Goal: Task Accomplishment & Management: Manage account settings

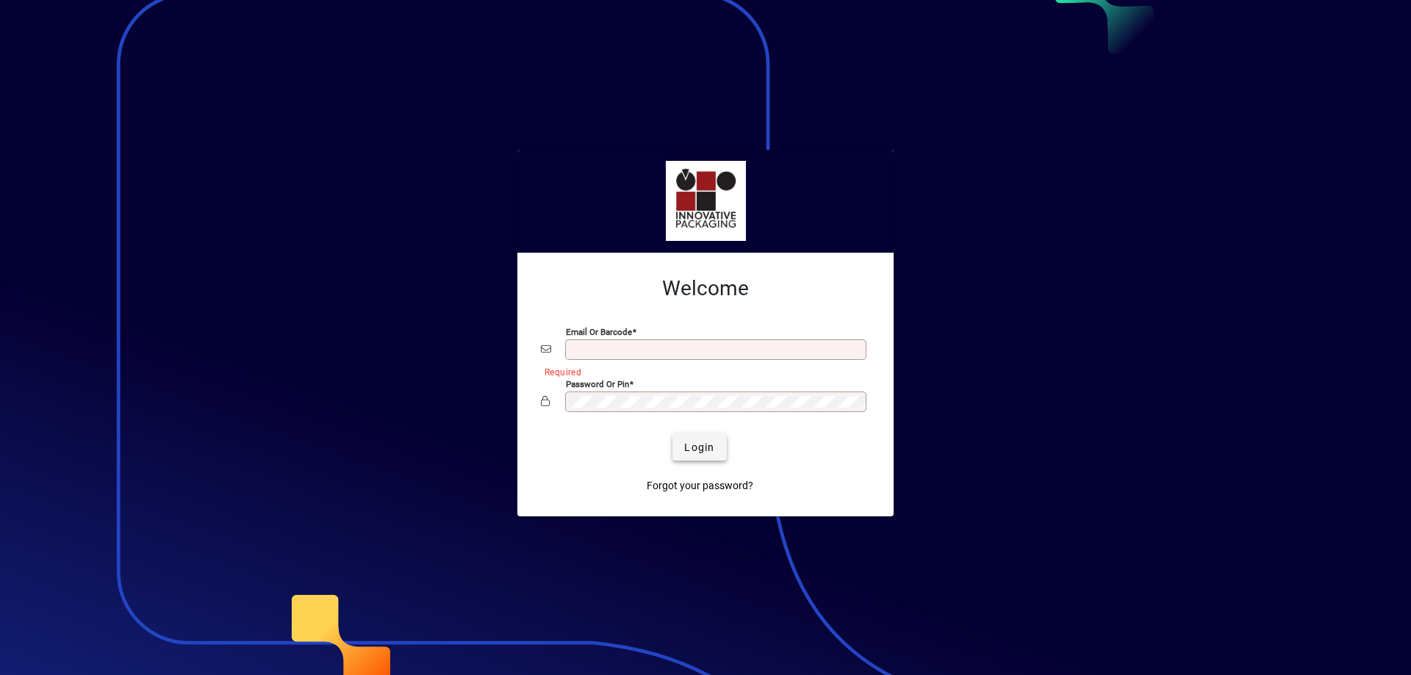
type input "**********"
click at [692, 442] on span "Login" at bounding box center [699, 447] width 30 height 15
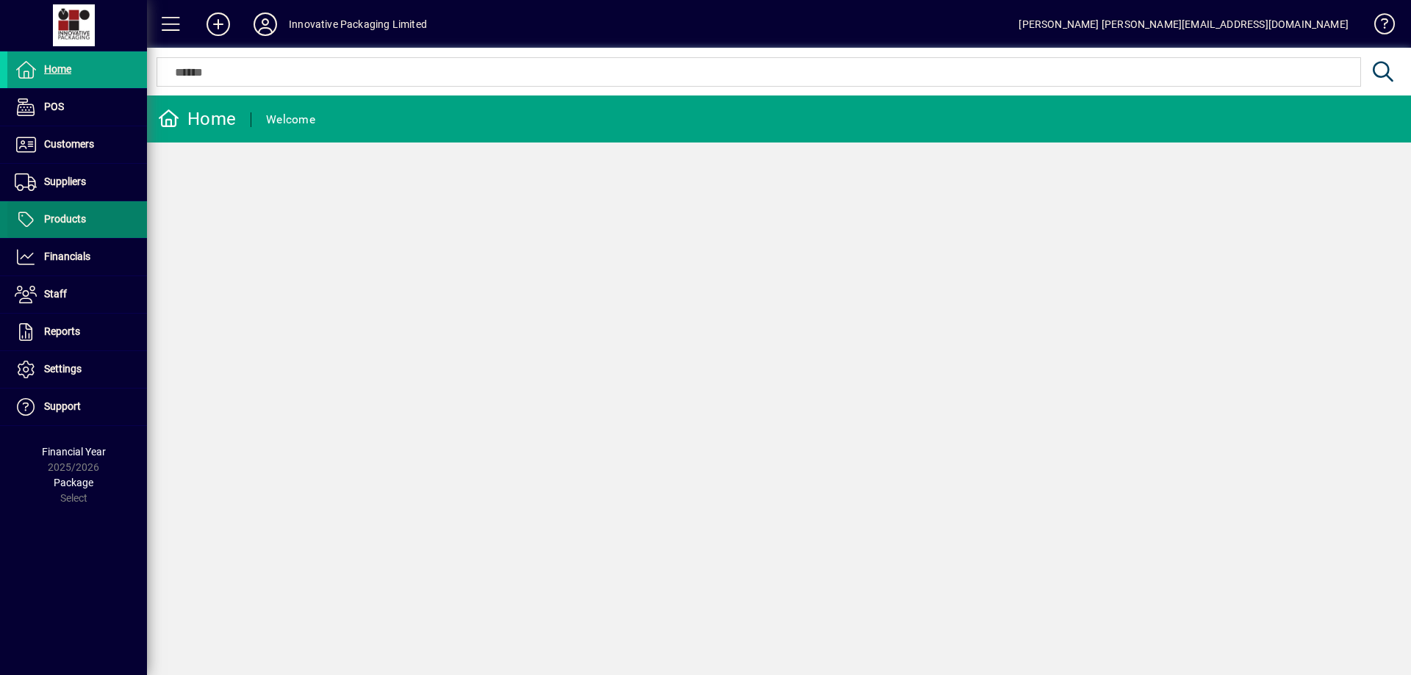
click at [65, 215] on span "Products" at bounding box center [65, 219] width 42 height 12
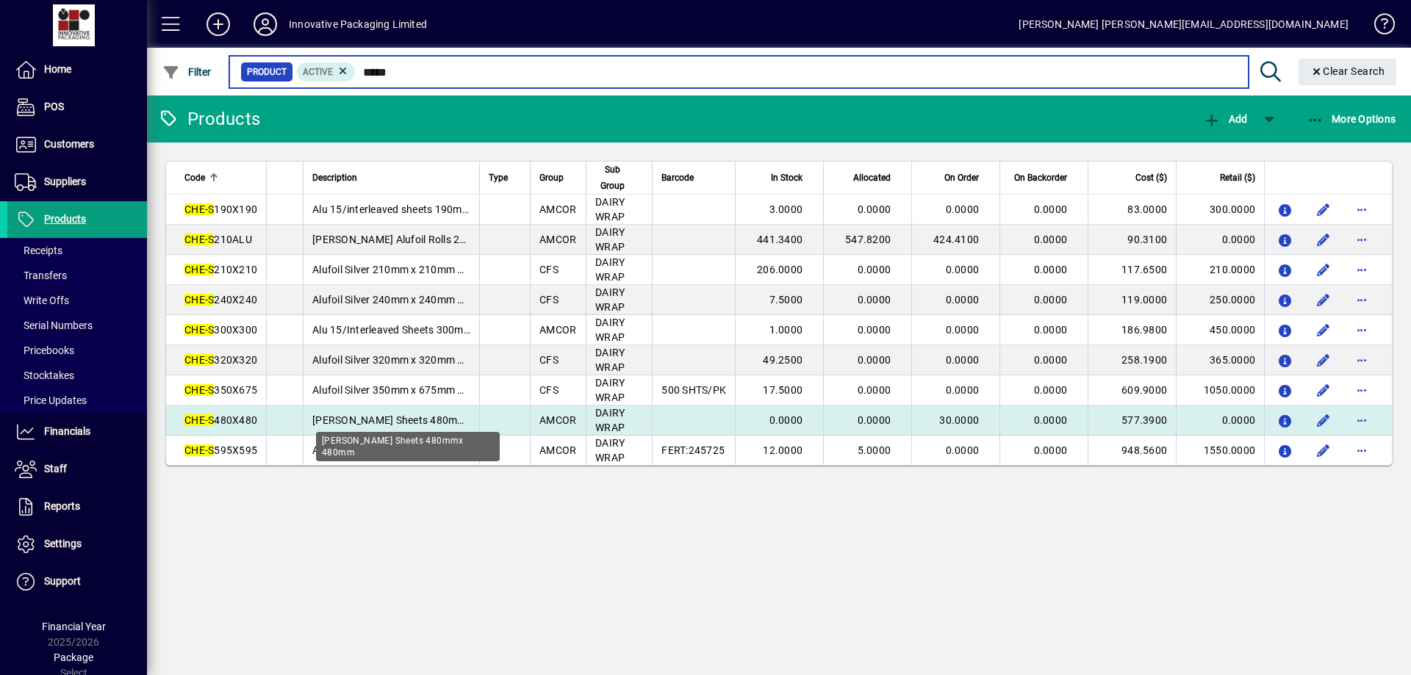
type input "*****"
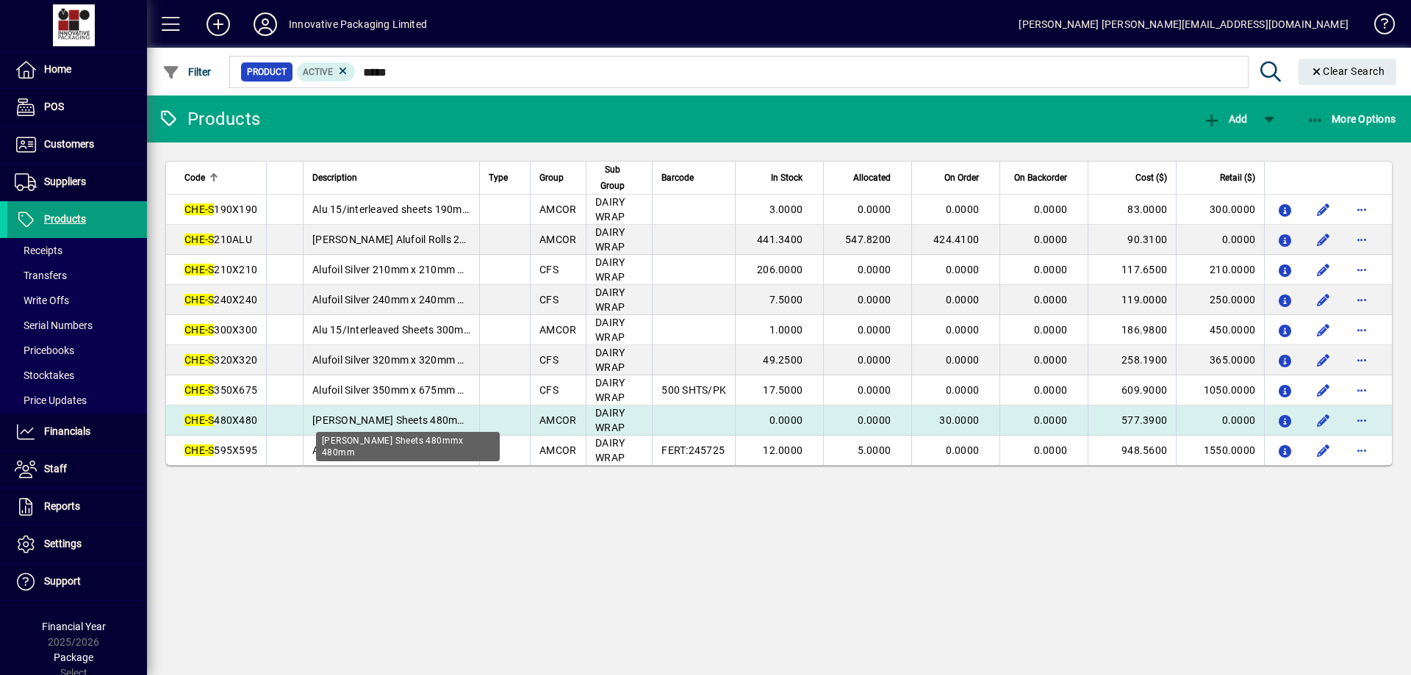
click at [329, 417] on span "[PERSON_NAME] Sheets 480mmx 480mm" at bounding box center [411, 420] width 198 height 12
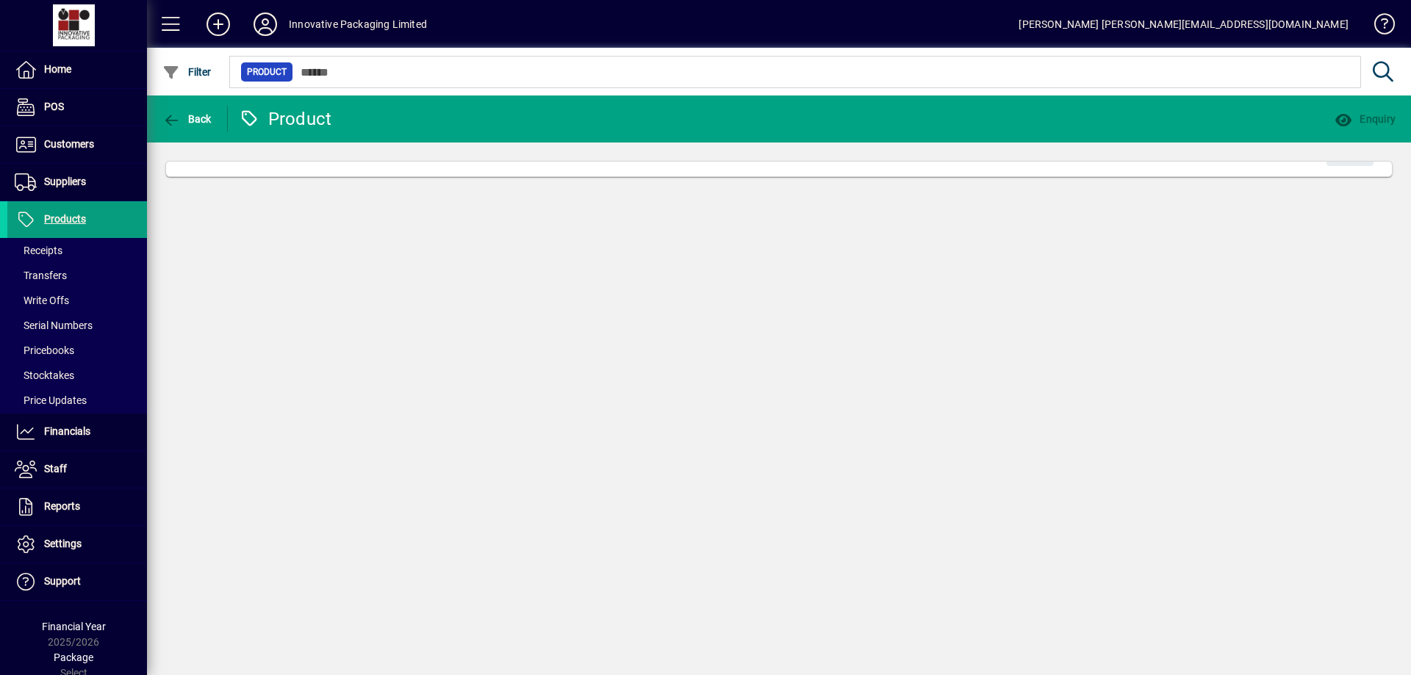
click at [329, 417] on div "Back Product Enquiry Edit" at bounding box center [779, 386] width 1264 height 580
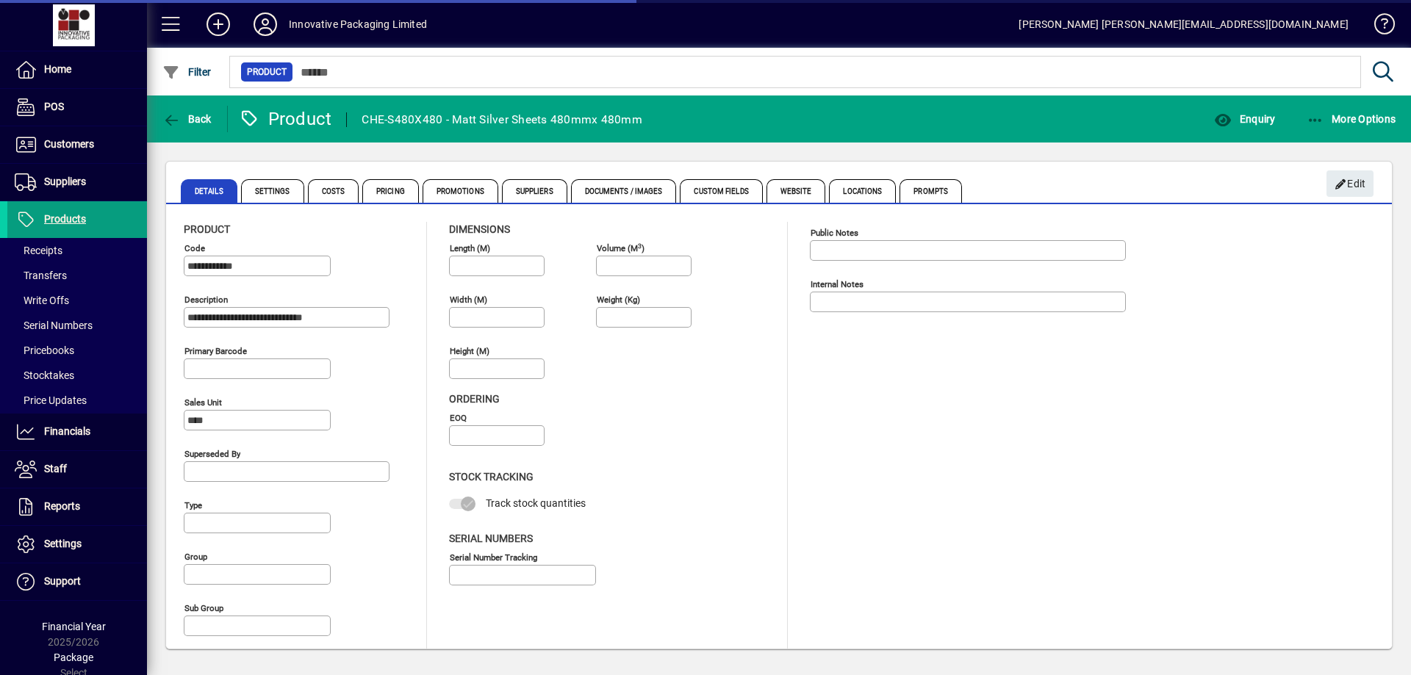
type input "**********"
type input "****"
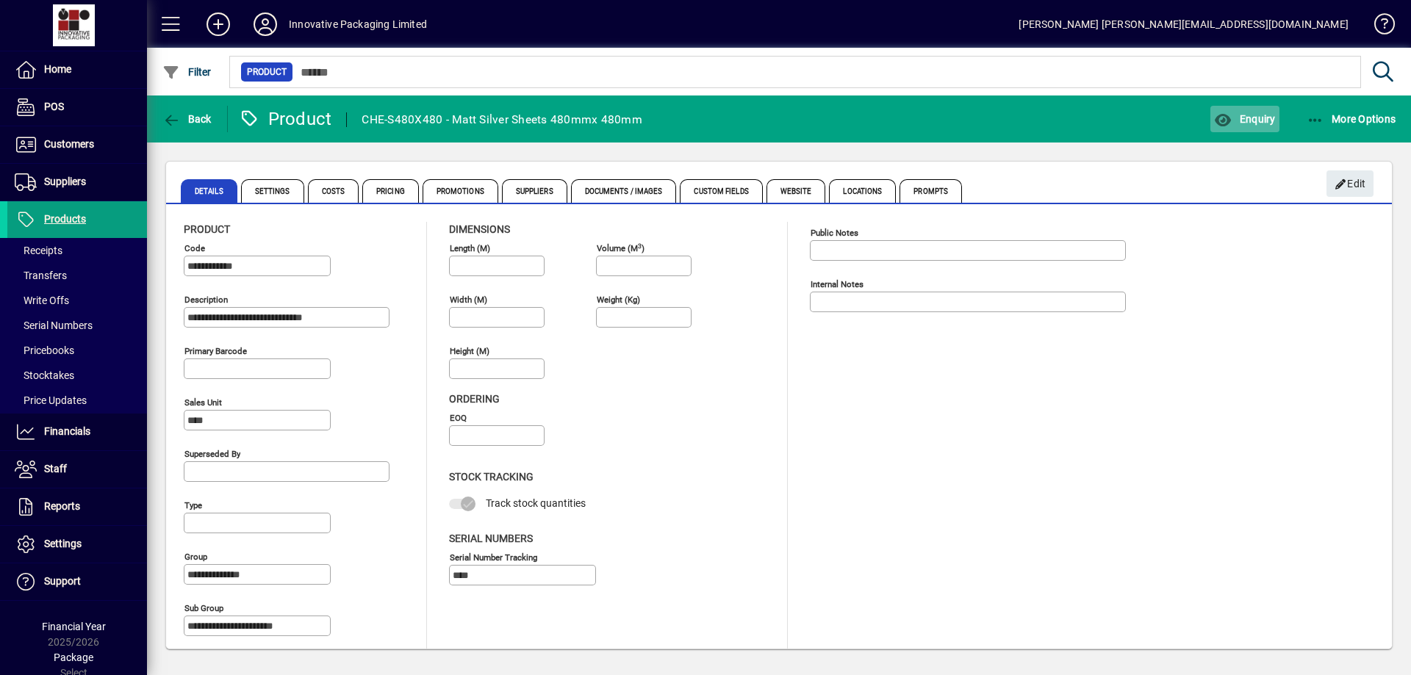
click at [1245, 118] on span "Enquiry" at bounding box center [1244, 119] width 61 height 12
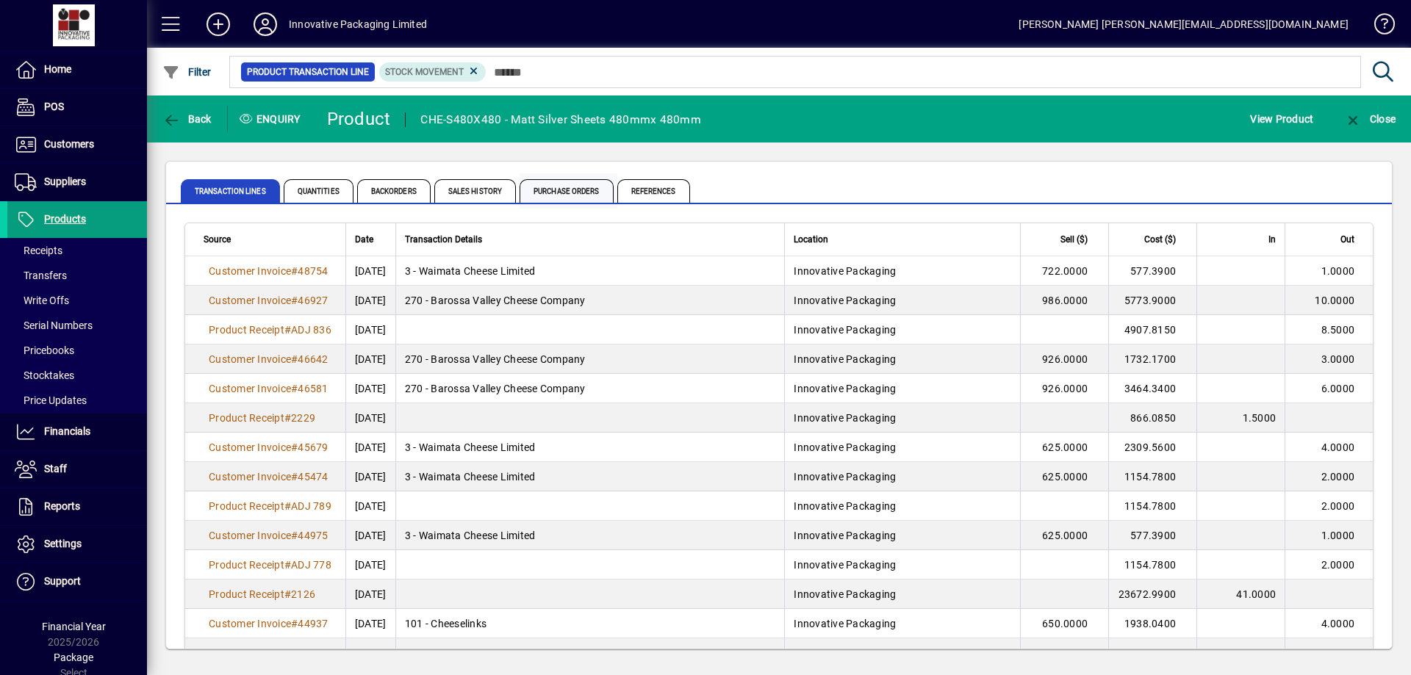
click at [563, 190] on span "Purchase Orders" at bounding box center [566, 191] width 94 height 24
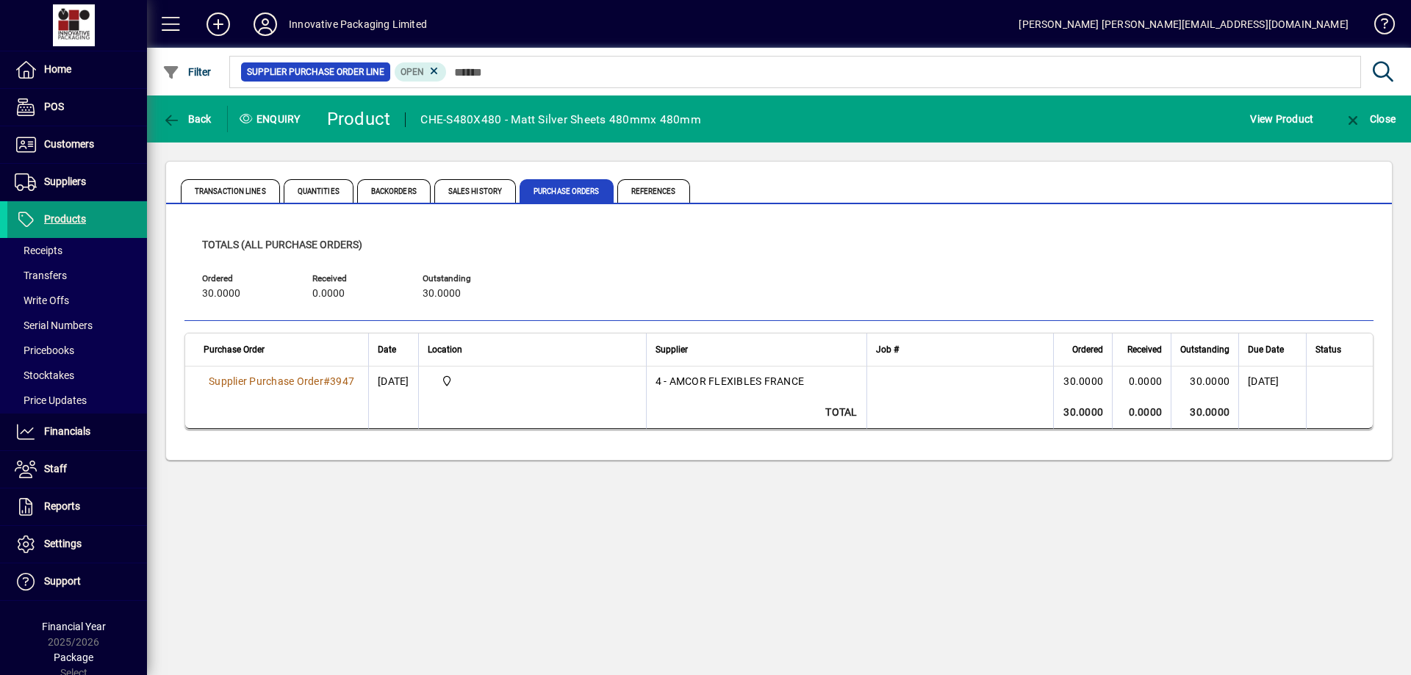
click at [65, 218] on span "Products" at bounding box center [65, 219] width 42 height 12
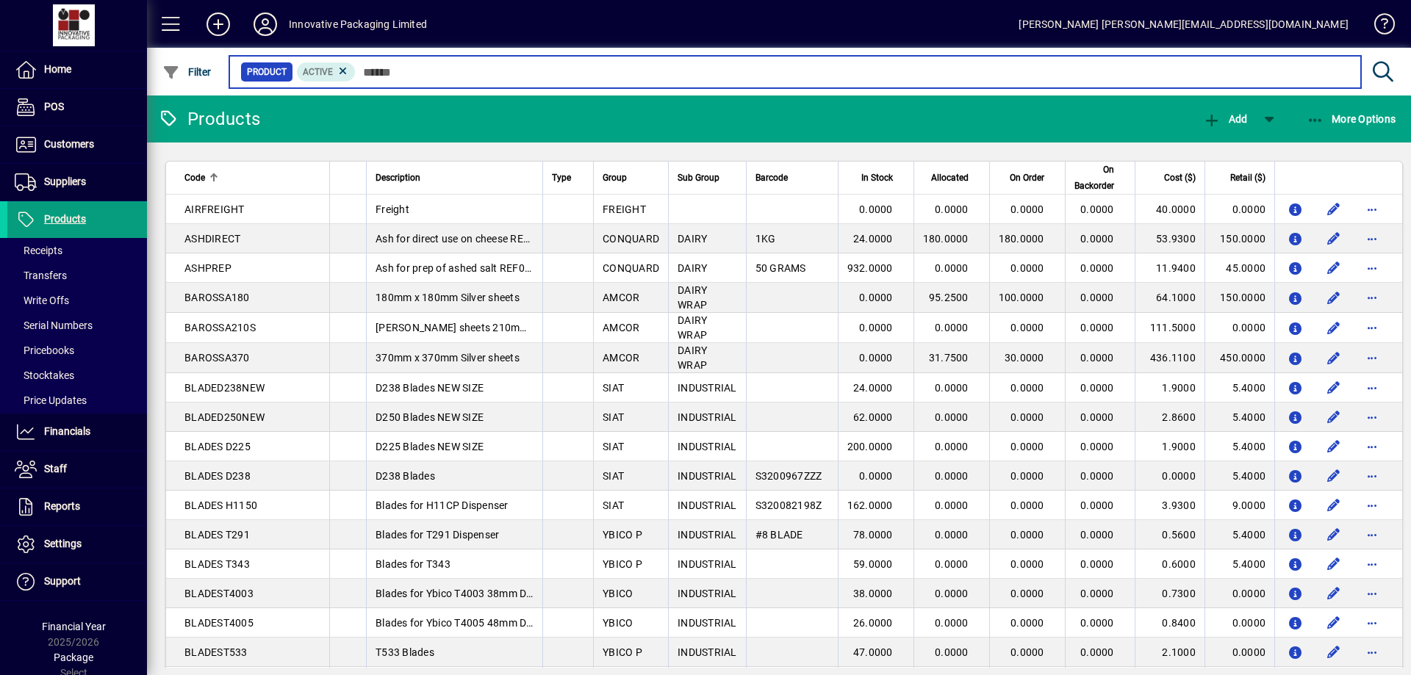
drag, startPoint x: 363, startPoint y: 65, endPoint x: 372, endPoint y: 68, distance: 9.6
click at [364, 65] on input "text" at bounding box center [852, 72] width 993 height 21
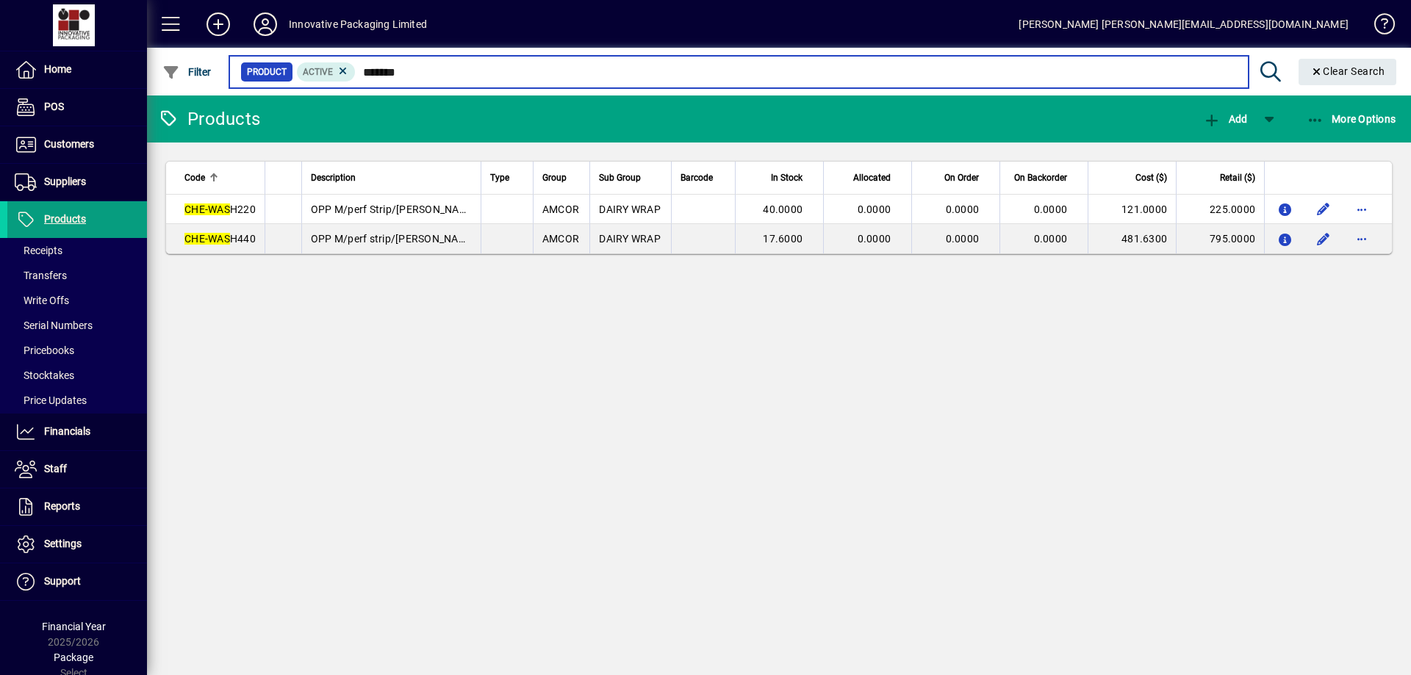
type input "*******"
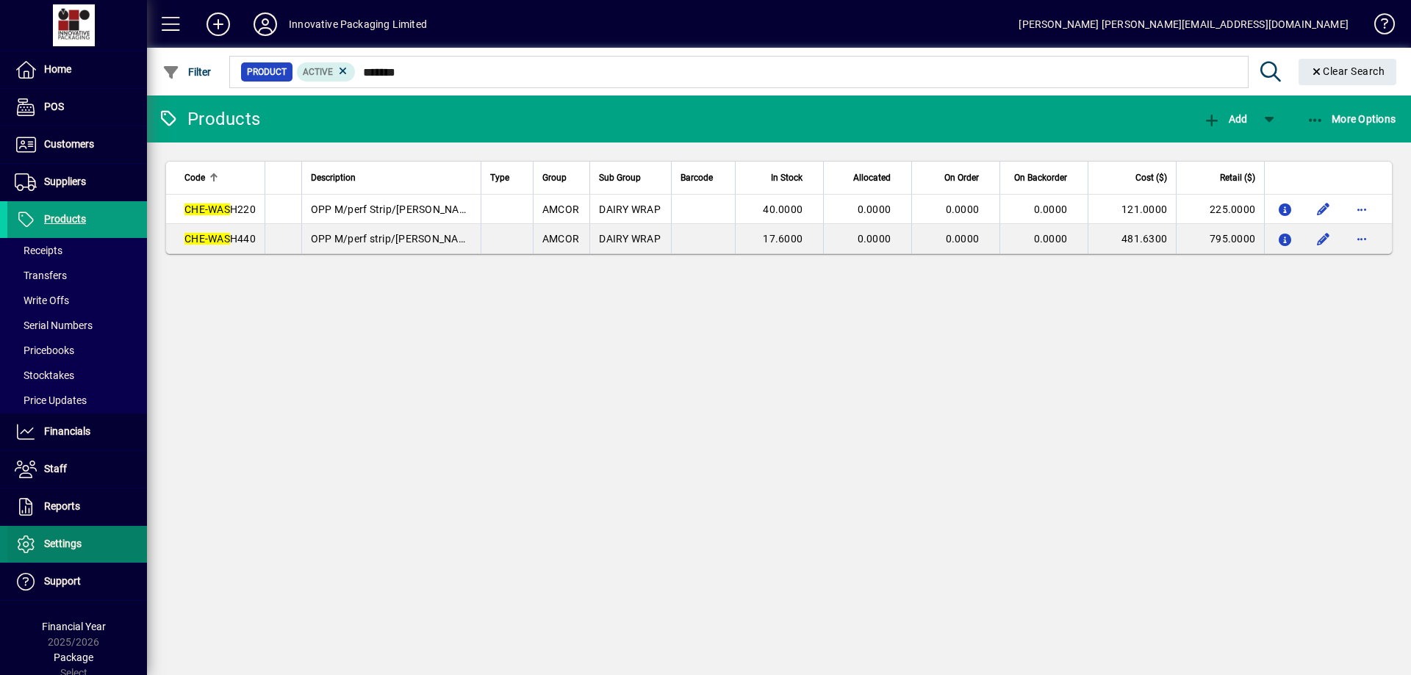
click at [66, 538] on span "Settings" at bounding box center [62, 544] width 37 height 12
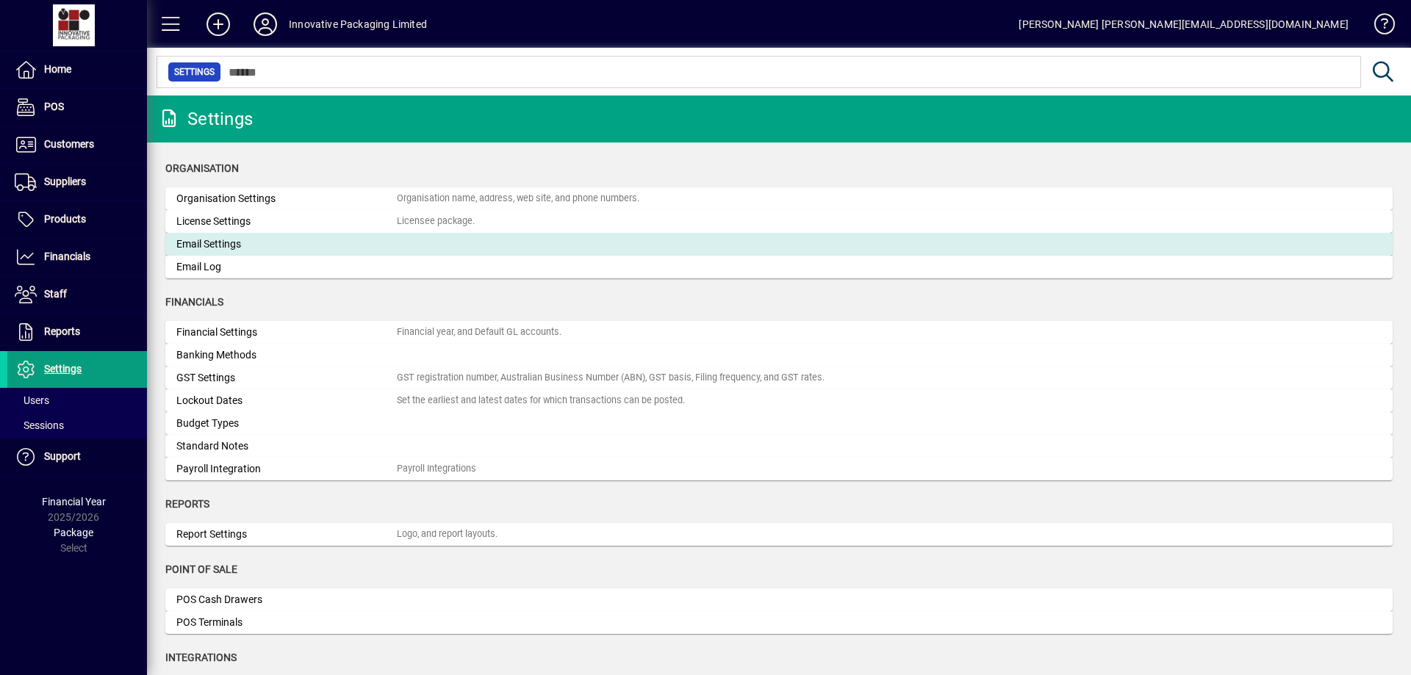
click at [223, 245] on div "Email Settings" at bounding box center [286, 244] width 220 height 15
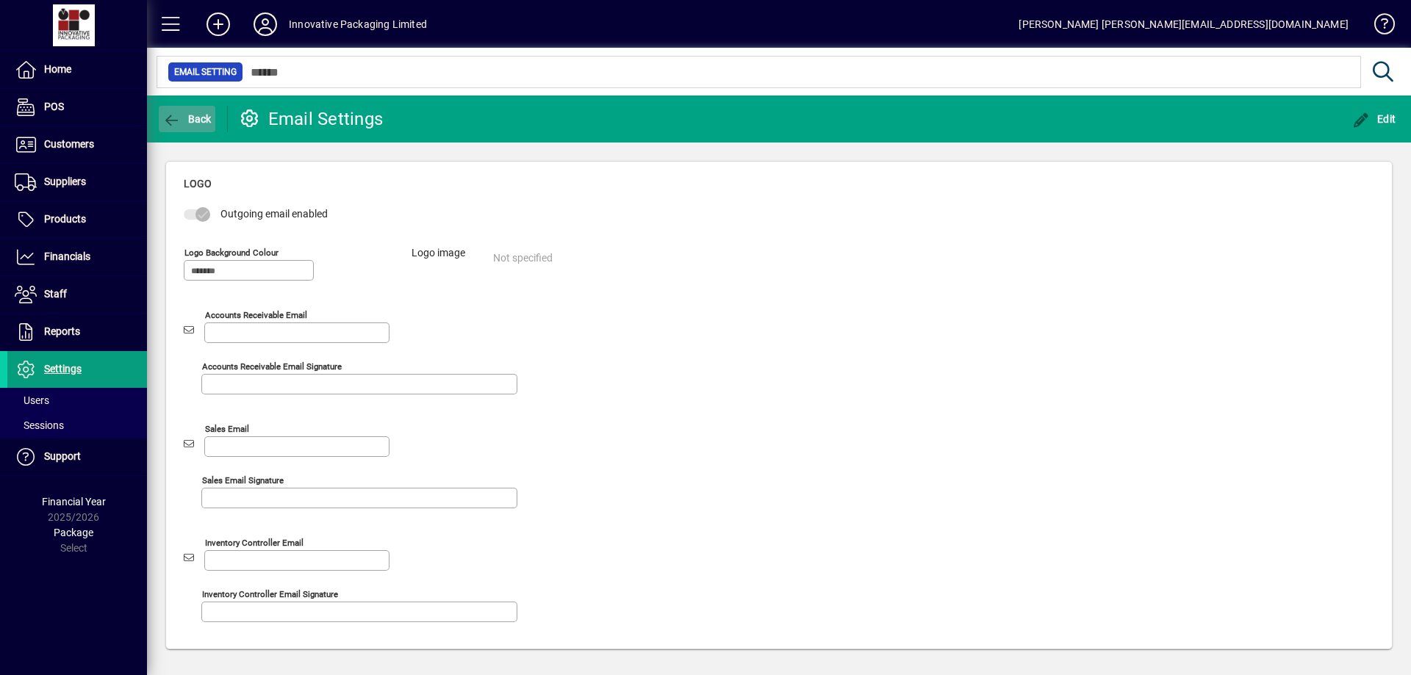
click at [189, 119] on span "Back" at bounding box center [186, 119] width 49 height 12
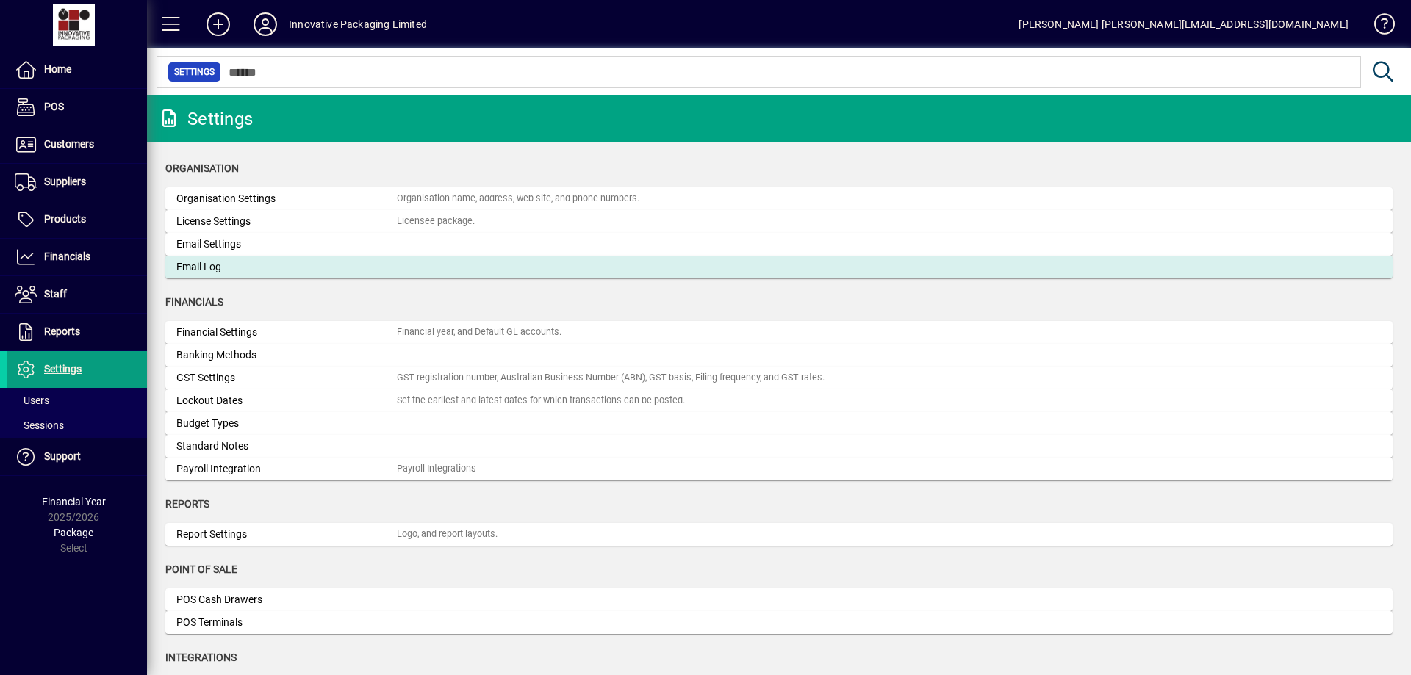
click at [212, 269] on div "Email Log" at bounding box center [286, 266] width 220 height 15
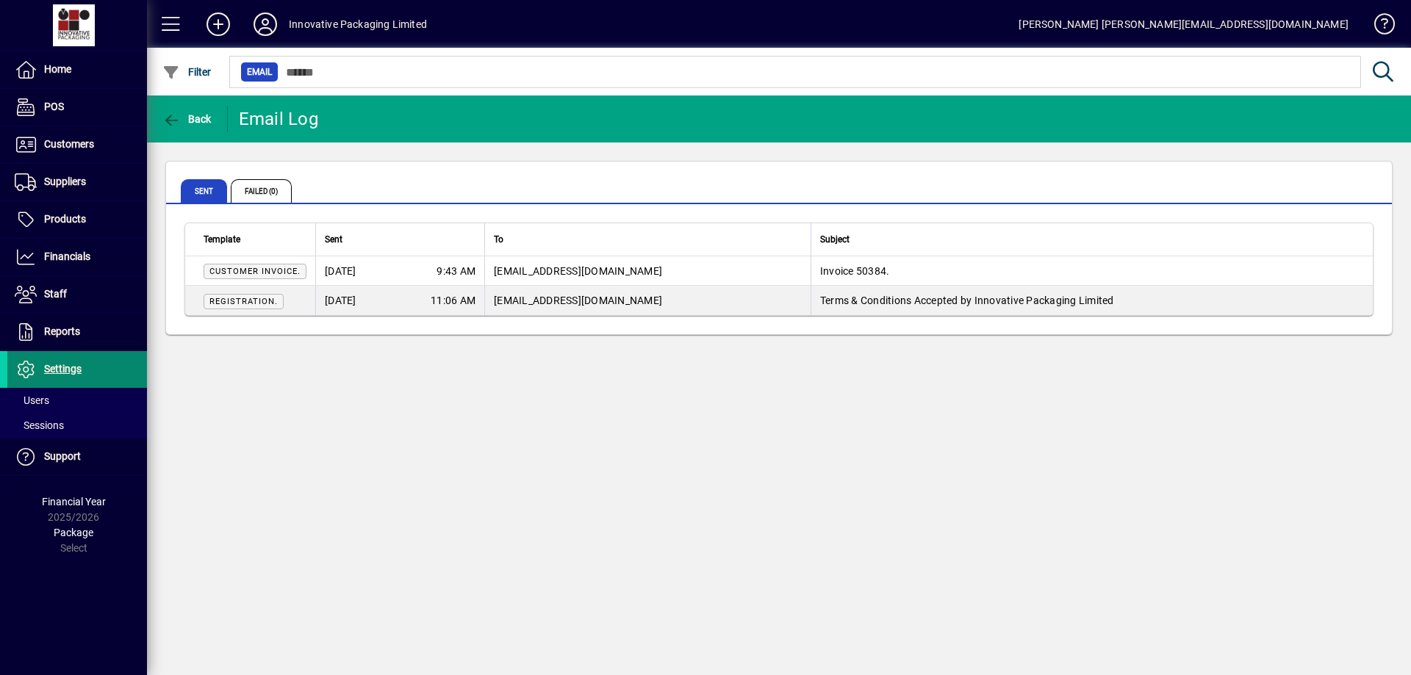
click at [69, 365] on span "Settings" at bounding box center [62, 369] width 37 height 12
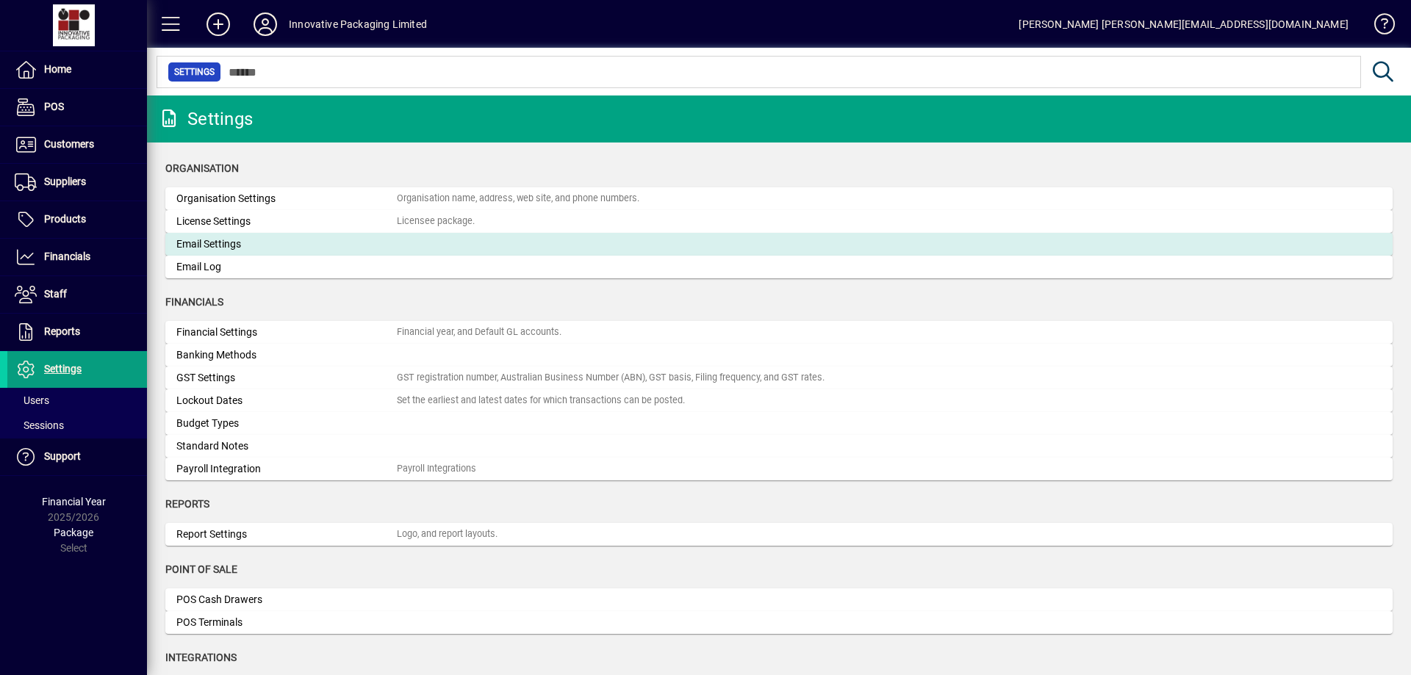
click at [213, 245] on div "Email Settings" at bounding box center [286, 244] width 220 height 15
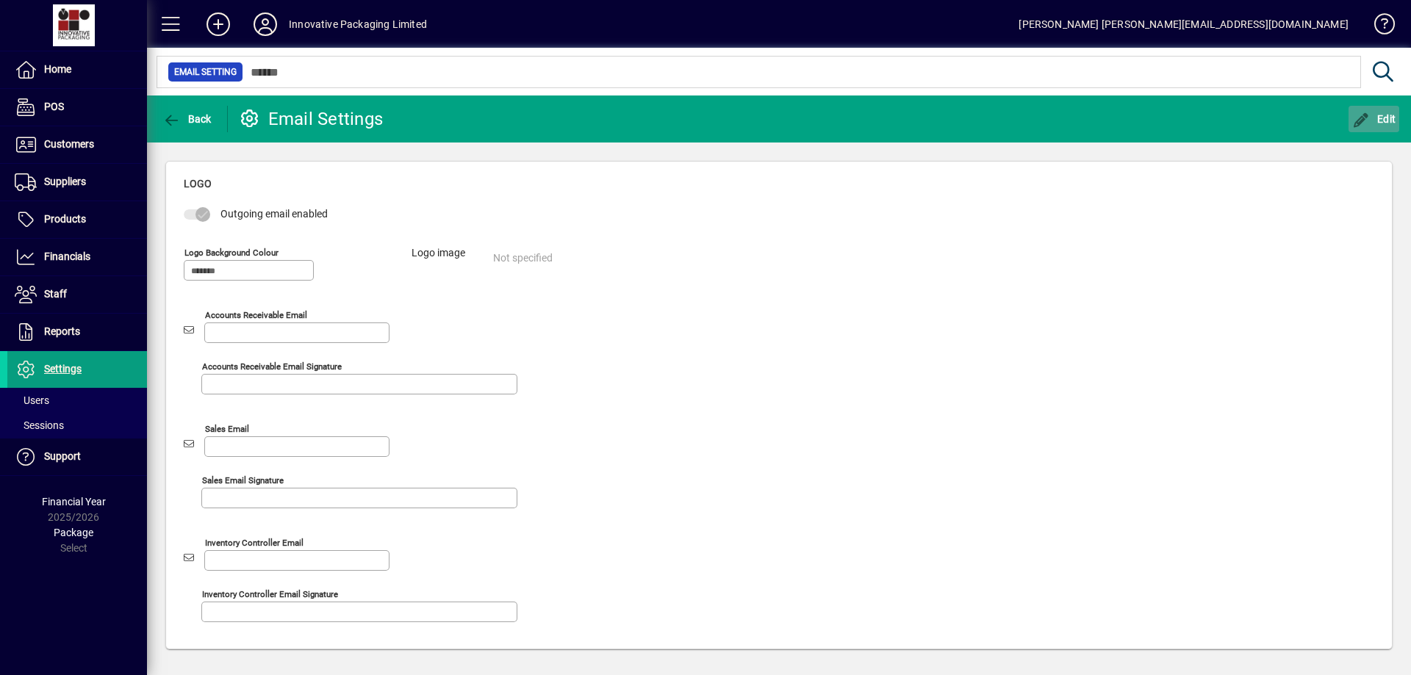
click at [1375, 116] on span "Edit" at bounding box center [1374, 119] width 44 height 12
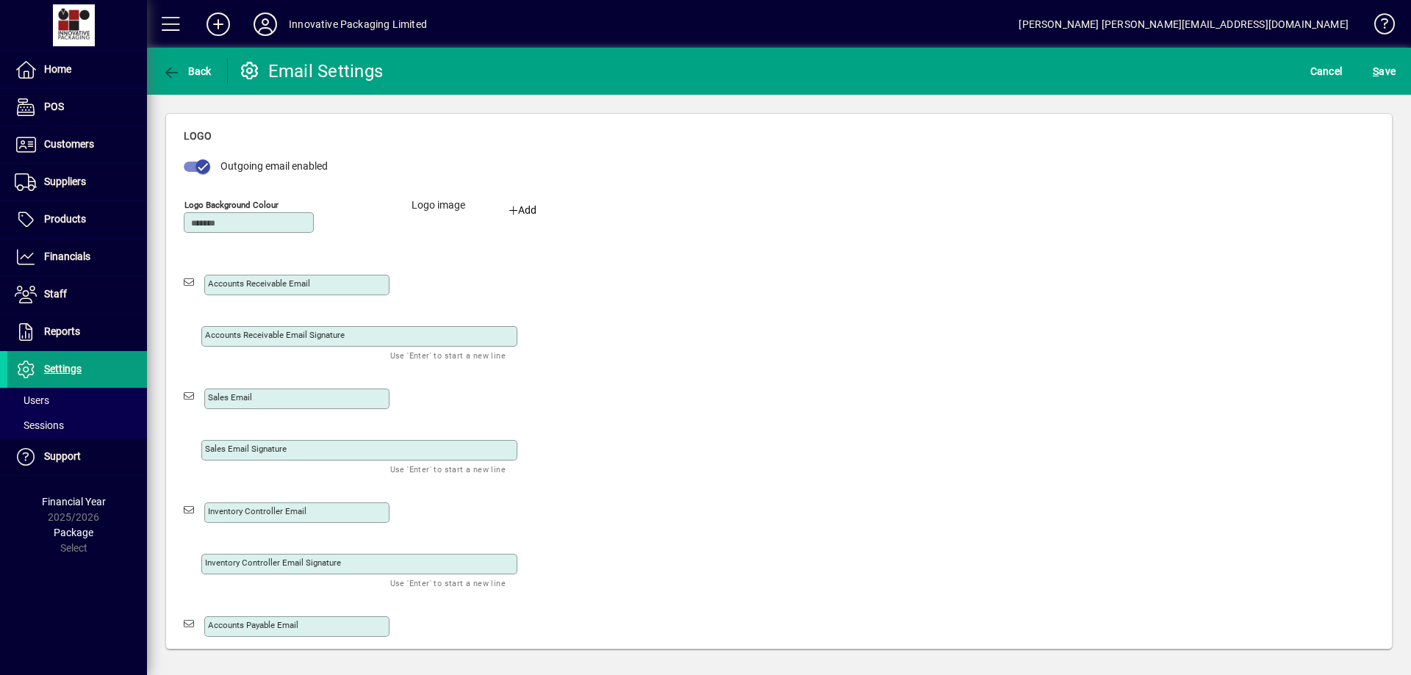
click at [347, 283] on input "Accounts receivable email" at bounding box center [298, 285] width 181 height 12
click at [729, 332] on div "Outgoing email enabled Logo background colour Logo image Add Accounts receivabl…" at bounding box center [779, 430] width 1190 height 542
click at [368, 339] on textarea "Accounts receivable email signature" at bounding box center [360, 337] width 311 height 12
click at [242, 332] on textarea "Accounts receivable email signature" at bounding box center [360, 337] width 311 height 12
click at [527, 208] on div "Add" at bounding box center [522, 210] width 71 height 15
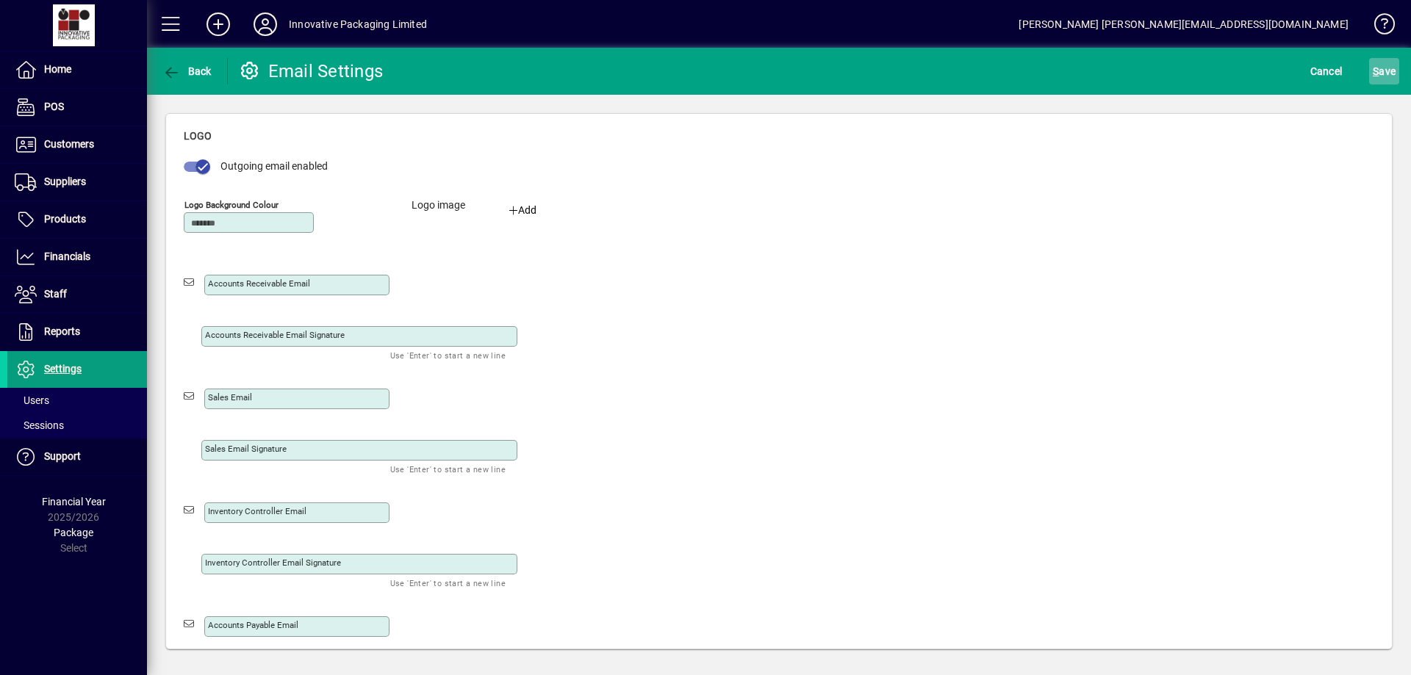
click at [1386, 73] on span "S ave" at bounding box center [1383, 72] width 23 height 24
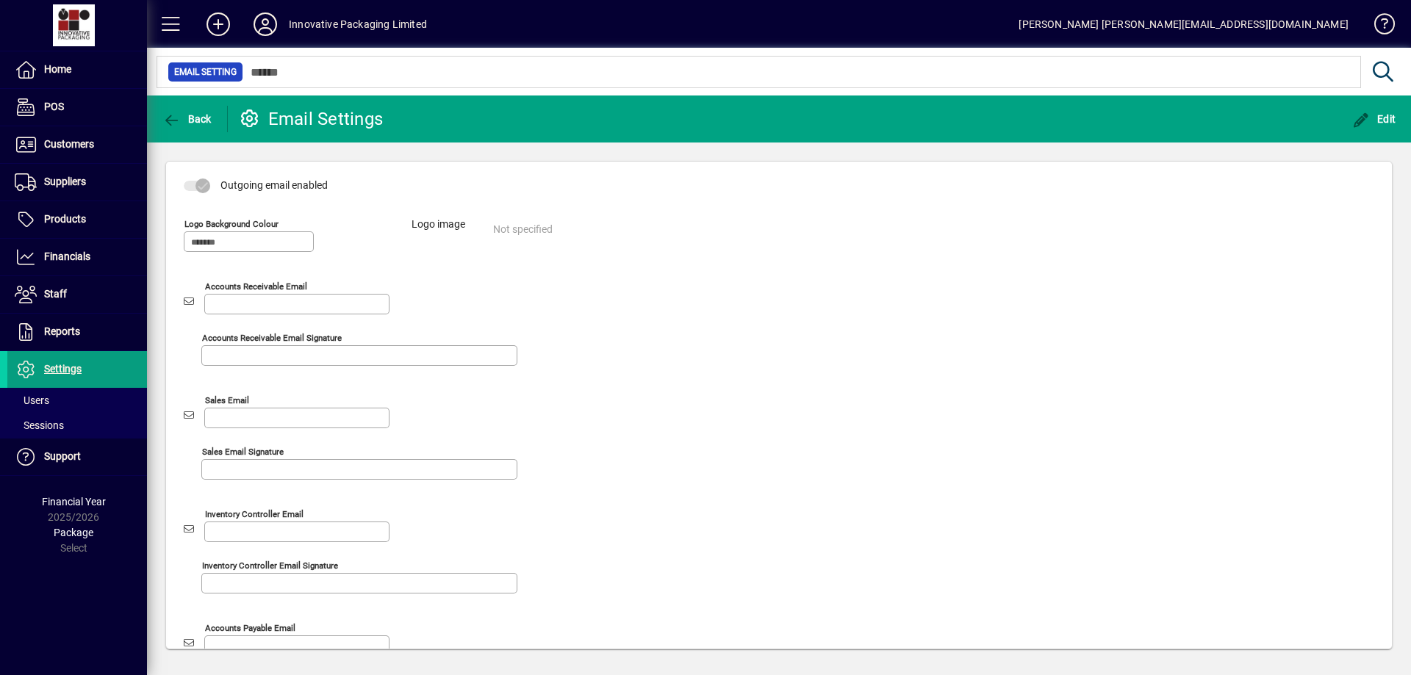
scroll to position [23, 0]
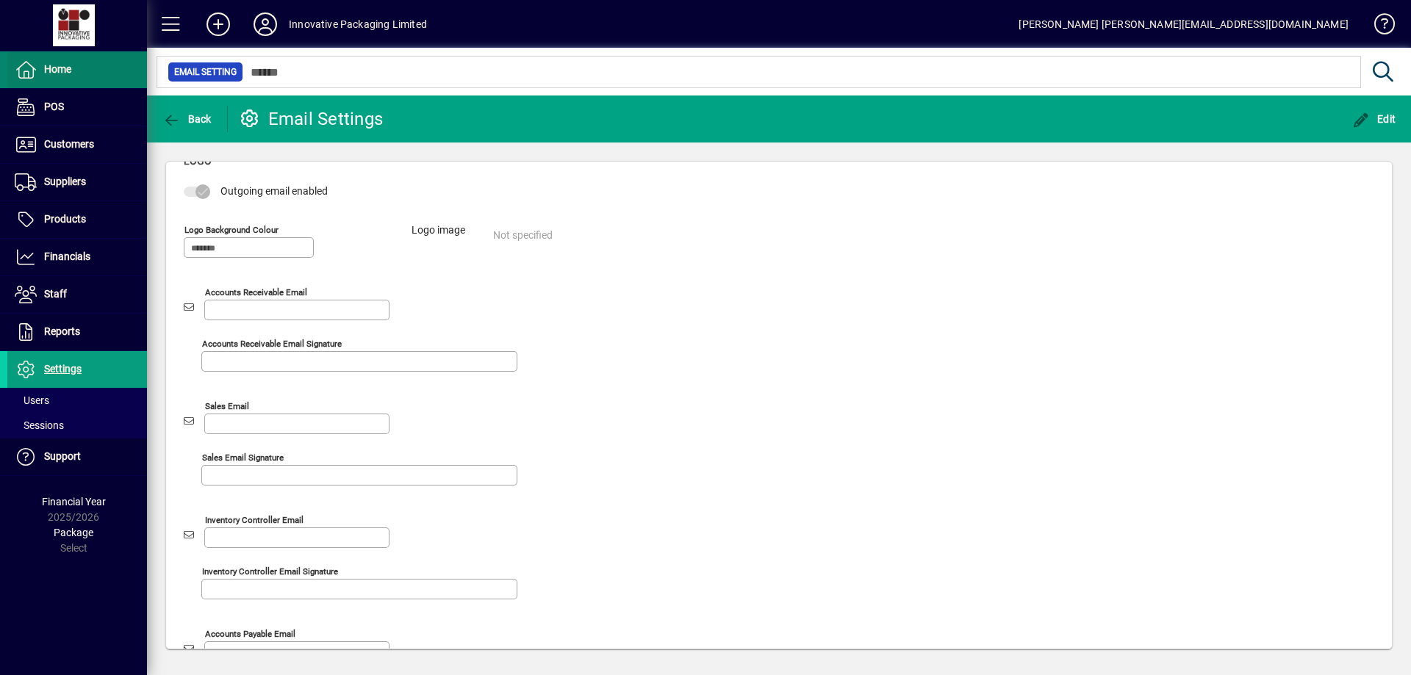
click at [60, 68] on span "Home" at bounding box center [57, 69] width 27 height 12
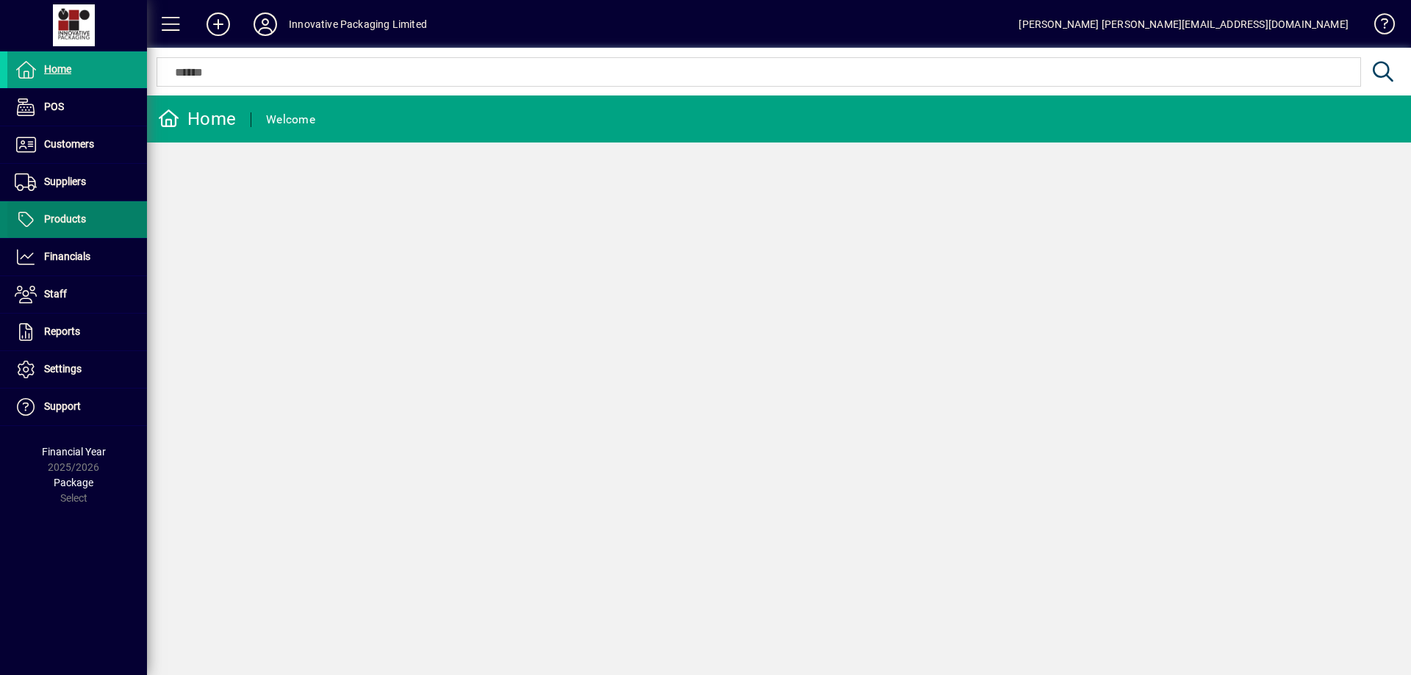
click at [55, 212] on span "Products" at bounding box center [46, 220] width 79 height 18
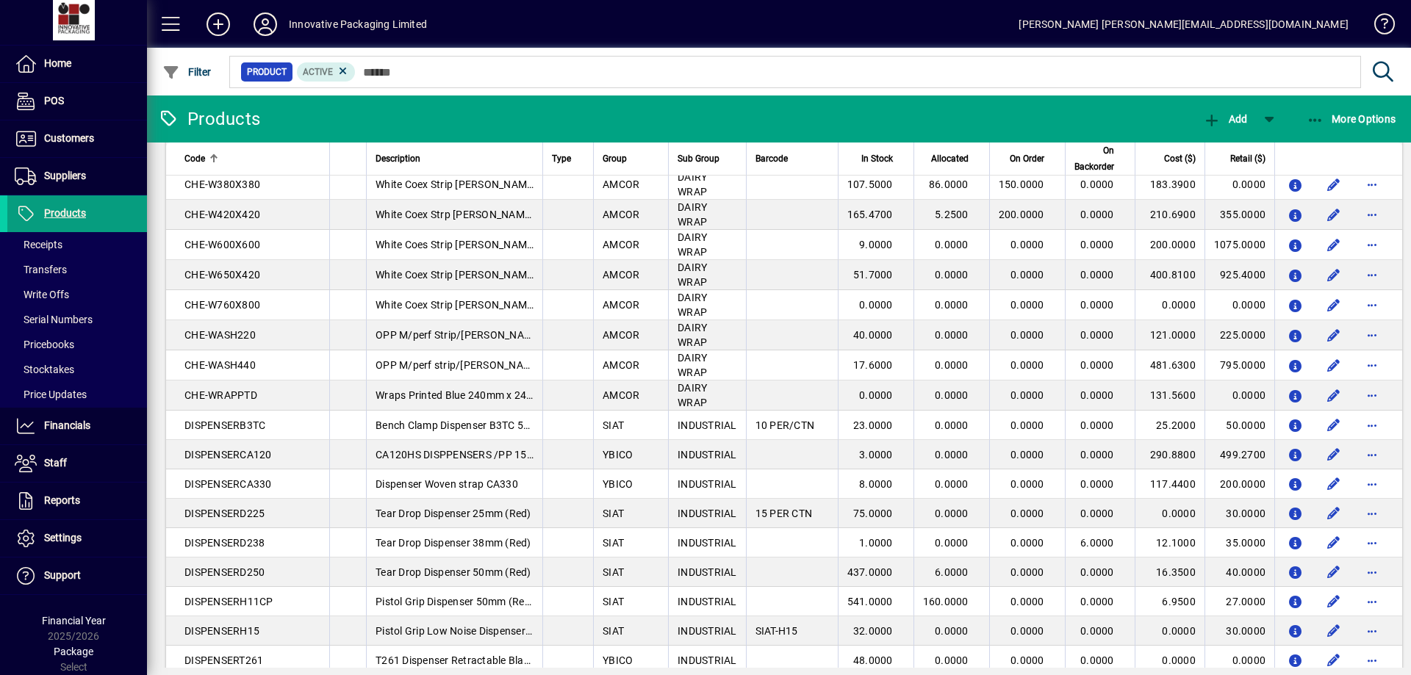
scroll to position [2561, 0]
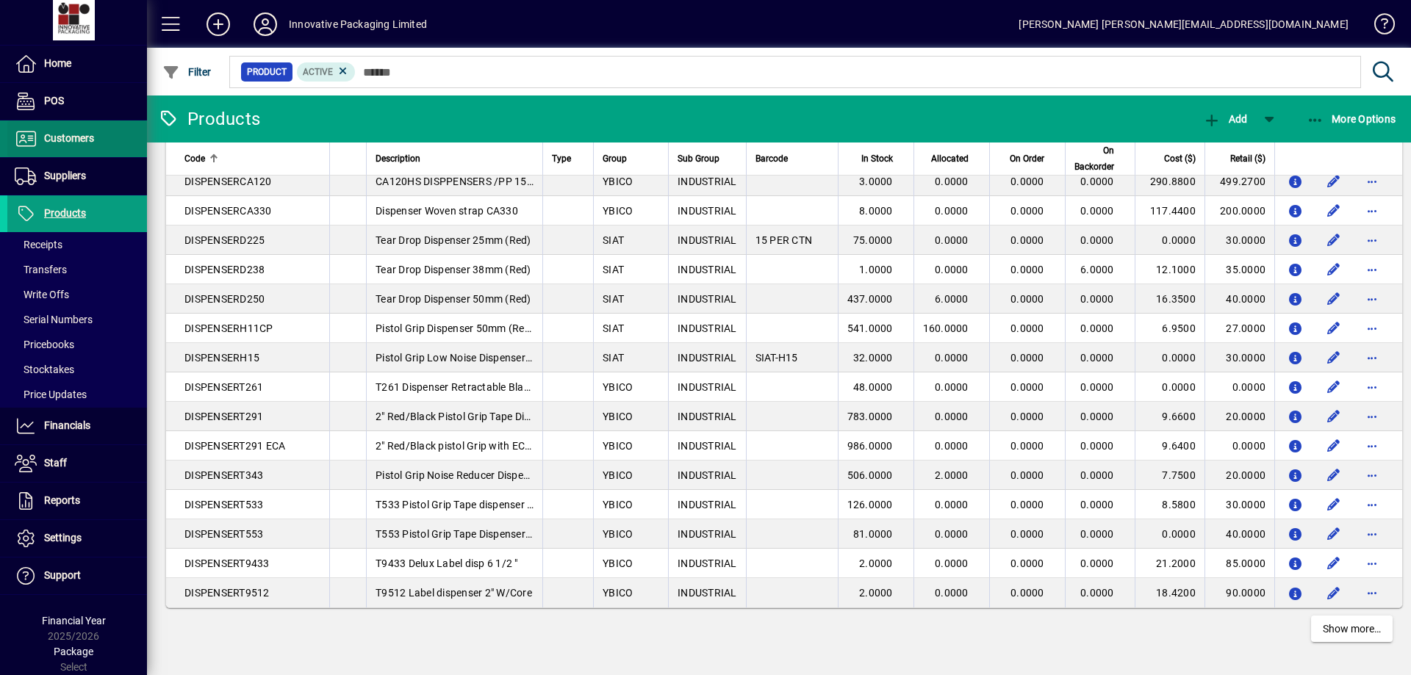
click at [54, 137] on span "Customers" at bounding box center [69, 138] width 50 height 12
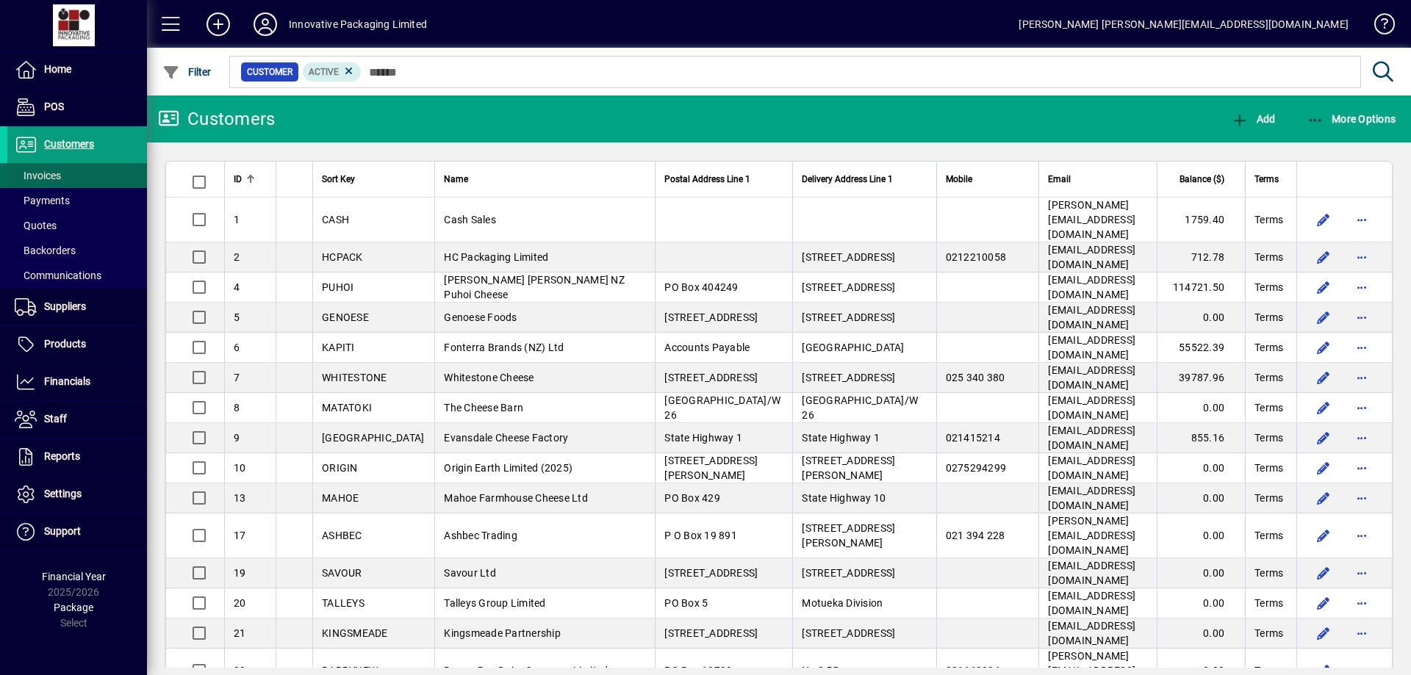
click at [51, 174] on span "Invoices" at bounding box center [38, 176] width 46 height 12
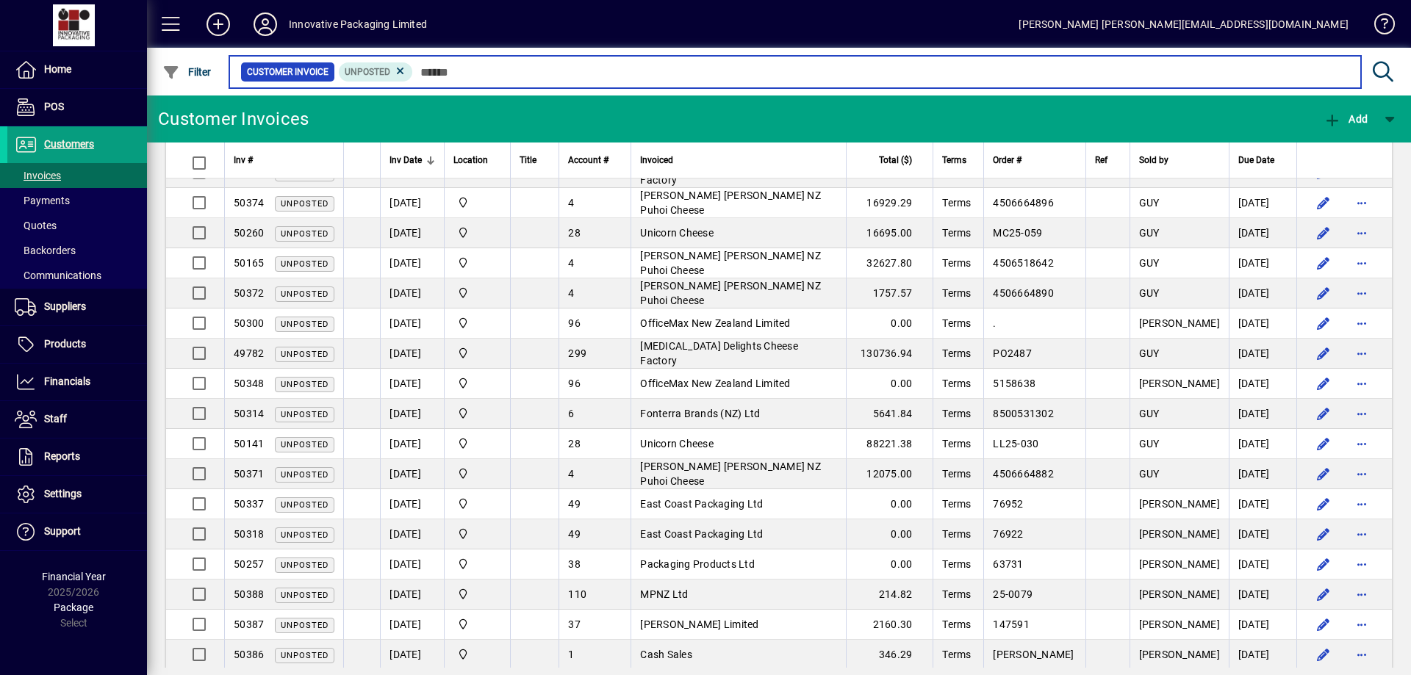
scroll to position [72, 0]
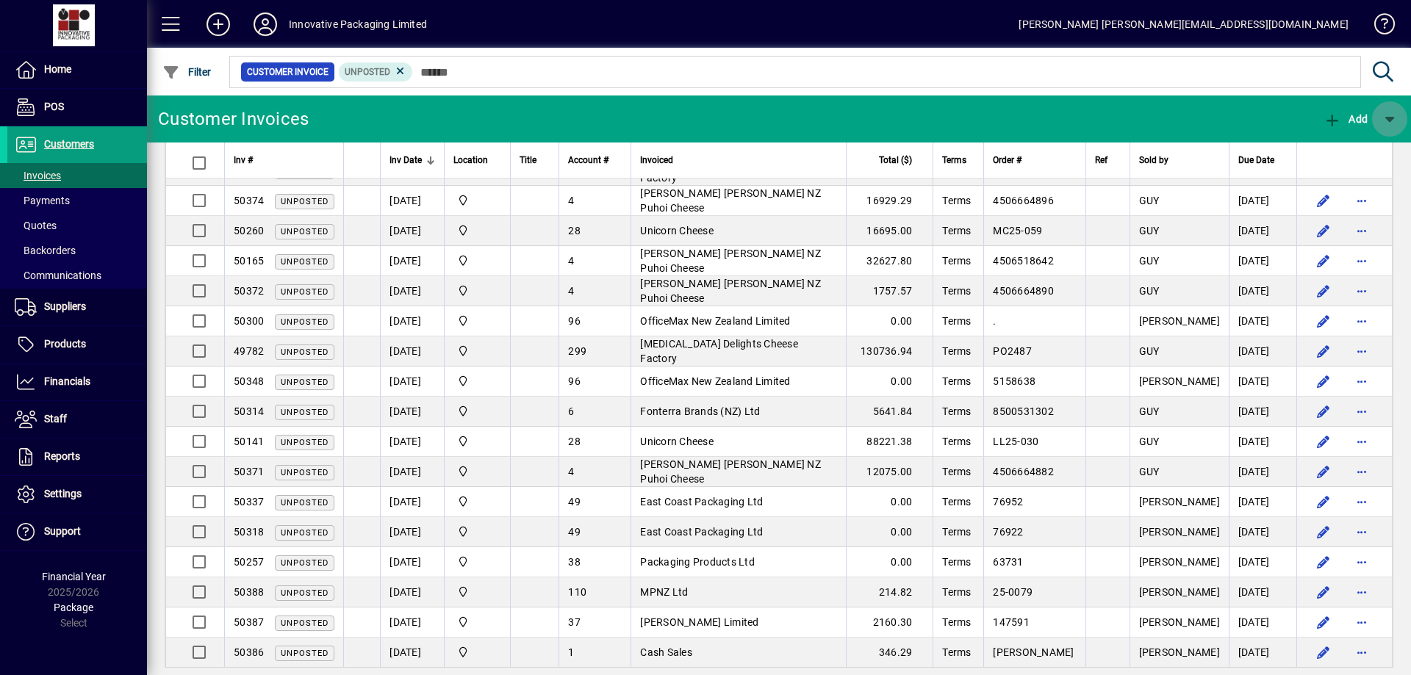
click at [1392, 113] on span "button" at bounding box center [1389, 118] width 35 height 35
drag, startPoint x: 1405, startPoint y: 327, endPoint x: 1409, endPoint y: 336, distance: 10.5
click at [1409, 336] on div at bounding box center [705, 337] width 1411 height 675
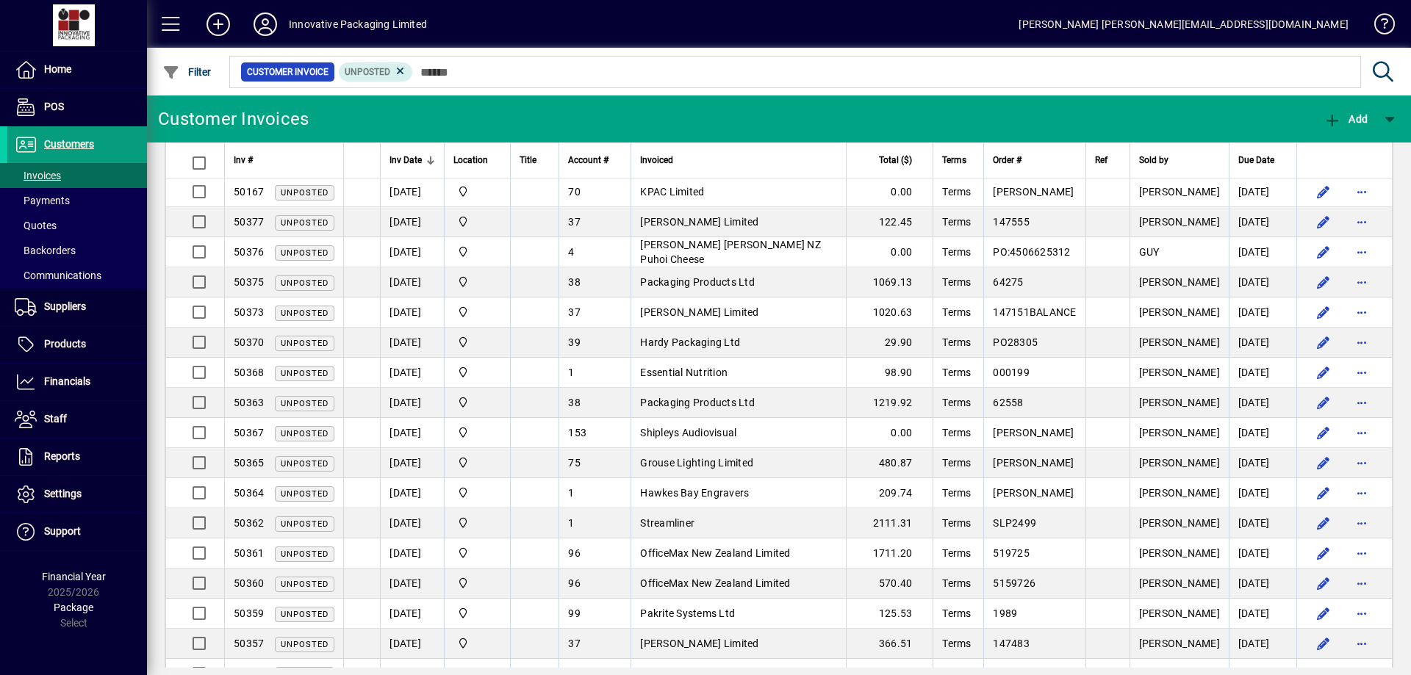
scroll to position [735, 0]
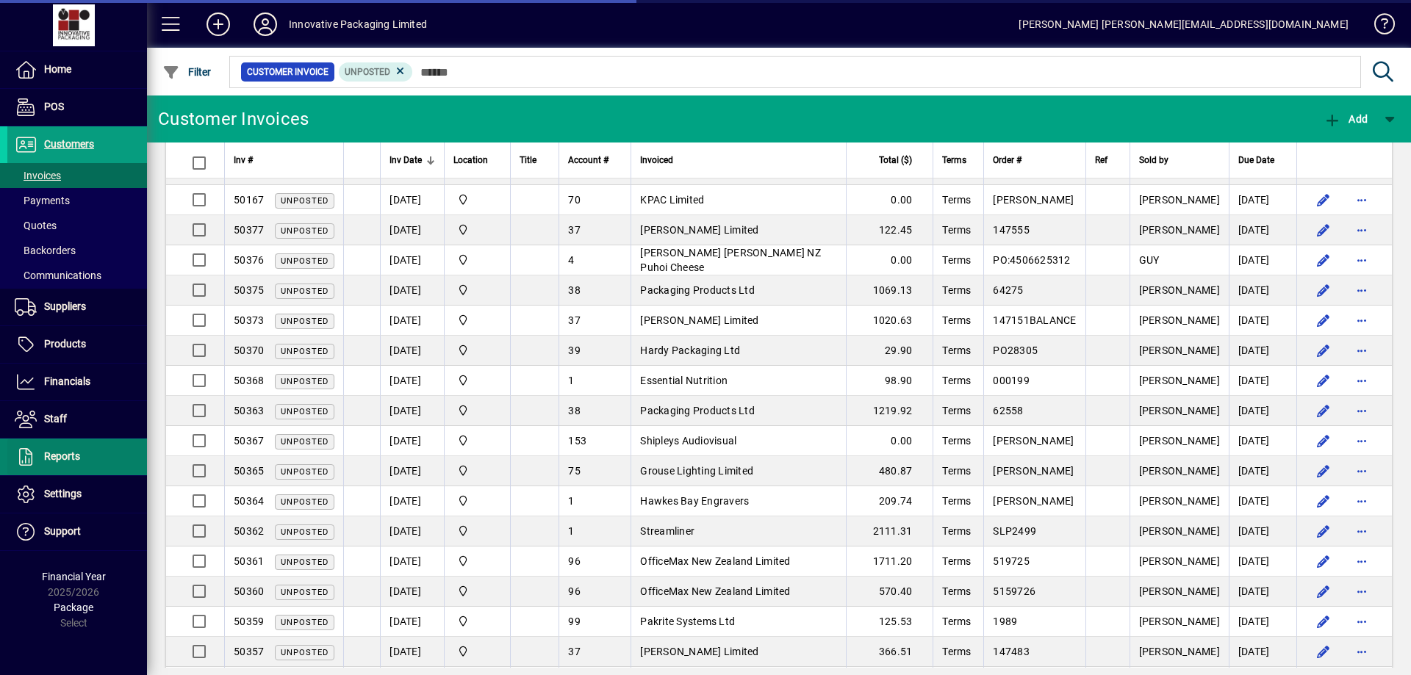
click at [55, 455] on span "Reports" at bounding box center [62, 456] width 36 height 12
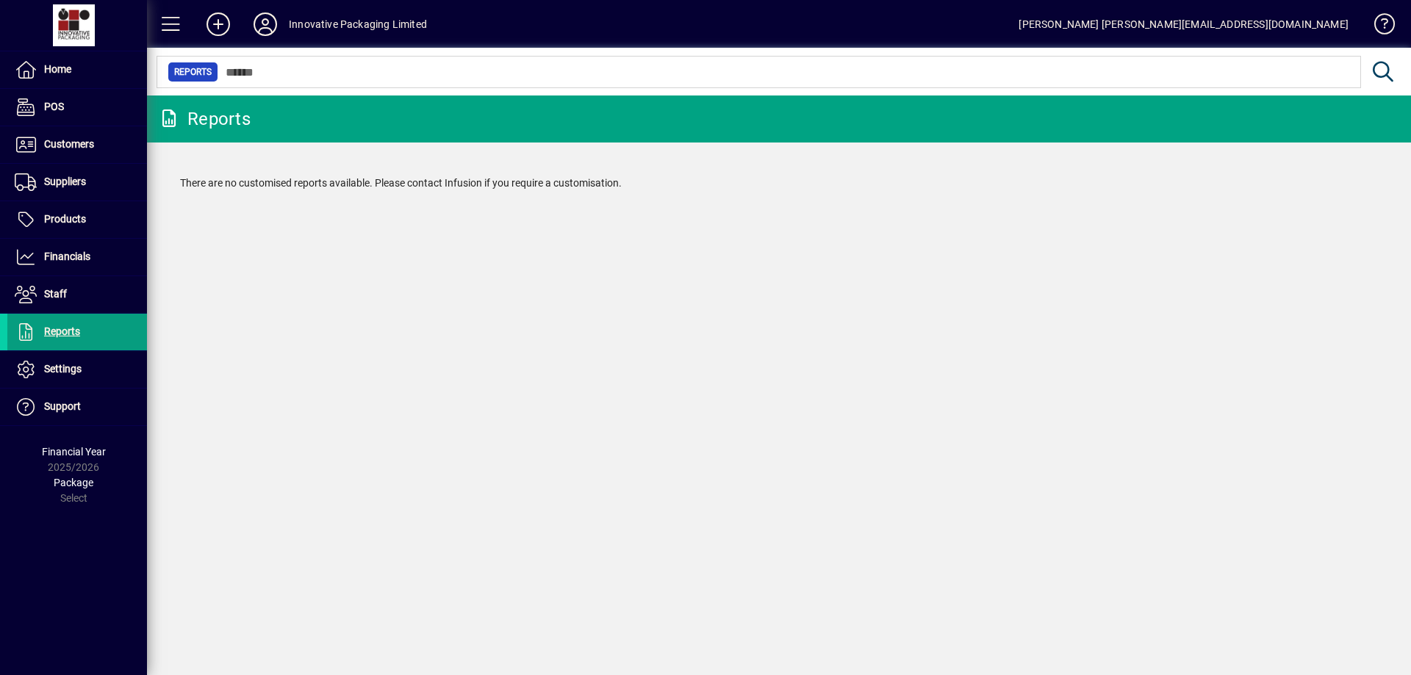
click at [264, 60] on div at bounding box center [779, 56] width 1264 height 16
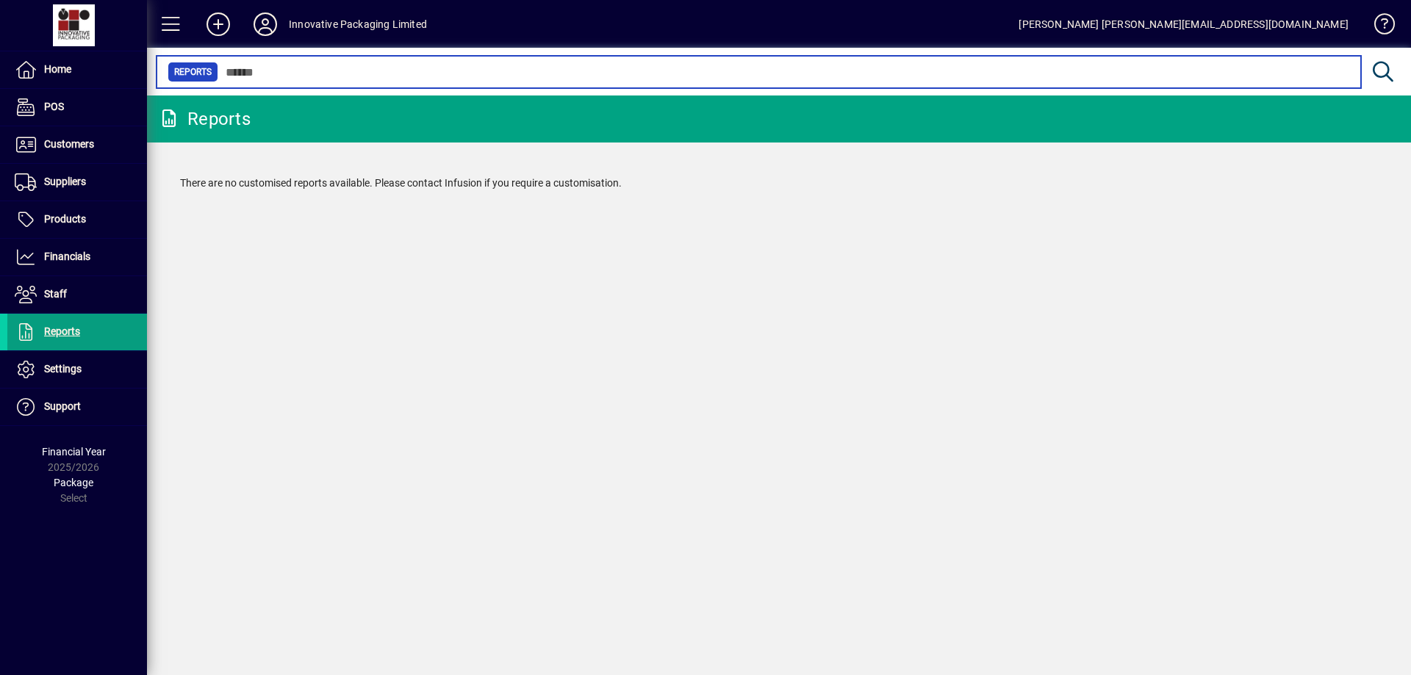
click at [270, 64] on input "text" at bounding box center [783, 72] width 1131 height 21
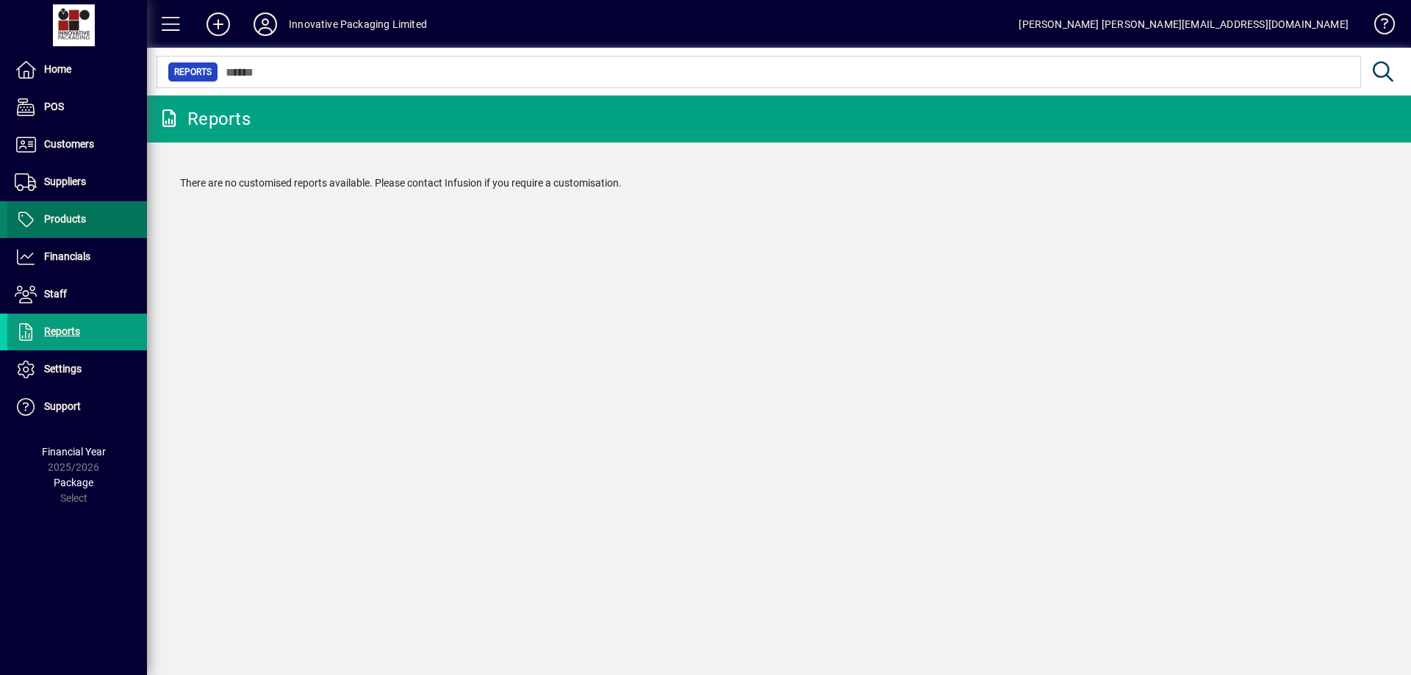
click at [70, 215] on span "Products" at bounding box center [65, 219] width 42 height 12
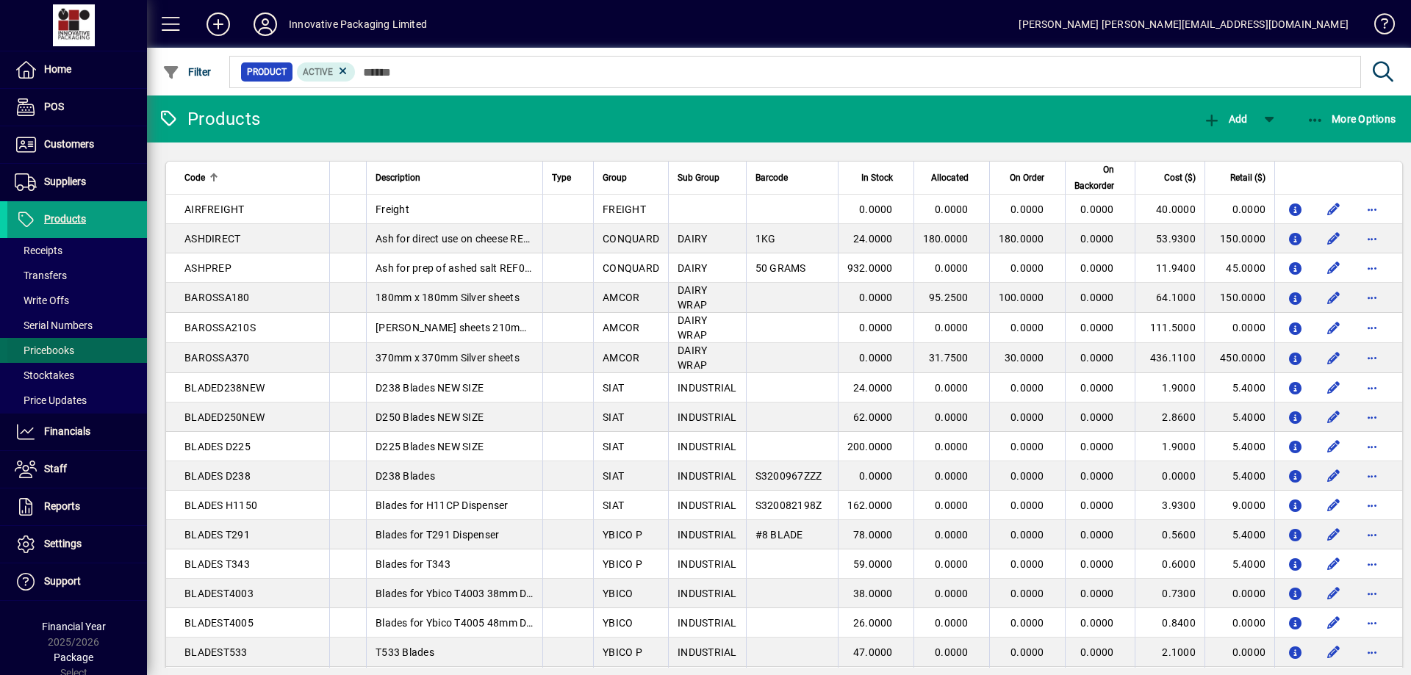
click at [73, 353] on span "Pricebooks" at bounding box center [45, 351] width 60 height 12
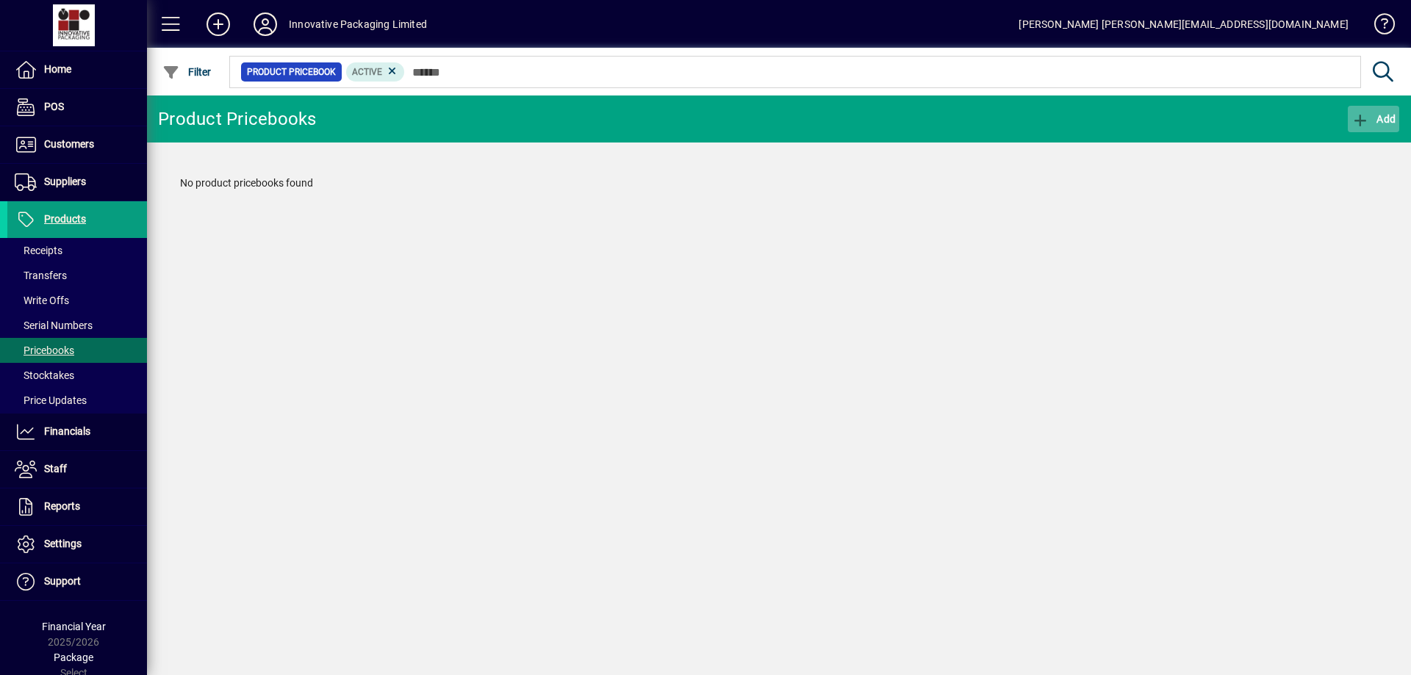
click at [1383, 123] on span "Add" at bounding box center [1373, 119] width 44 height 12
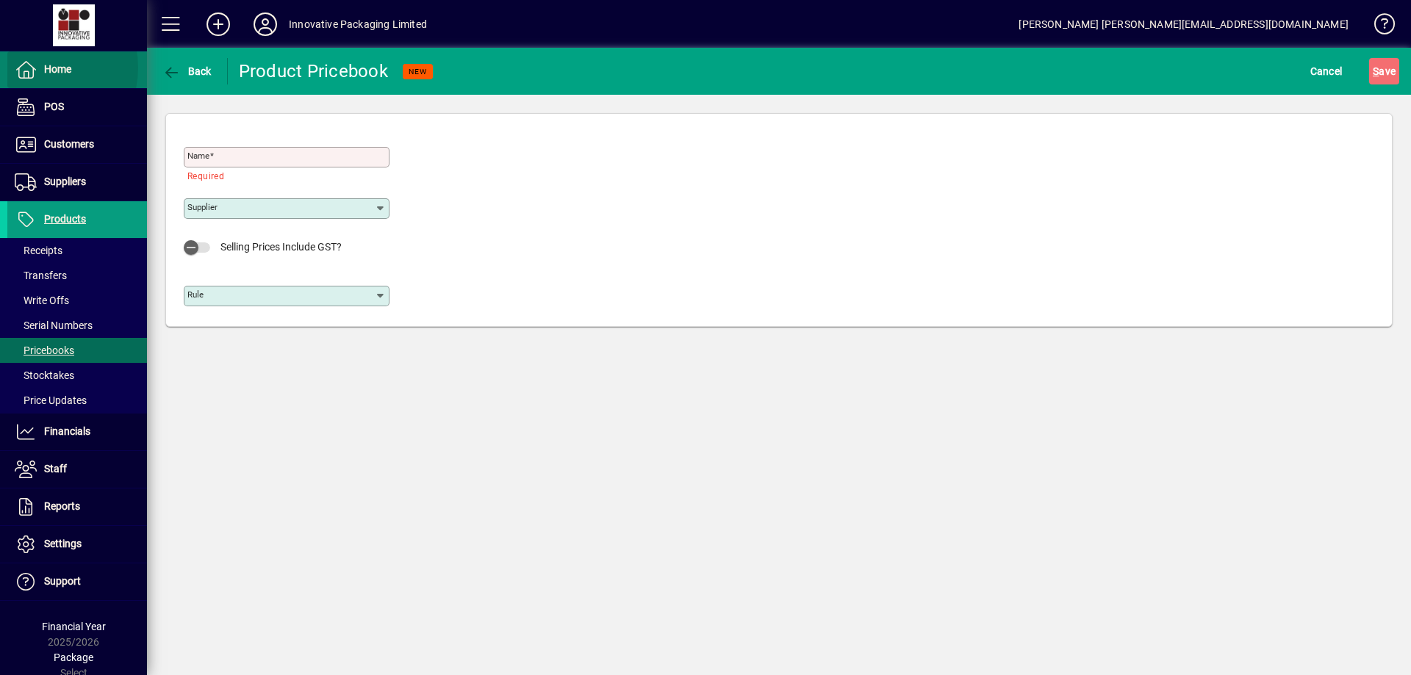
click at [36, 68] on icon at bounding box center [26, 70] width 22 height 18
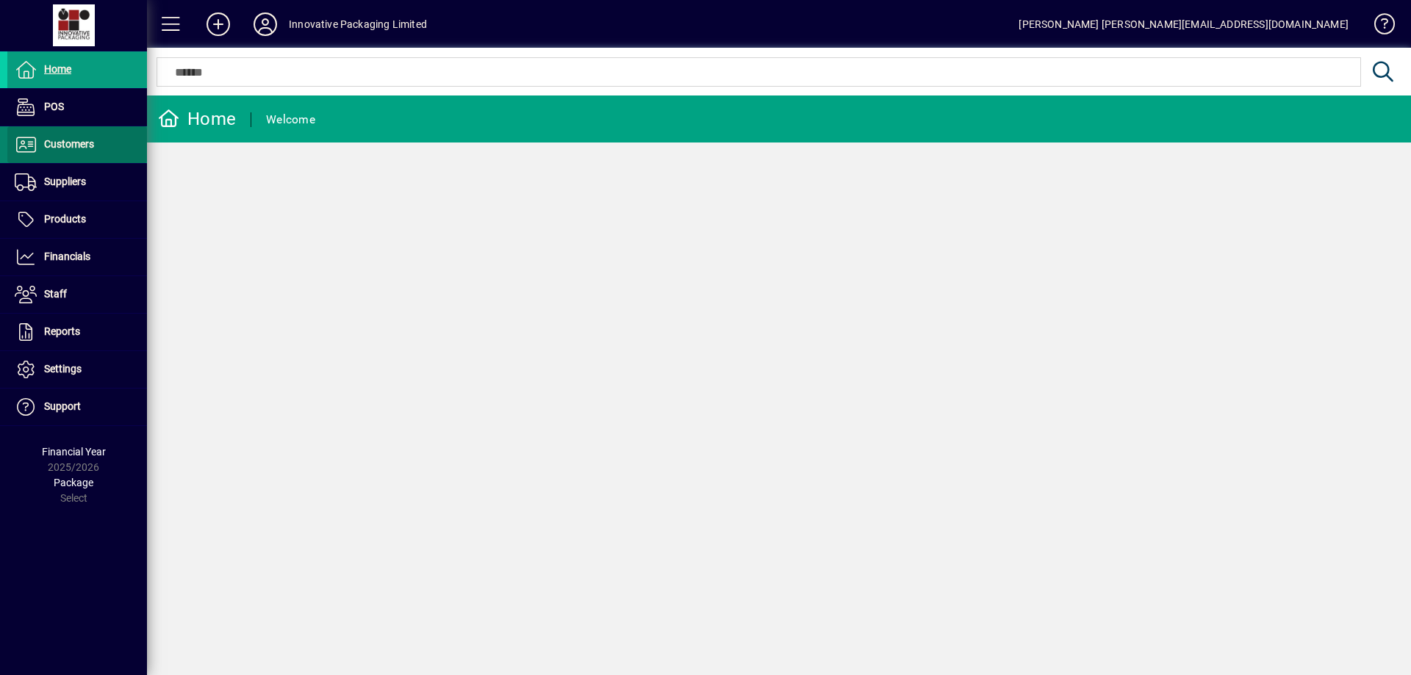
click at [73, 147] on span "Customers" at bounding box center [69, 144] width 50 height 12
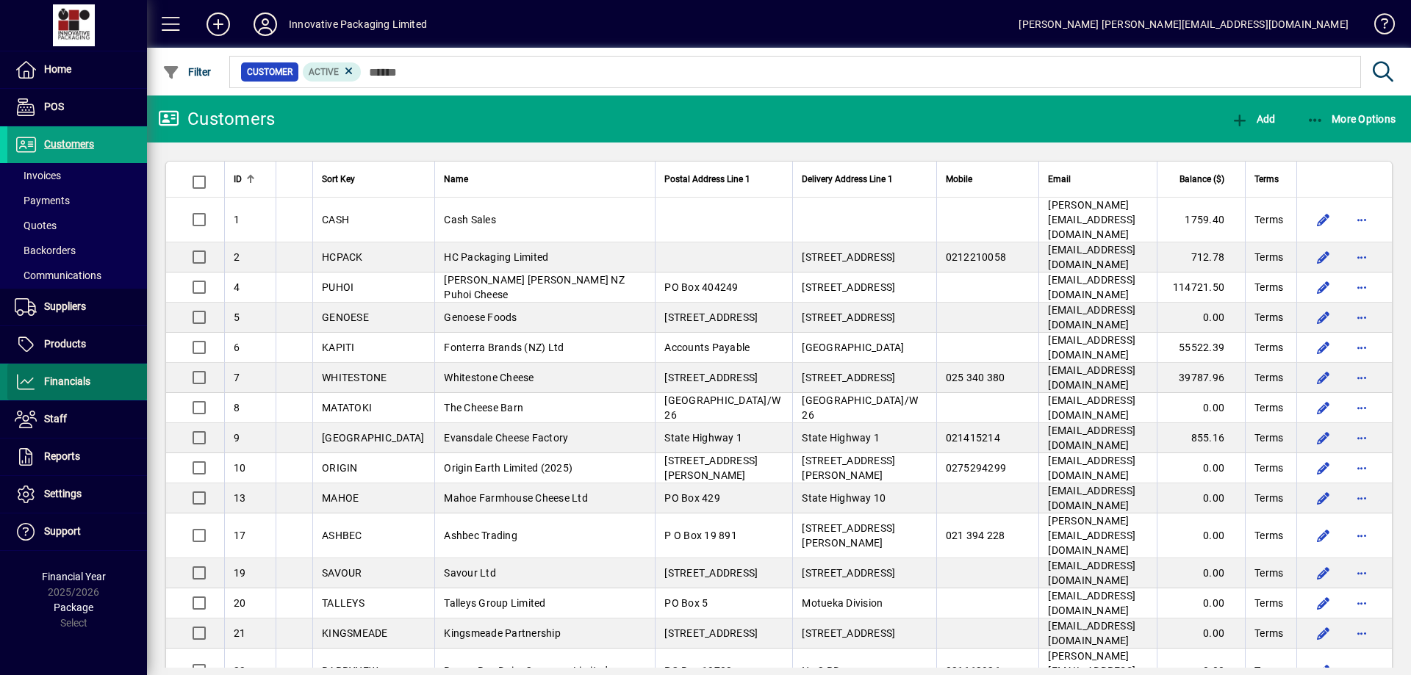
click at [69, 381] on span "Financials" at bounding box center [67, 381] width 46 height 12
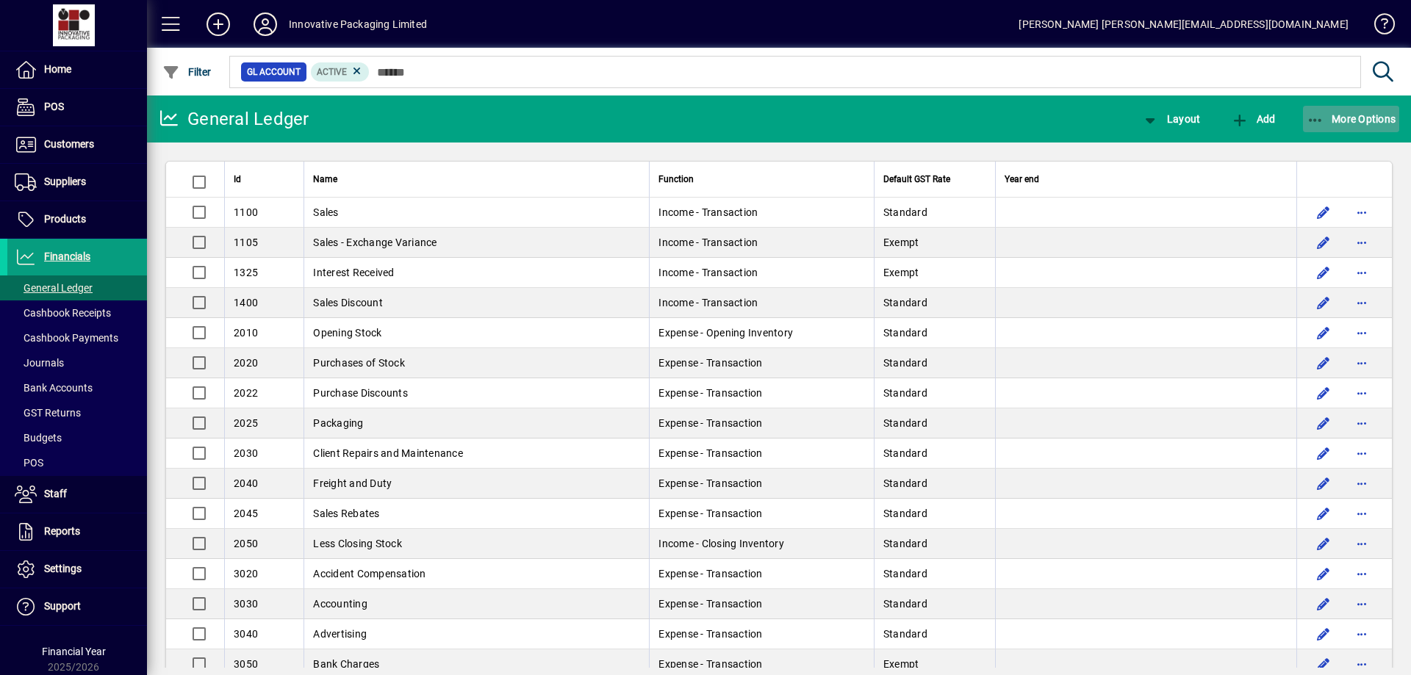
click at [1341, 113] on span "More Options" at bounding box center [1351, 119] width 90 height 12
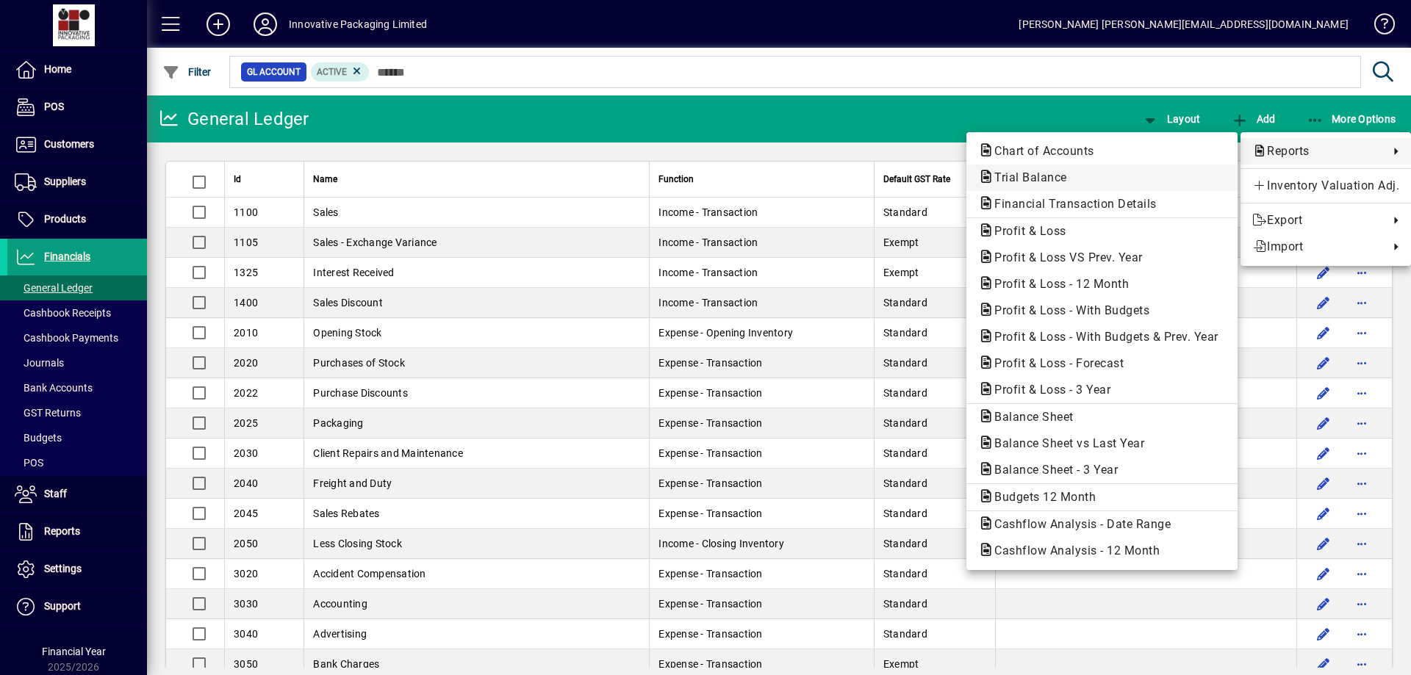
click at [1035, 173] on span "Trial Balance" at bounding box center [1026, 177] width 96 height 14
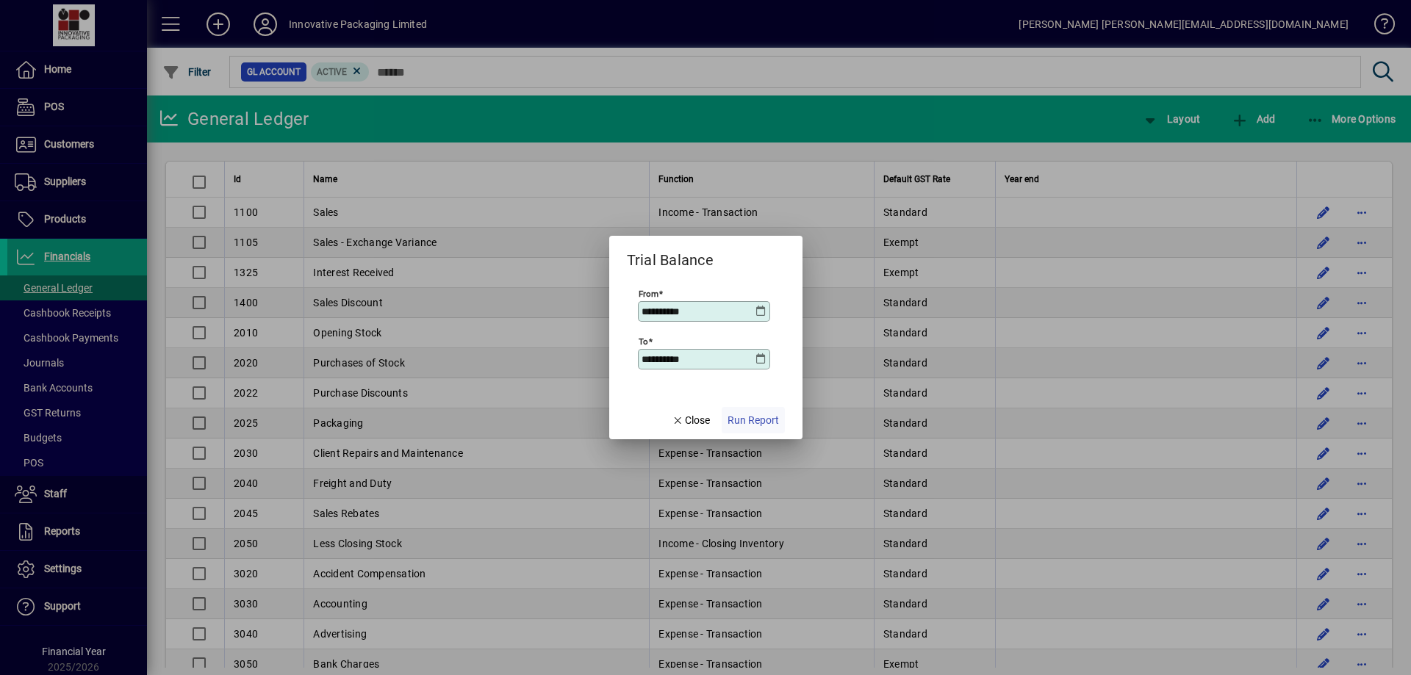
click at [753, 418] on span "Run Report" at bounding box center [752, 420] width 51 height 15
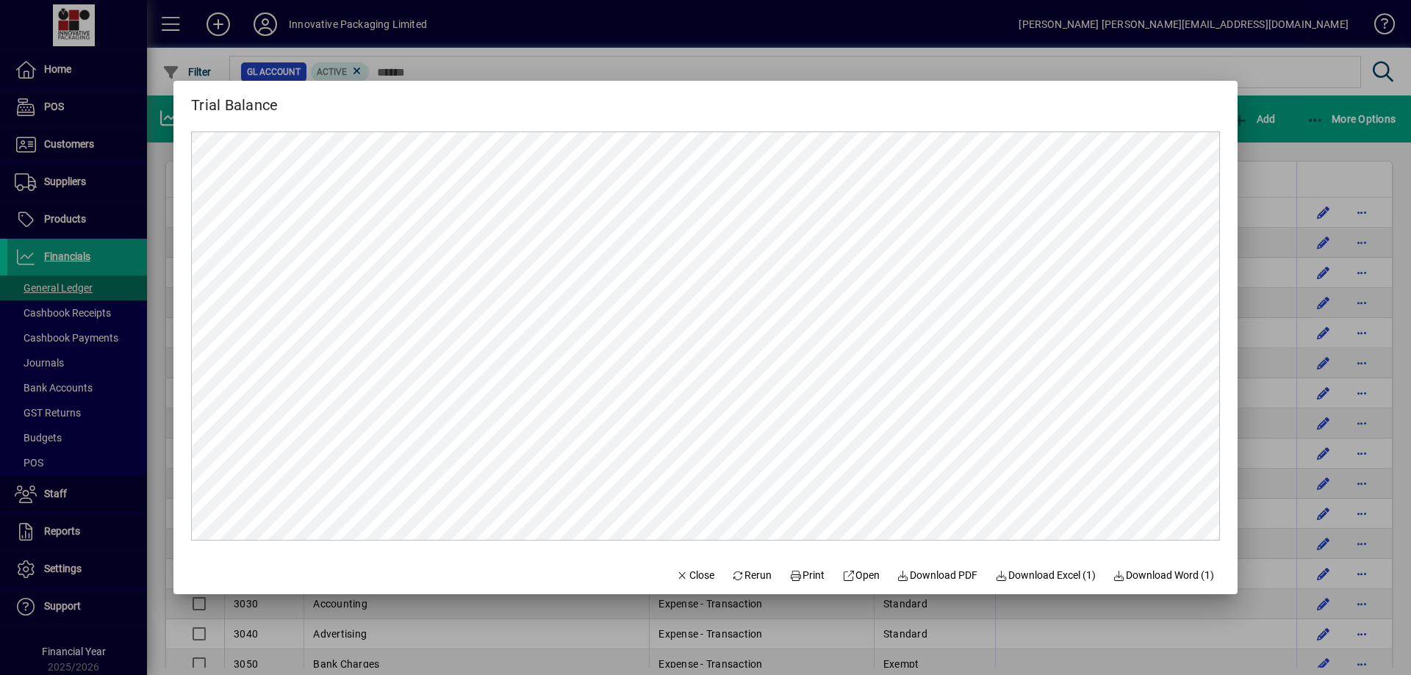
click at [891, 59] on div at bounding box center [705, 337] width 1411 height 675
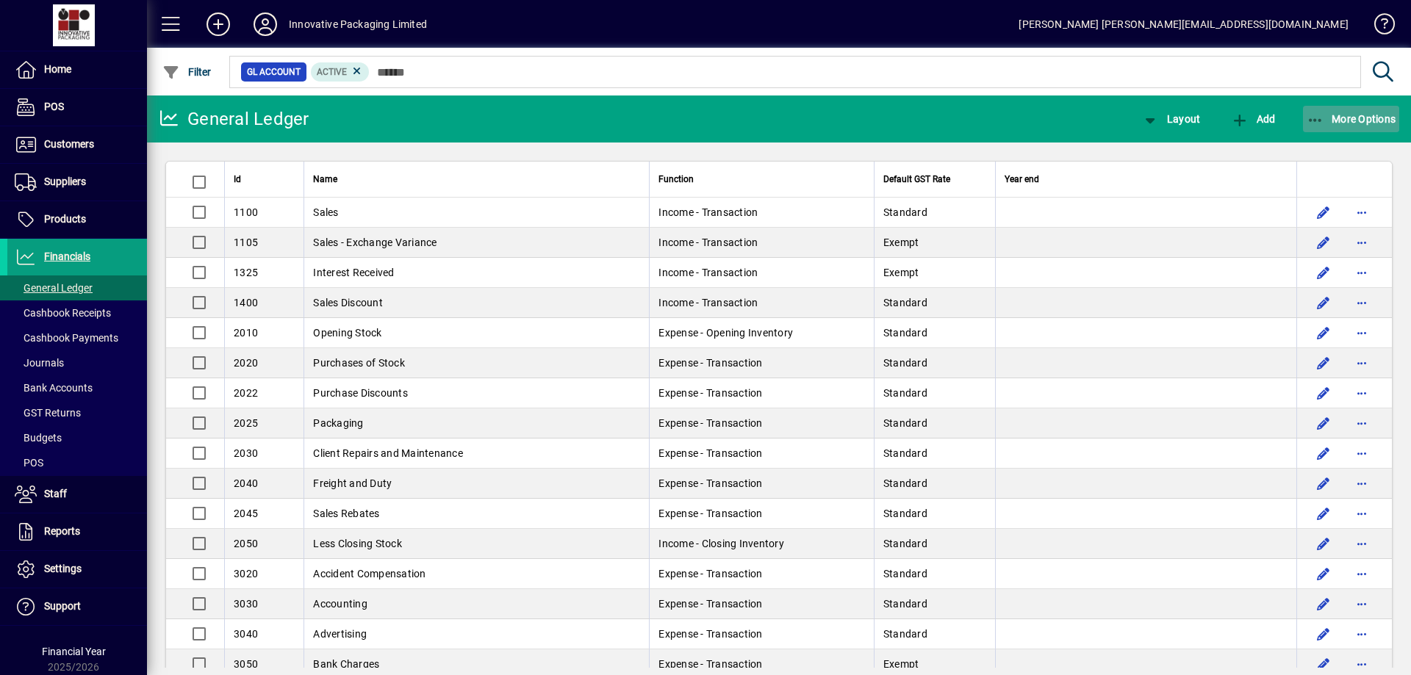
click at [1356, 117] on span "More Options" at bounding box center [1351, 119] width 90 height 12
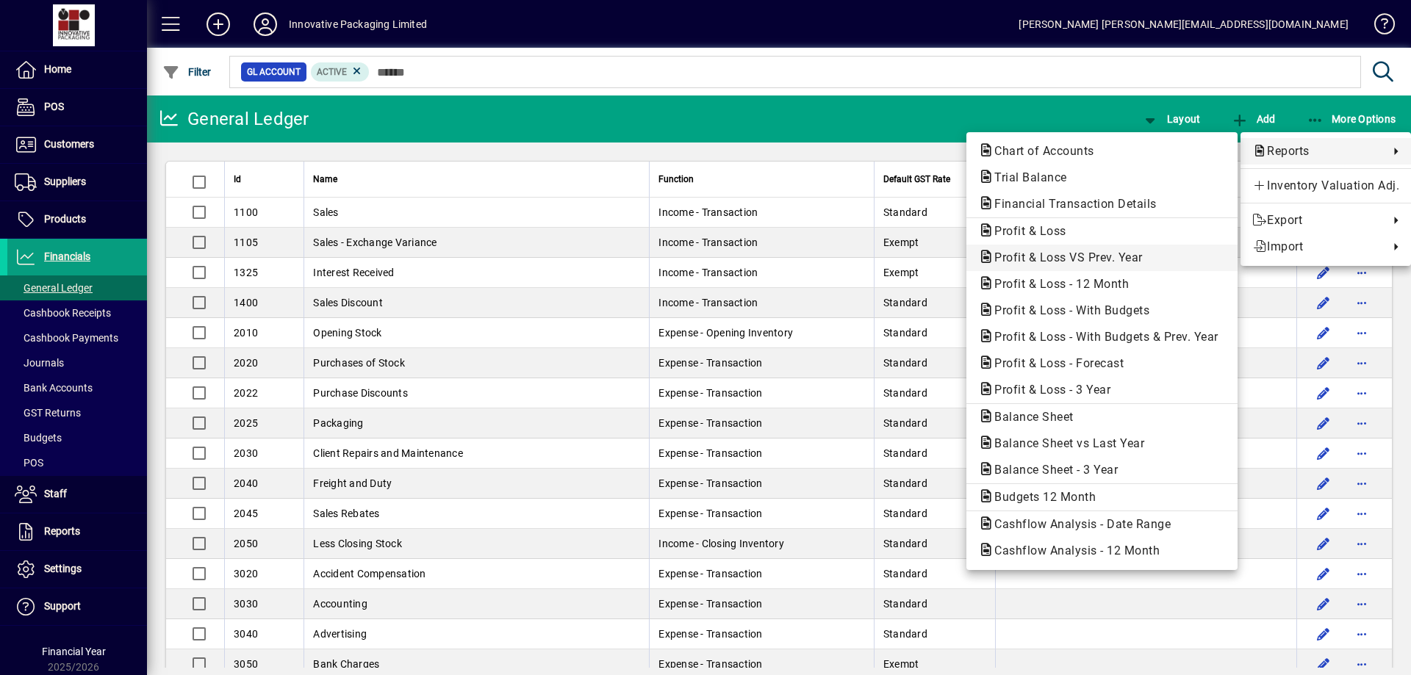
click at [1075, 253] on span "Profit & Loss VS Prev. Year" at bounding box center [1064, 258] width 172 height 14
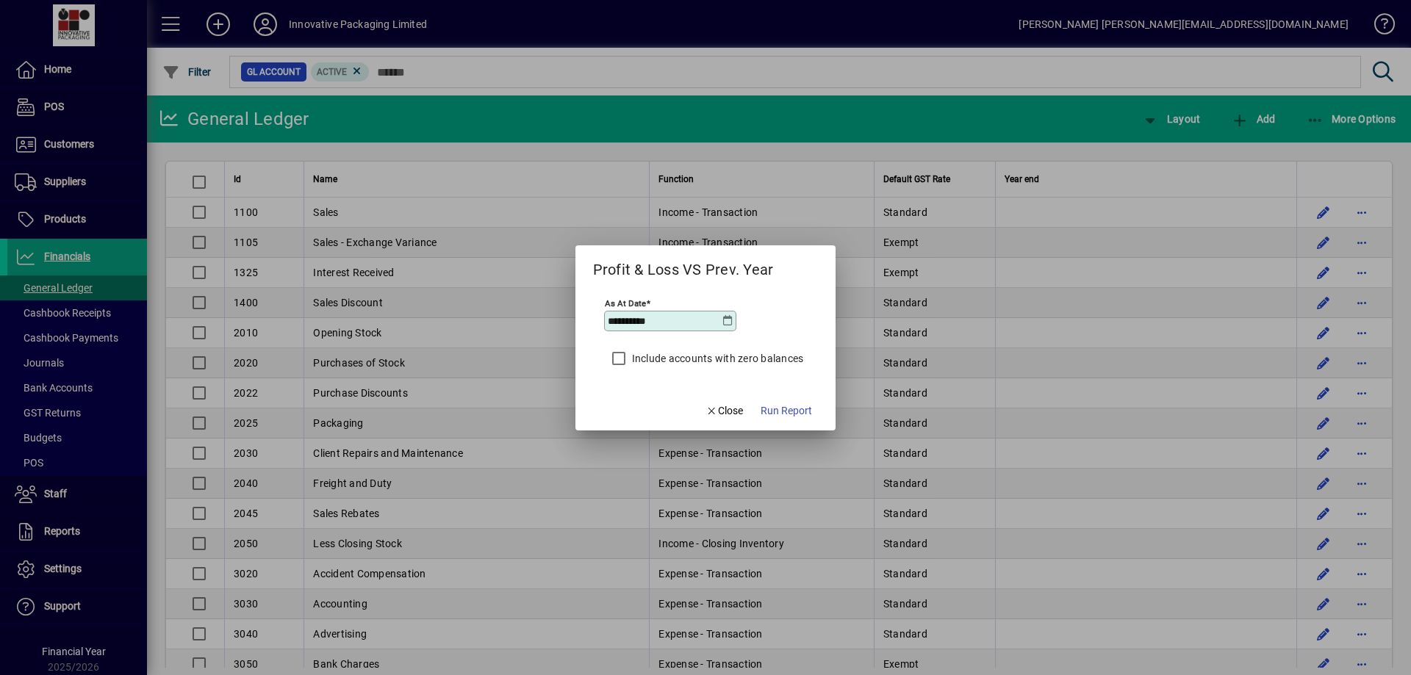
click at [727, 319] on icon at bounding box center [727, 321] width 12 height 12
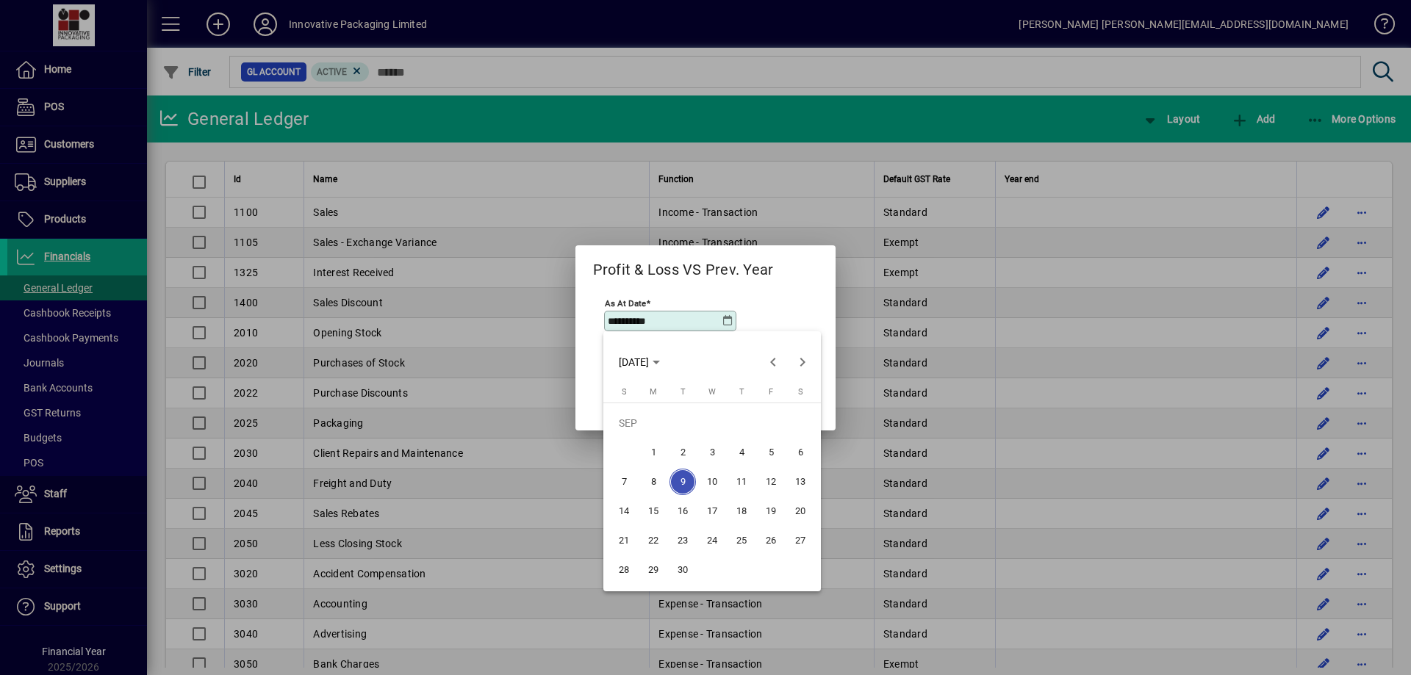
click at [682, 572] on span "30" at bounding box center [682, 570] width 26 height 26
type input "**********"
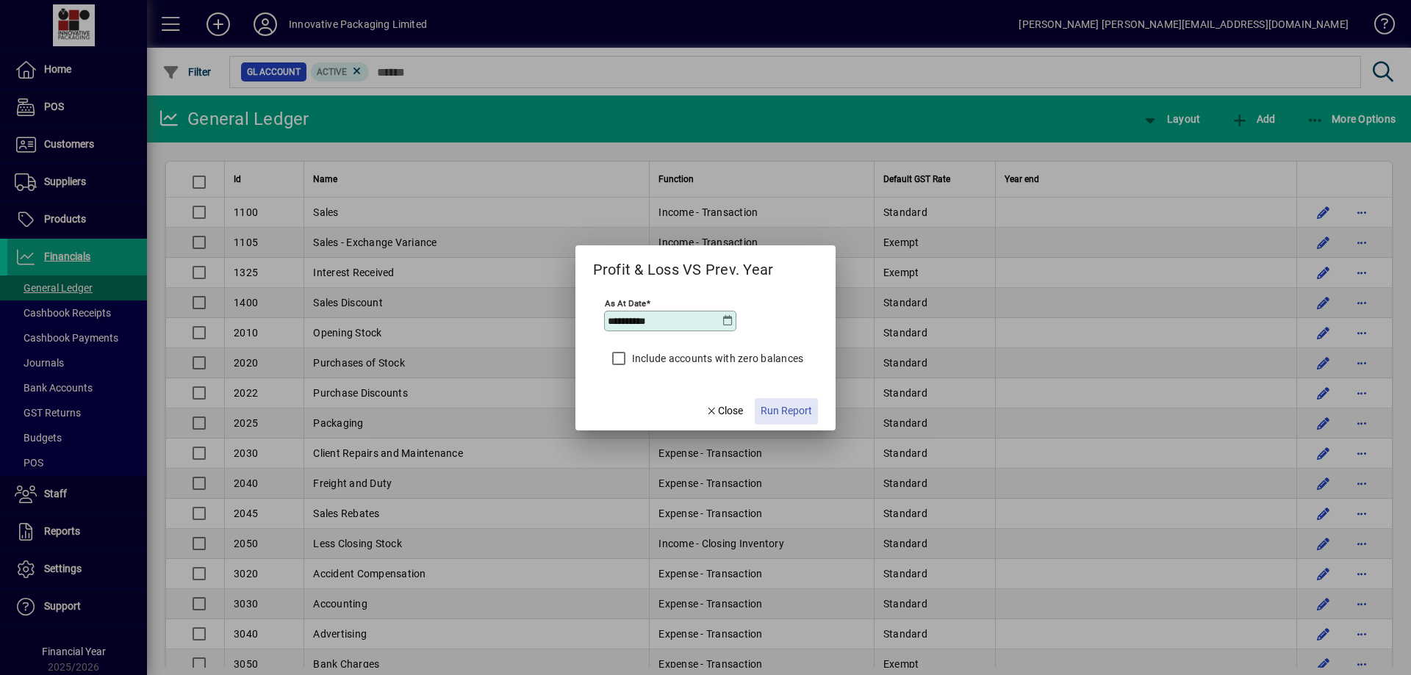
click at [788, 414] on span "Run Report" at bounding box center [785, 410] width 51 height 15
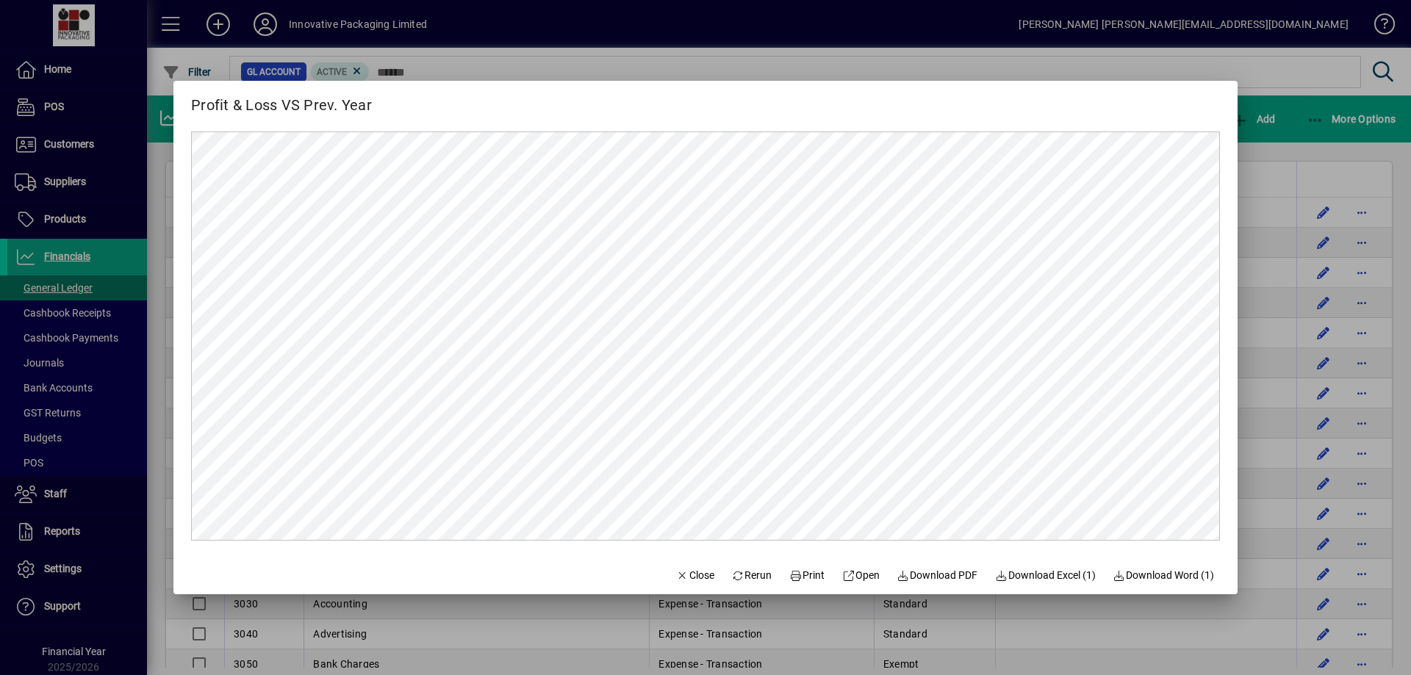
click at [921, 18] on div at bounding box center [705, 337] width 1411 height 675
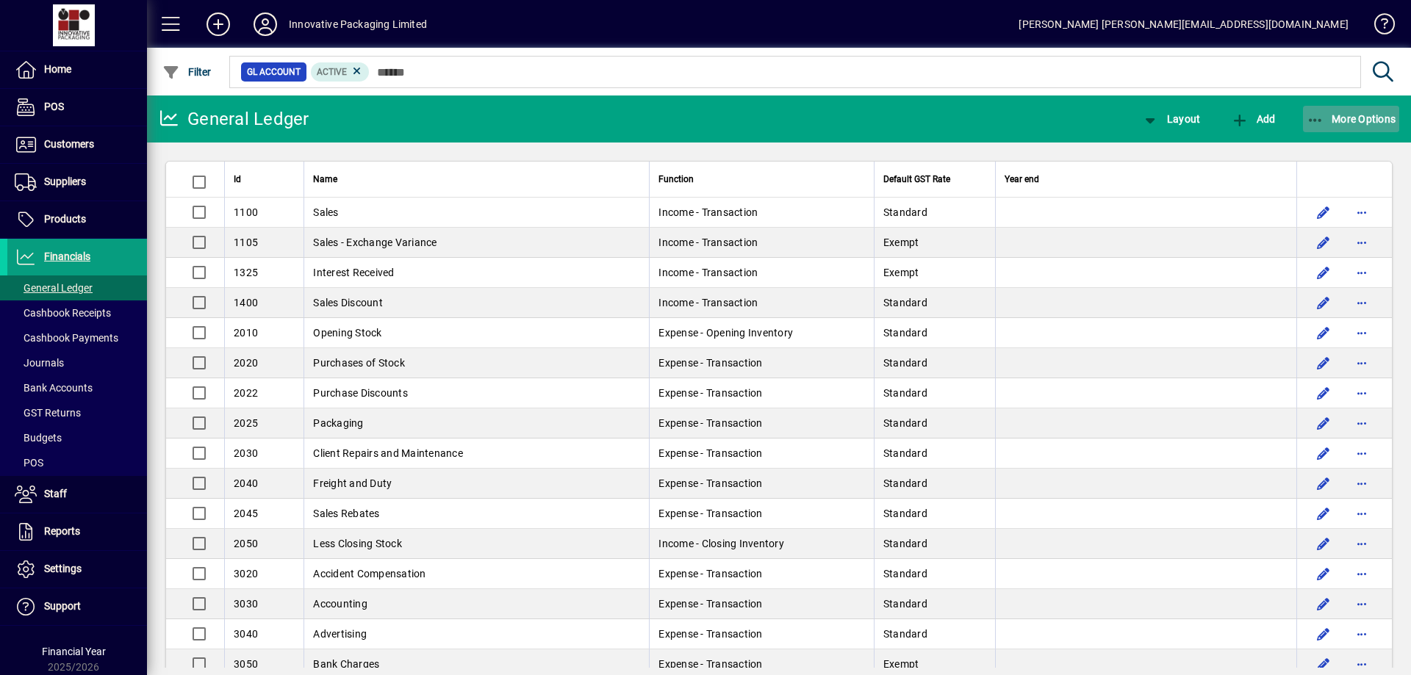
click at [1363, 115] on span "More Options" at bounding box center [1351, 119] width 90 height 12
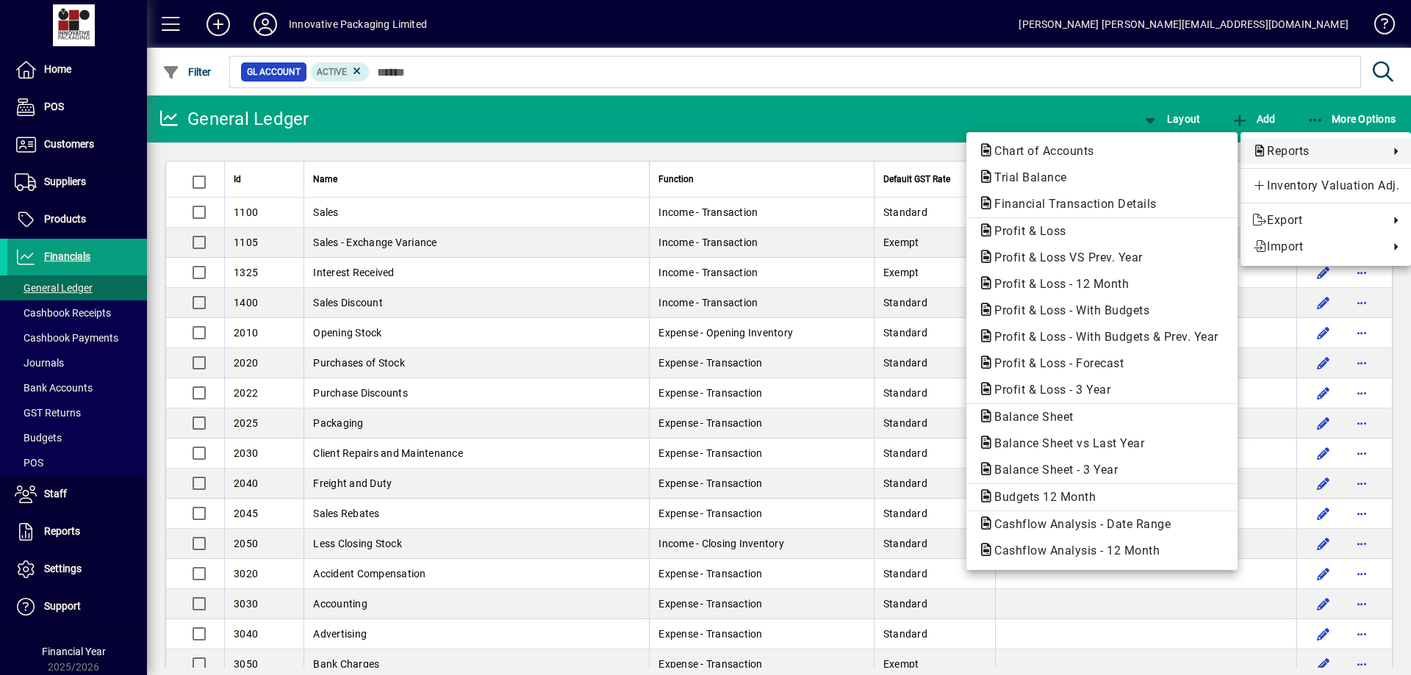
click at [72, 217] on div at bounding box center [705, 337] width 1411 height 675
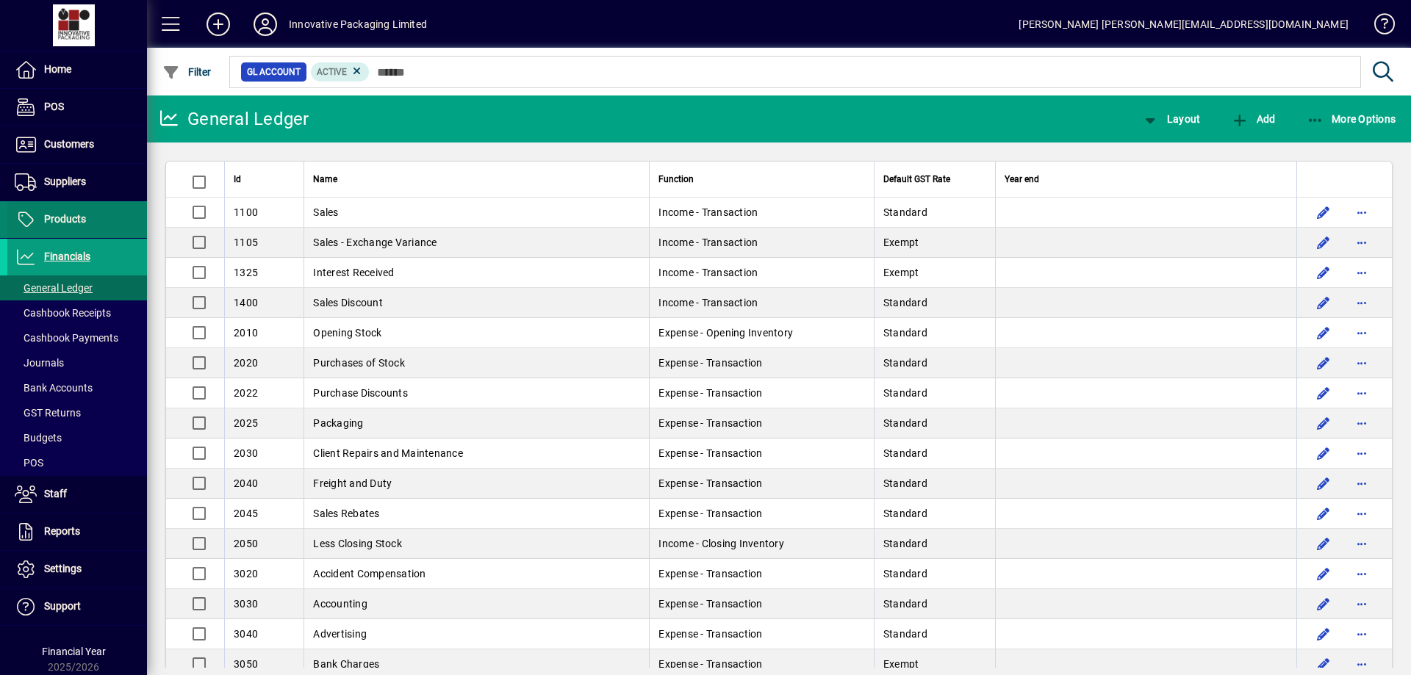
click at [68, 218] on span "Products" at bounding box center [65, 219] width 42 height 12
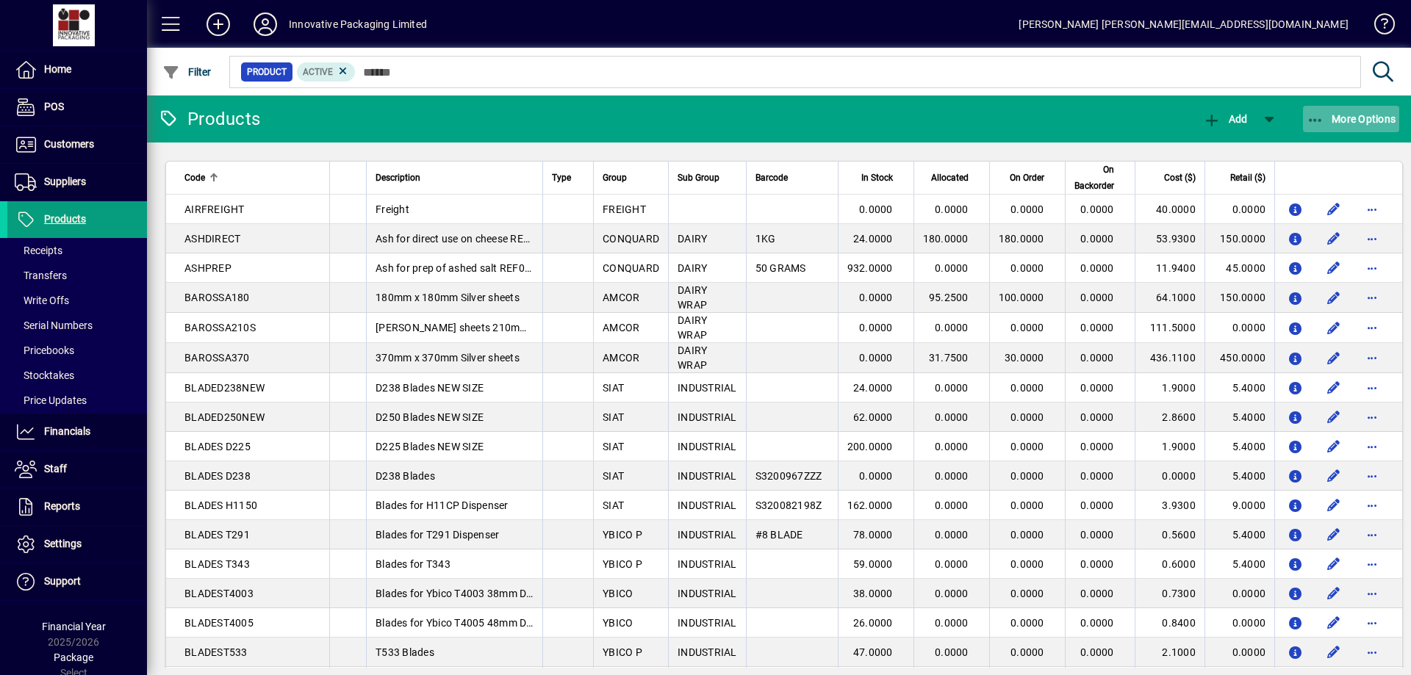
click at [1362, 118] on span "More Options" at bounding box center [1351, 119] width 90 height 12
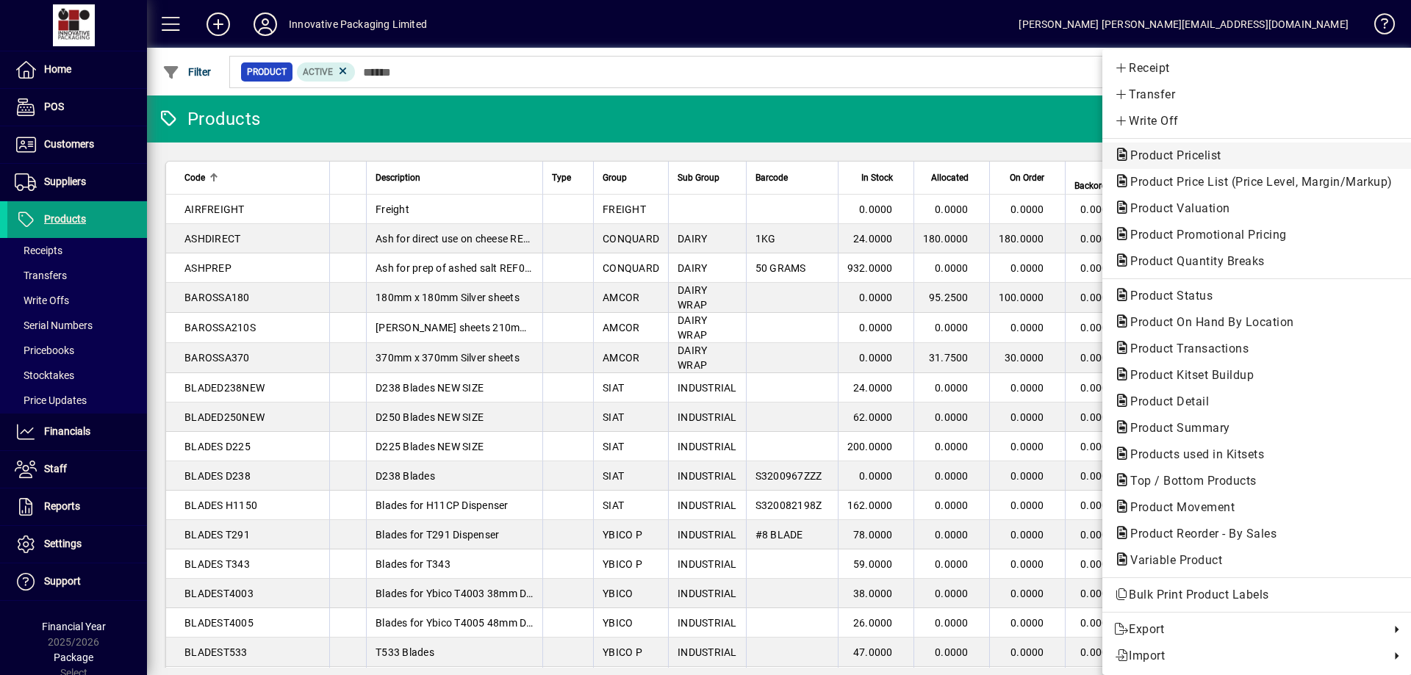
click at [1171, 154] on span "Product Pricelist" at bounding box center [1171, 155] width 115 height 14
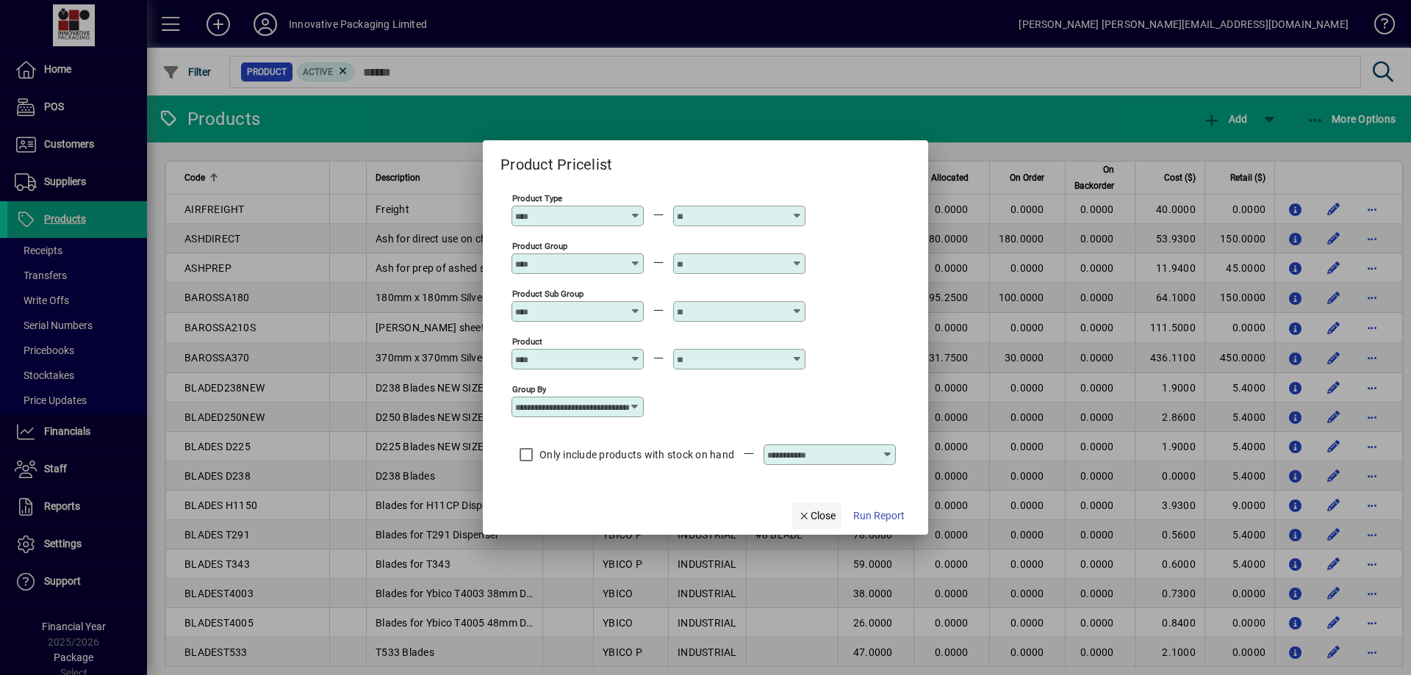
click at [821, 511] on span "Close" at bounding box center [817, 515] width 38 height 15
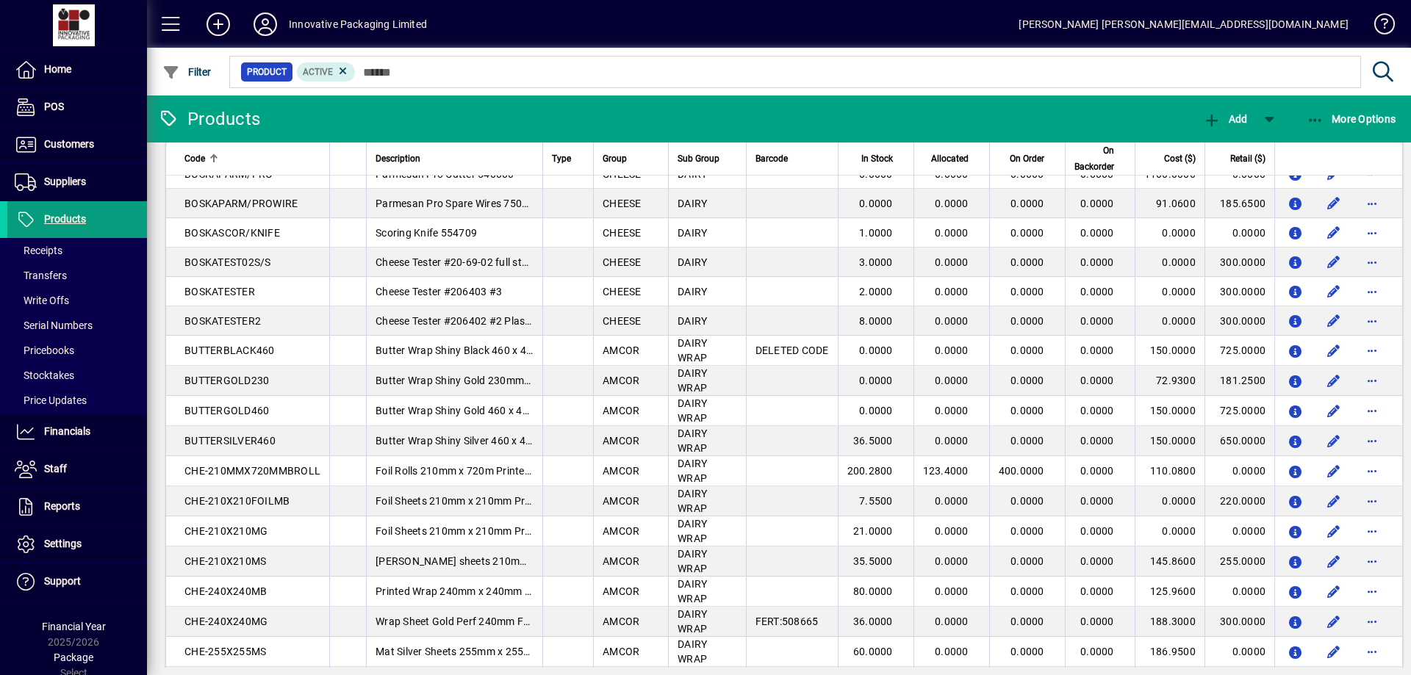
scroll to position [746, 0]
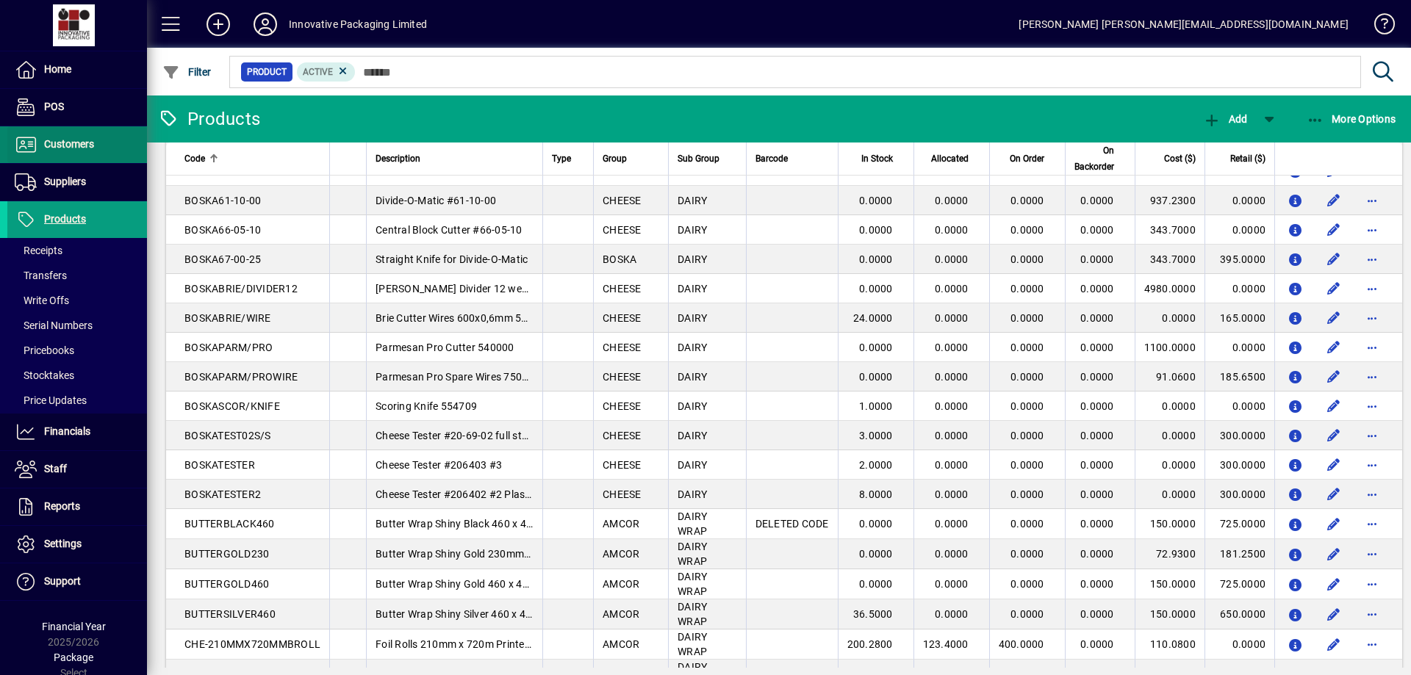
click at [41, 140] on span "Customers" at bounding box center [50, 145] width 87 height 18
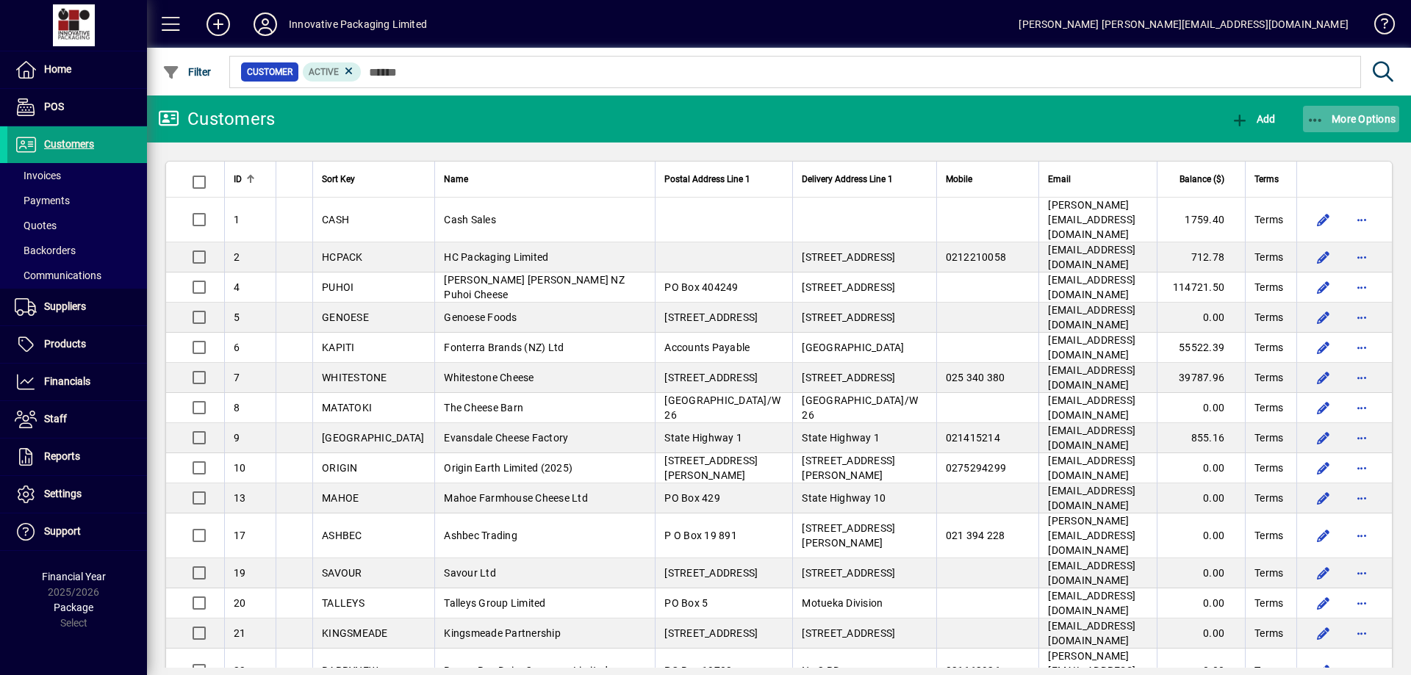
click at [1369, 119] on span "More Options" at bounding box center [1351, 119] width 90 height 12
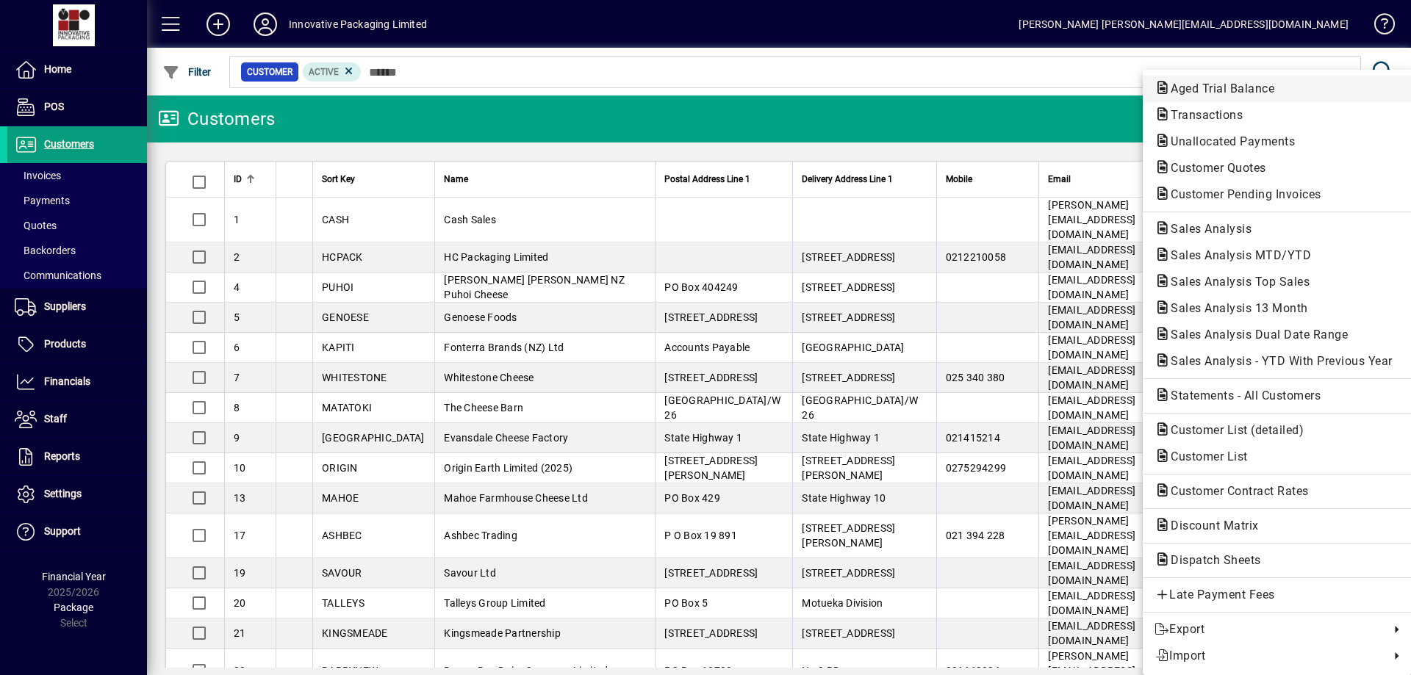
click at [1214, 86] on span "Aged Trial Balance" at bounding box center [1217, 89] width 127 height 14
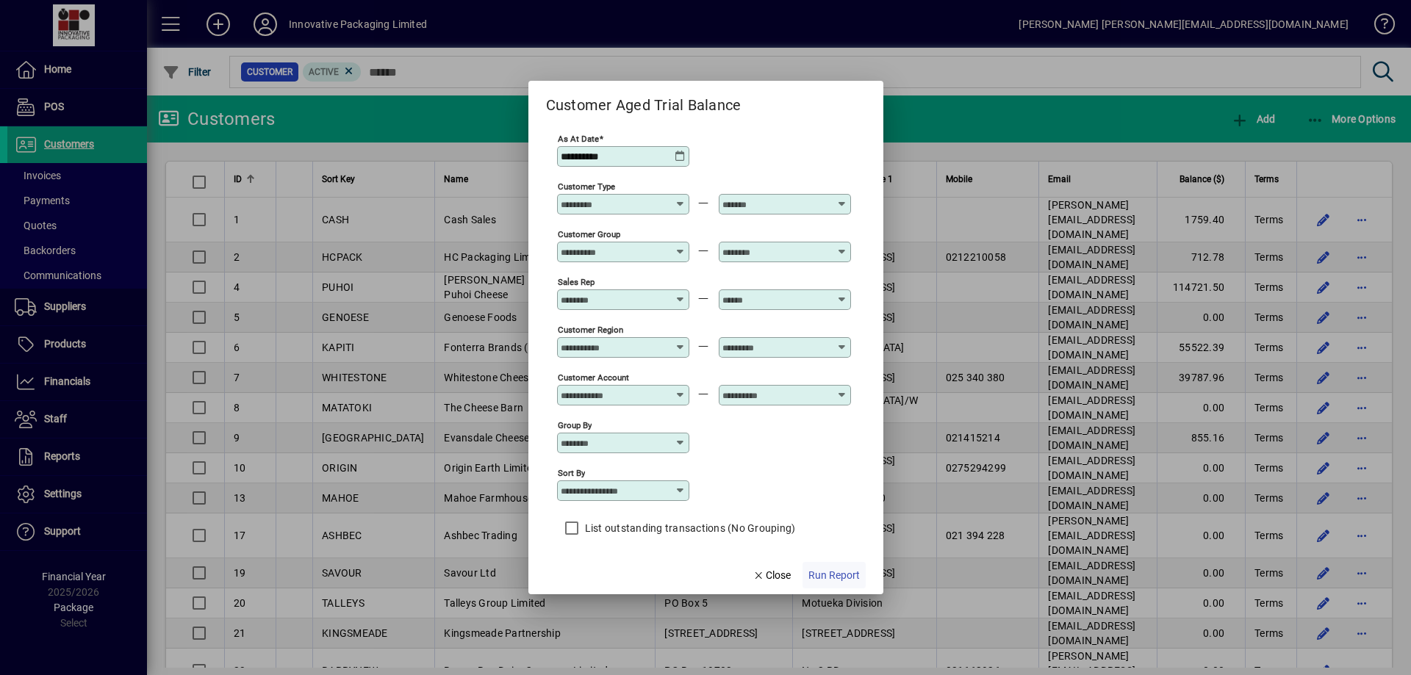
click at [828, 575] on span "Run Report" at bounding box center [833, 575] width 51 height 15
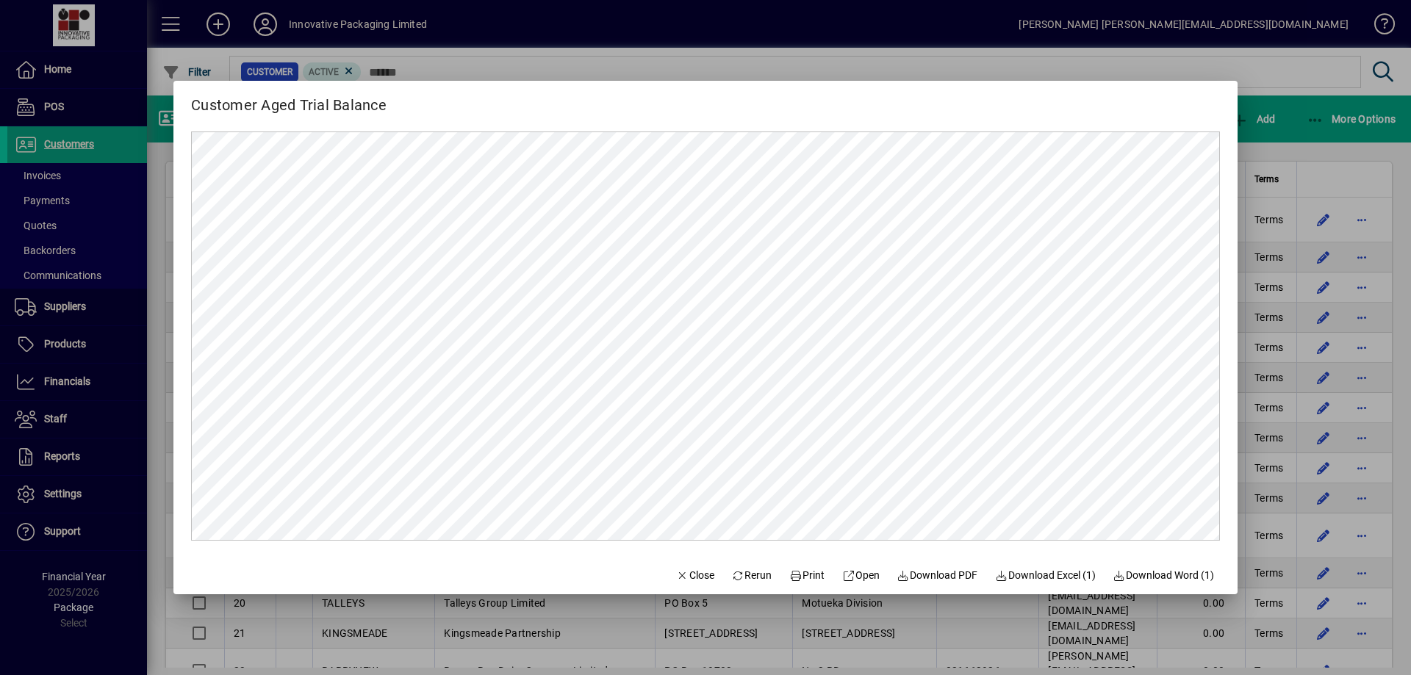
click at [616, 25] on div at bounding box center [705, 337] width 1411 height 675
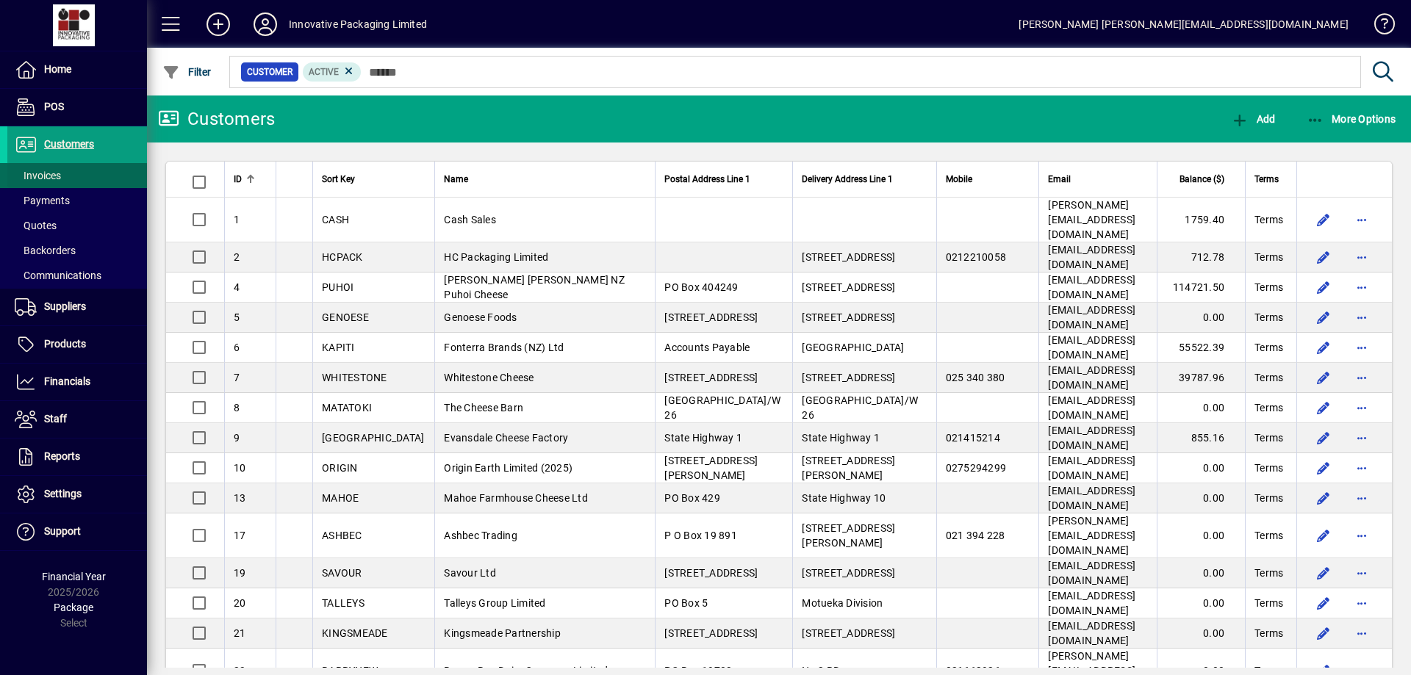
click at [43, 176] on span "Invoices" at bounding box center [38, 176] width 46 height 12
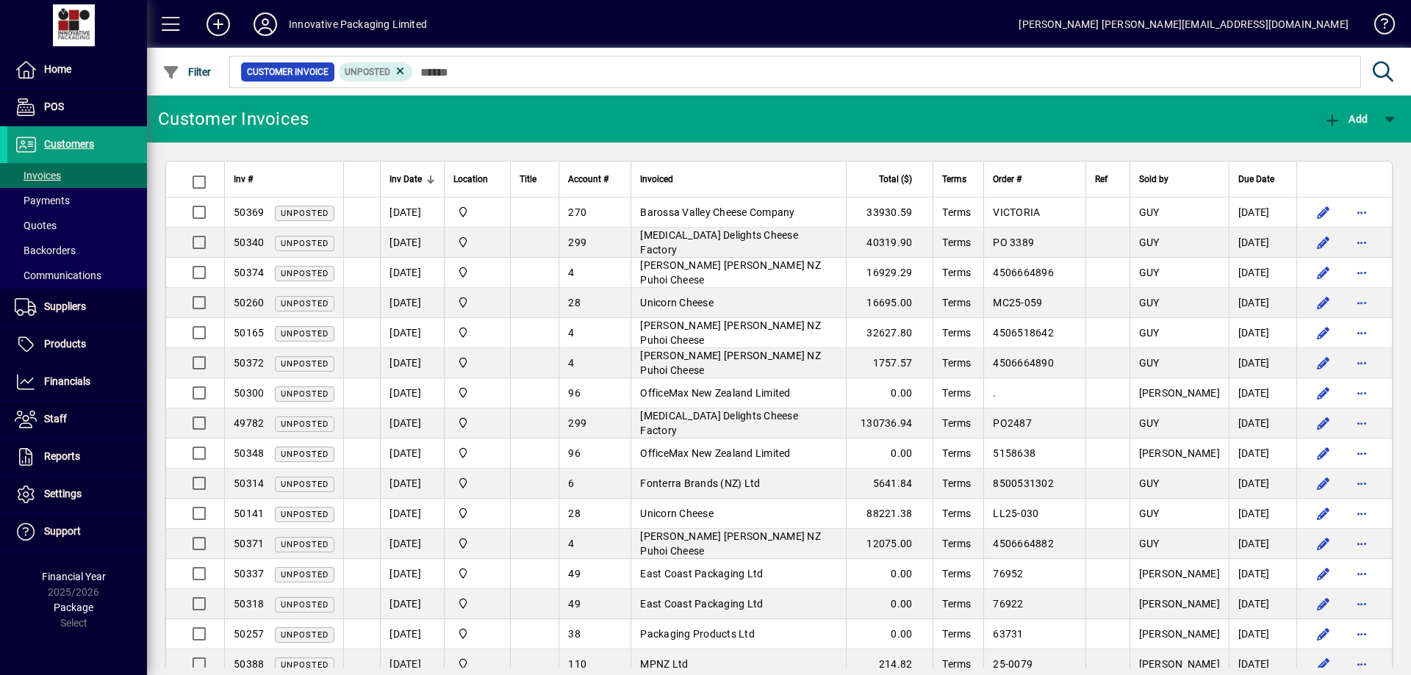
click at [409, 176] on span "Inv Date" at bounding box center [405, 179] width 32 height 16
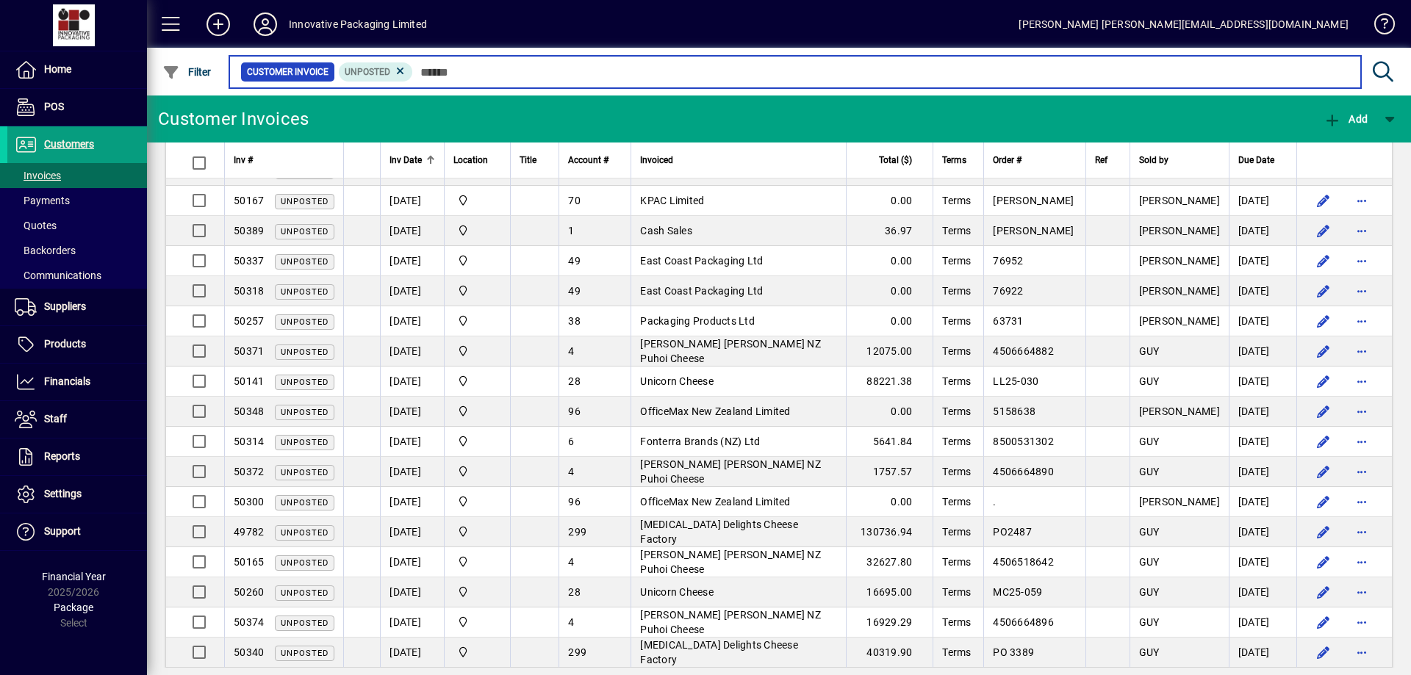
scroll to position [904, 0]
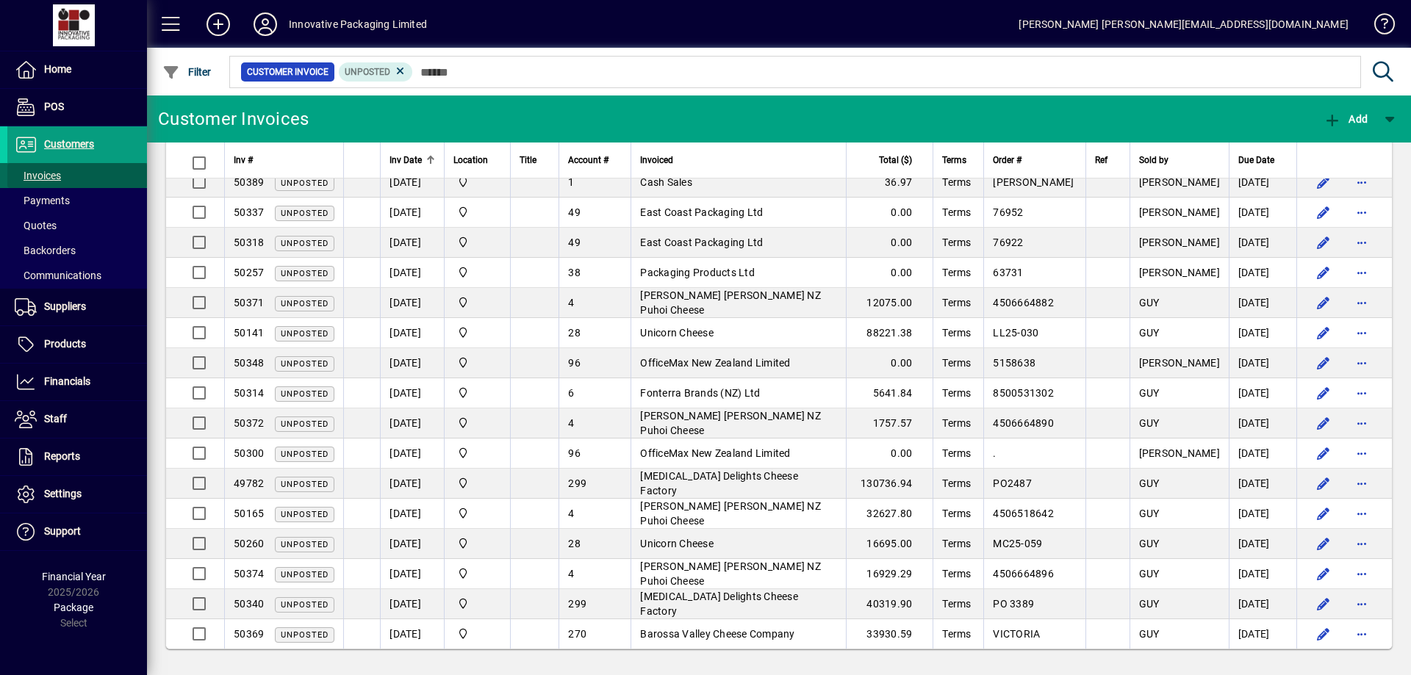
click at [50, 174] on span "Invoices" at bounding box center [38, 176] width 46 height 12
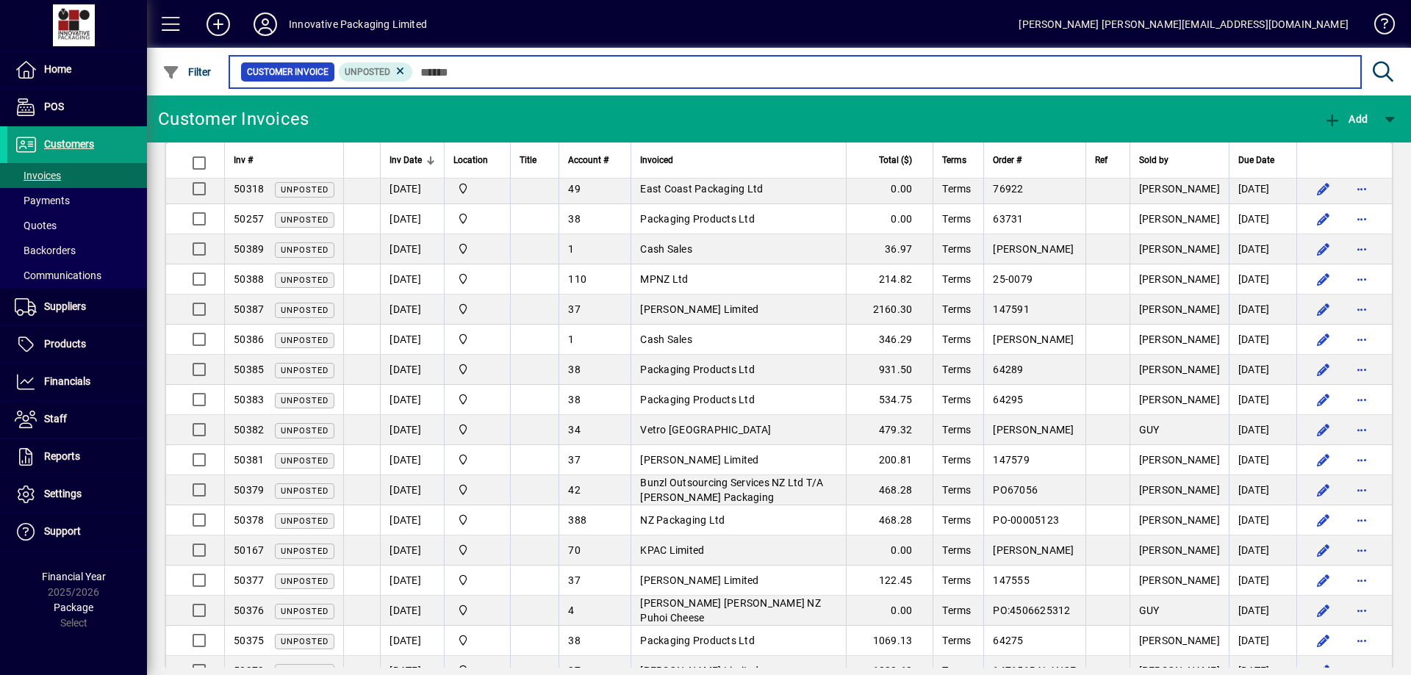
scroll to position [413, 0]
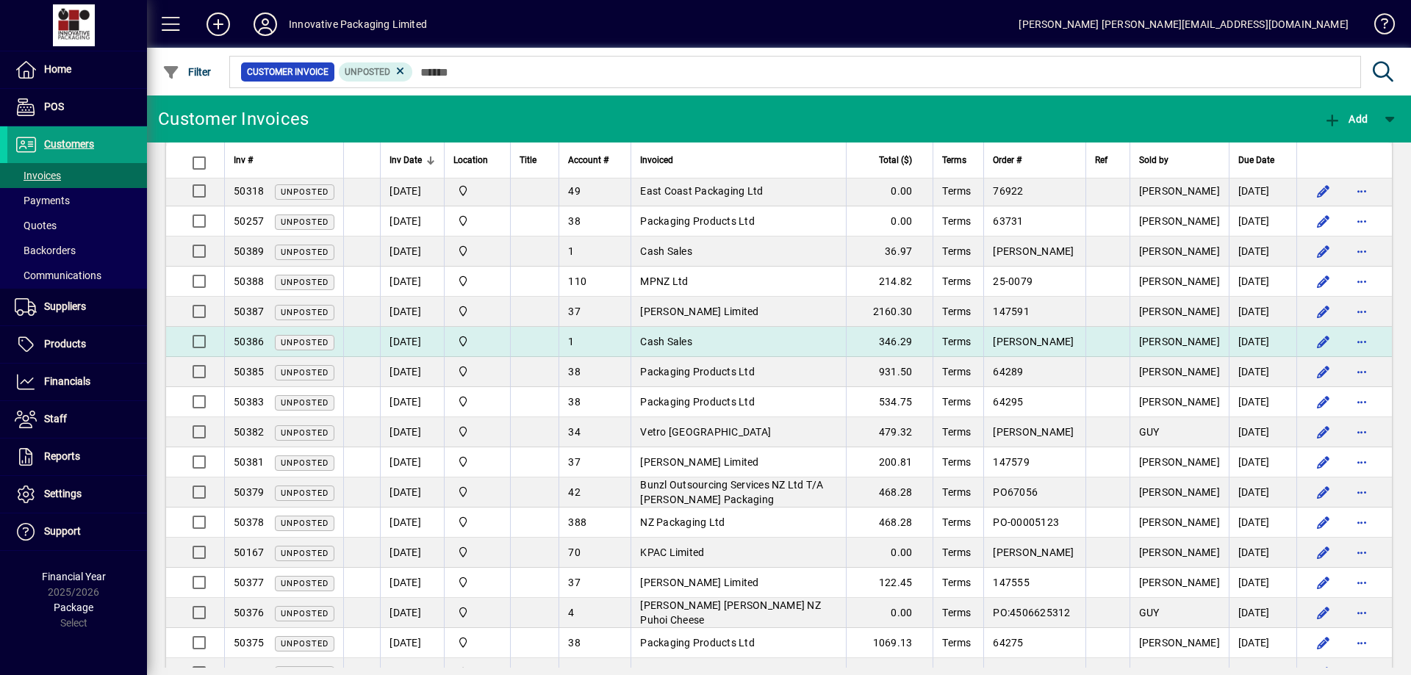
click at [680, 336] on span "Cash Sales" at bounding box center [666, 342] width 52 height 12
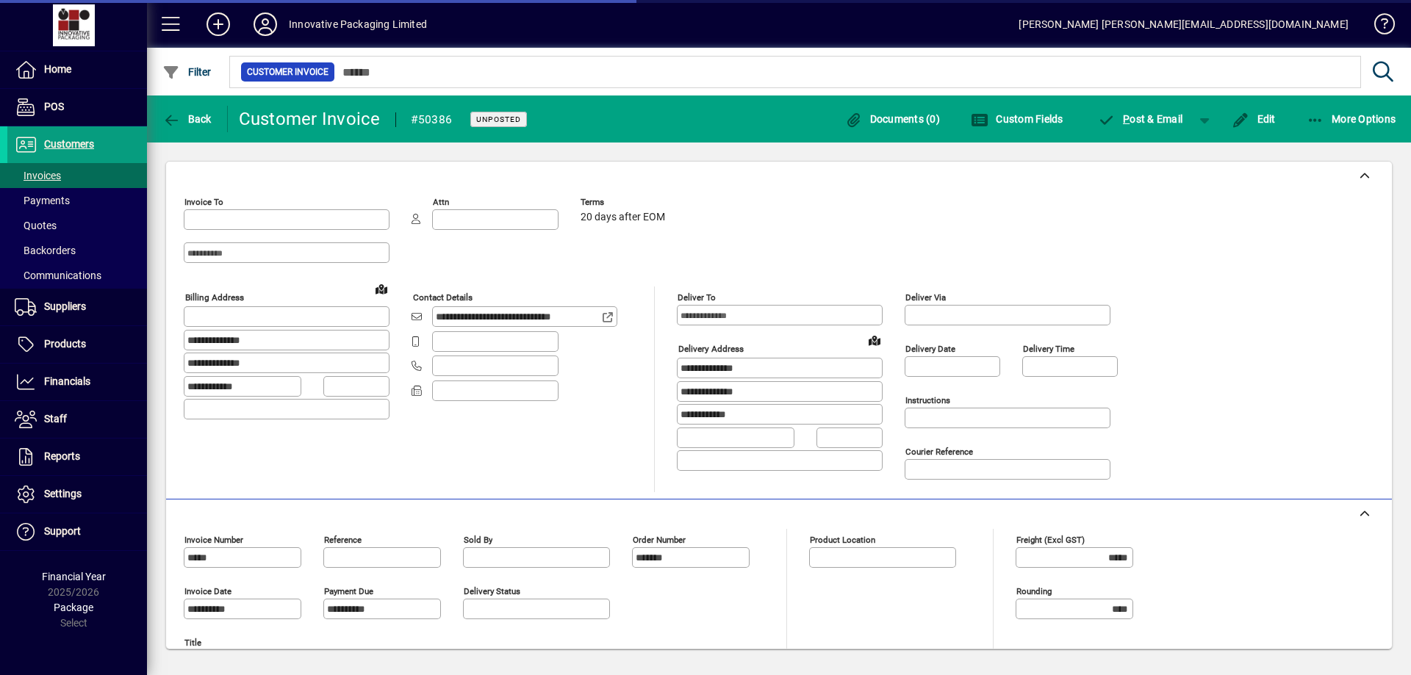
type input "**********"
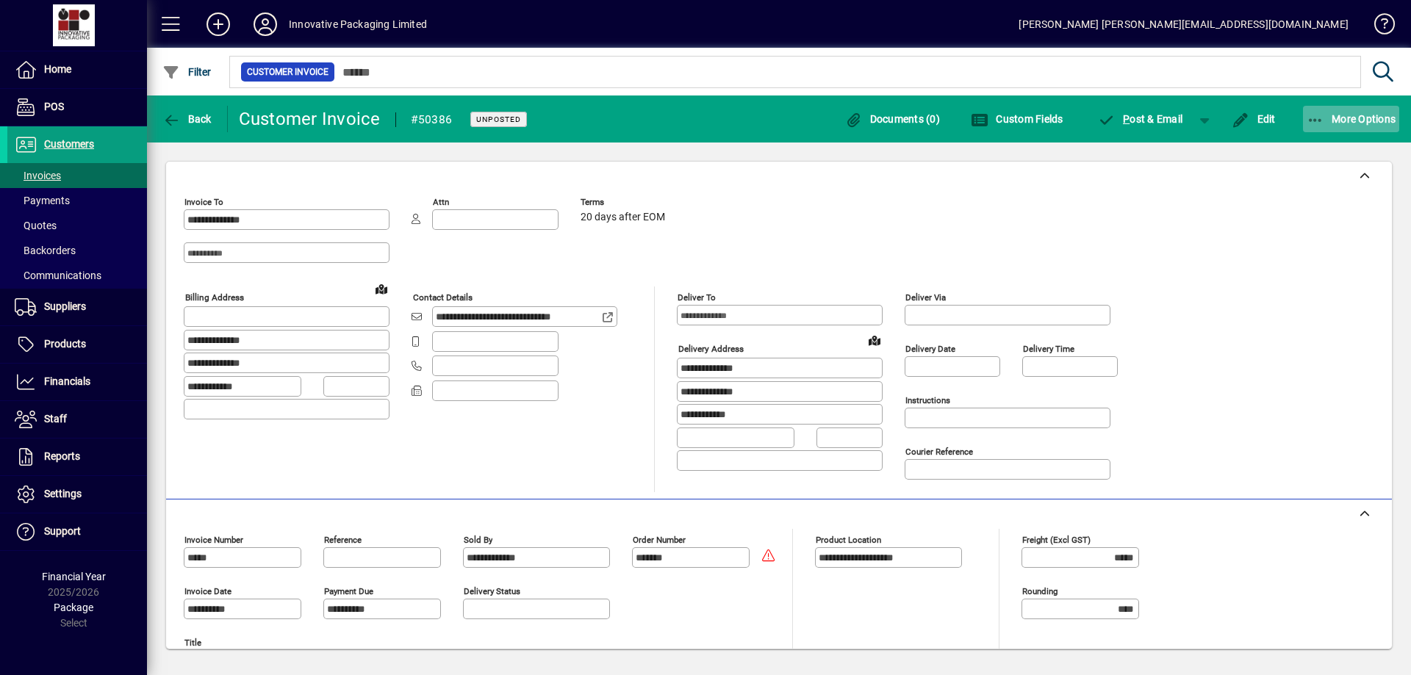
click at [1360, 118] on span "More Options" at bounding box center [1351, 119] width 90 height 12
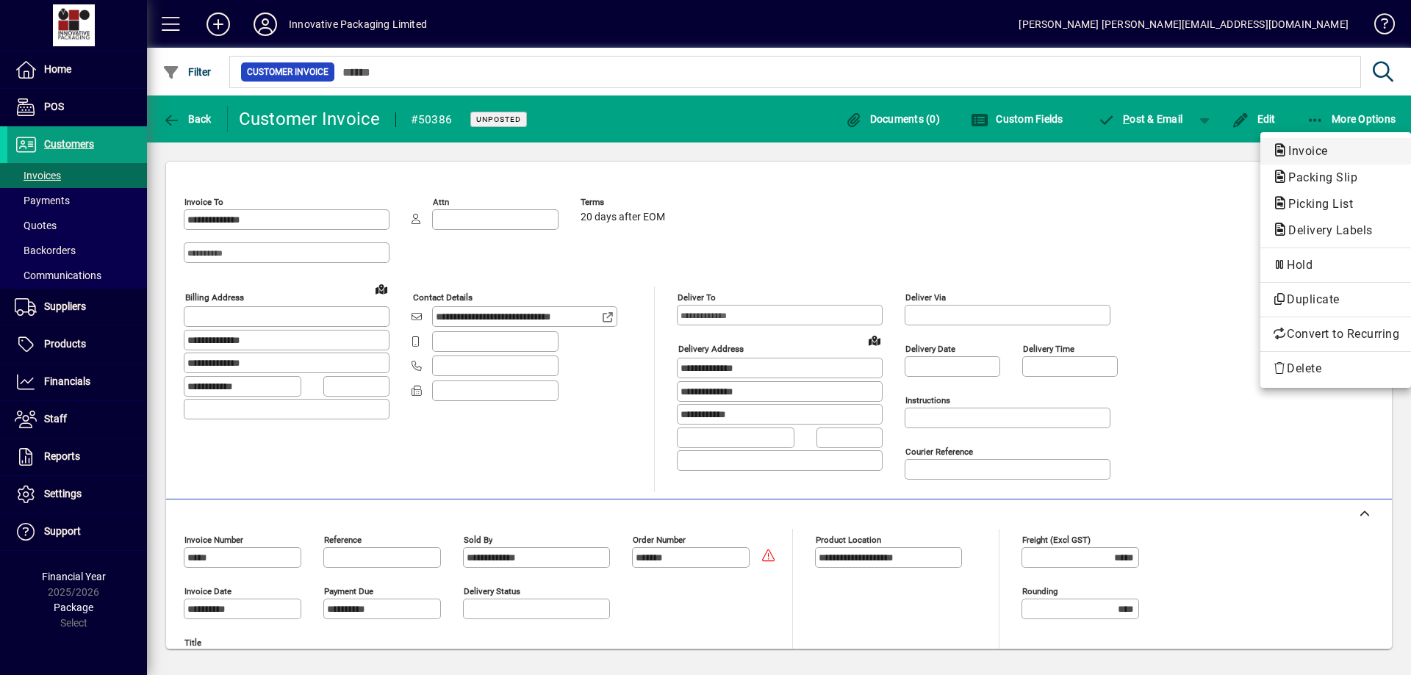
click at [1300, 151] on span "Invoice" at bounding box center [1303, 151] width 63 height 14
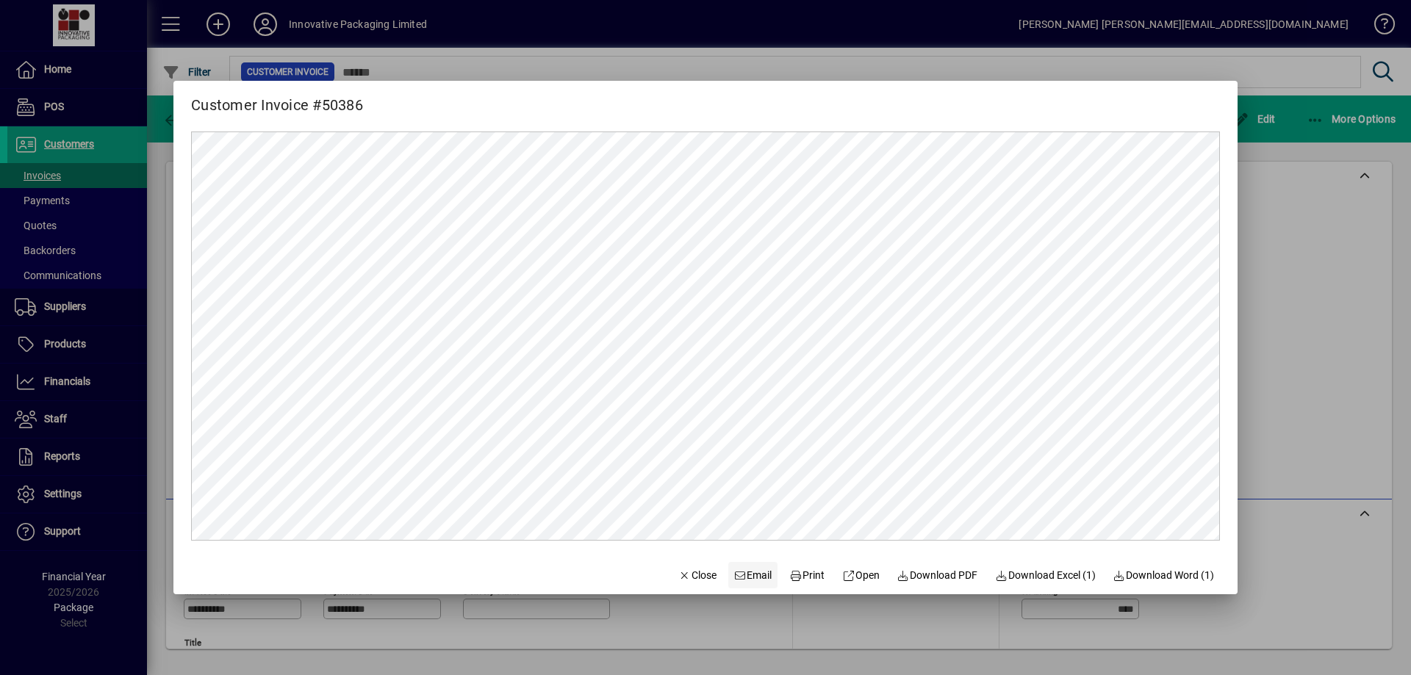
click at [744, 574] on span "Email" at bounding box center [753, 575] width 38 height 15
click at [47, 178] on div at bounding box center [705, 337] width 1411 height 675
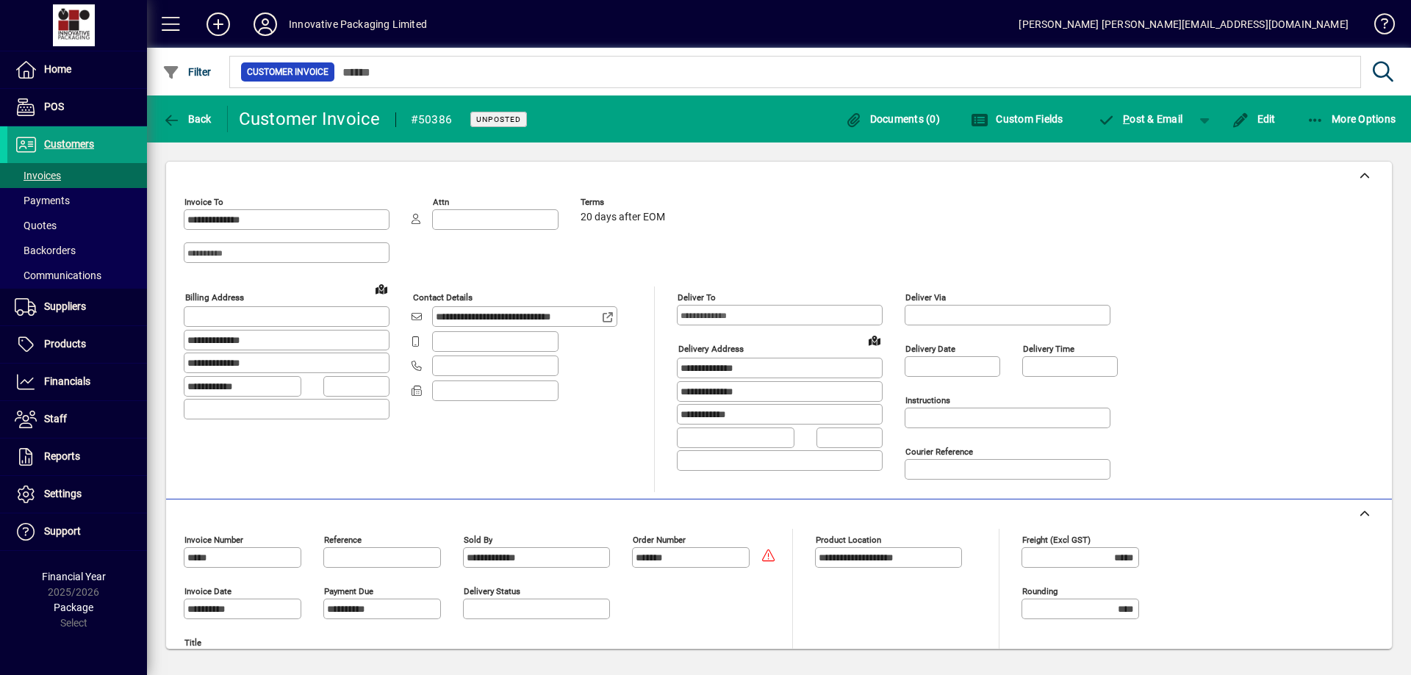
click at [47, 178] on span "Invoices" at bounding box center [38, 176] width 46 height 12
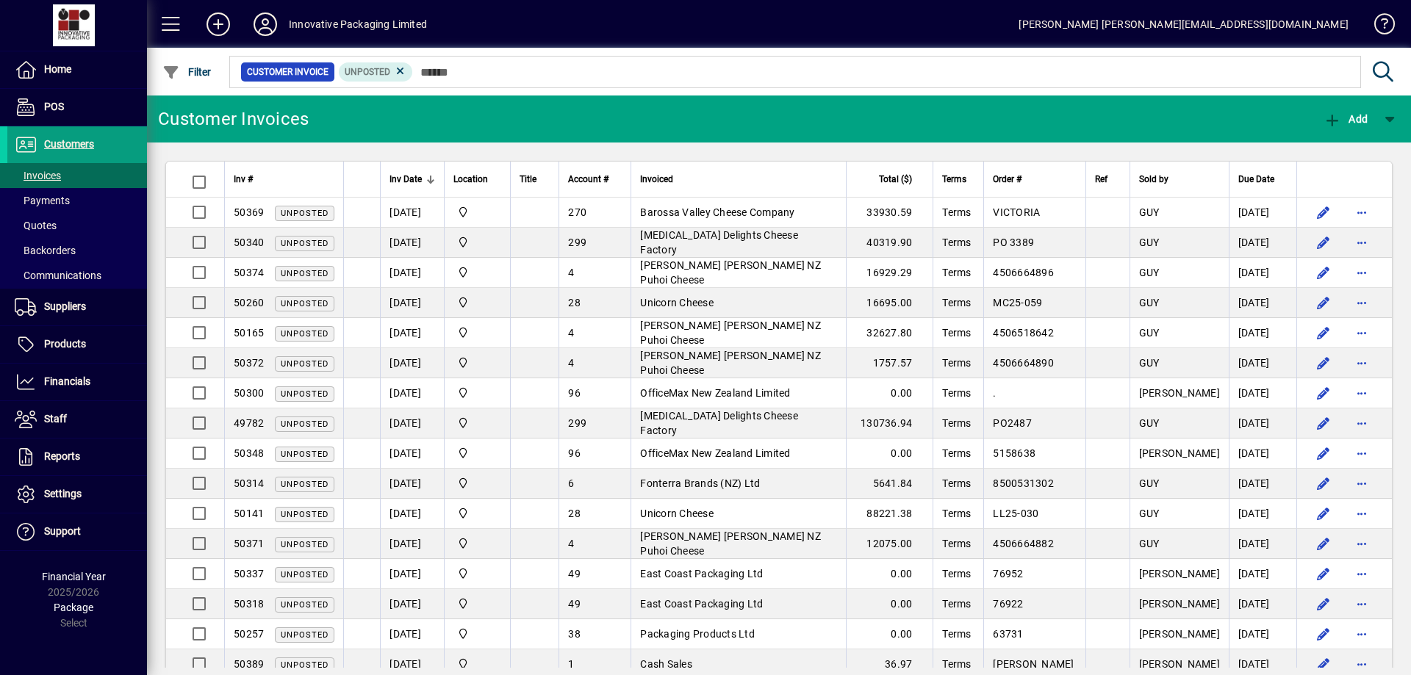
click at [407, 181] on span "Inv Date" at bounding box center [405, 179] width 32 height 16
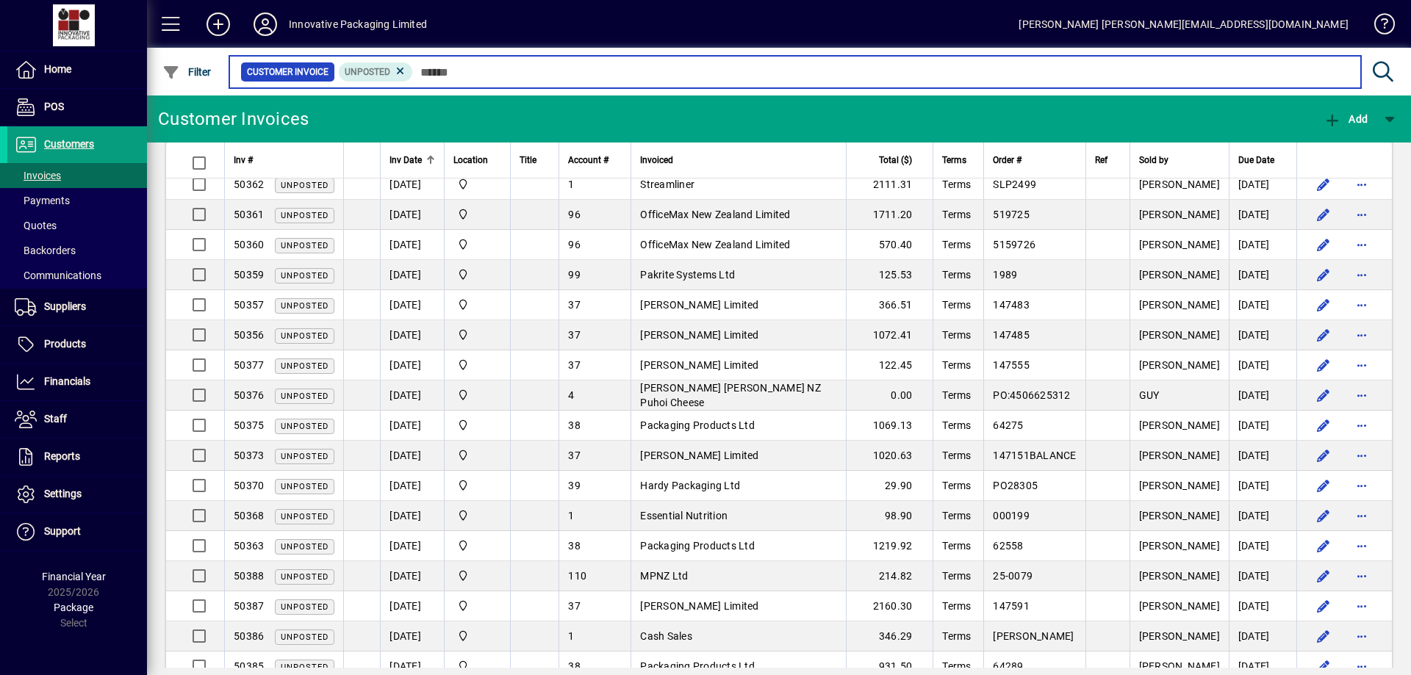
scroll to position [213, 0]
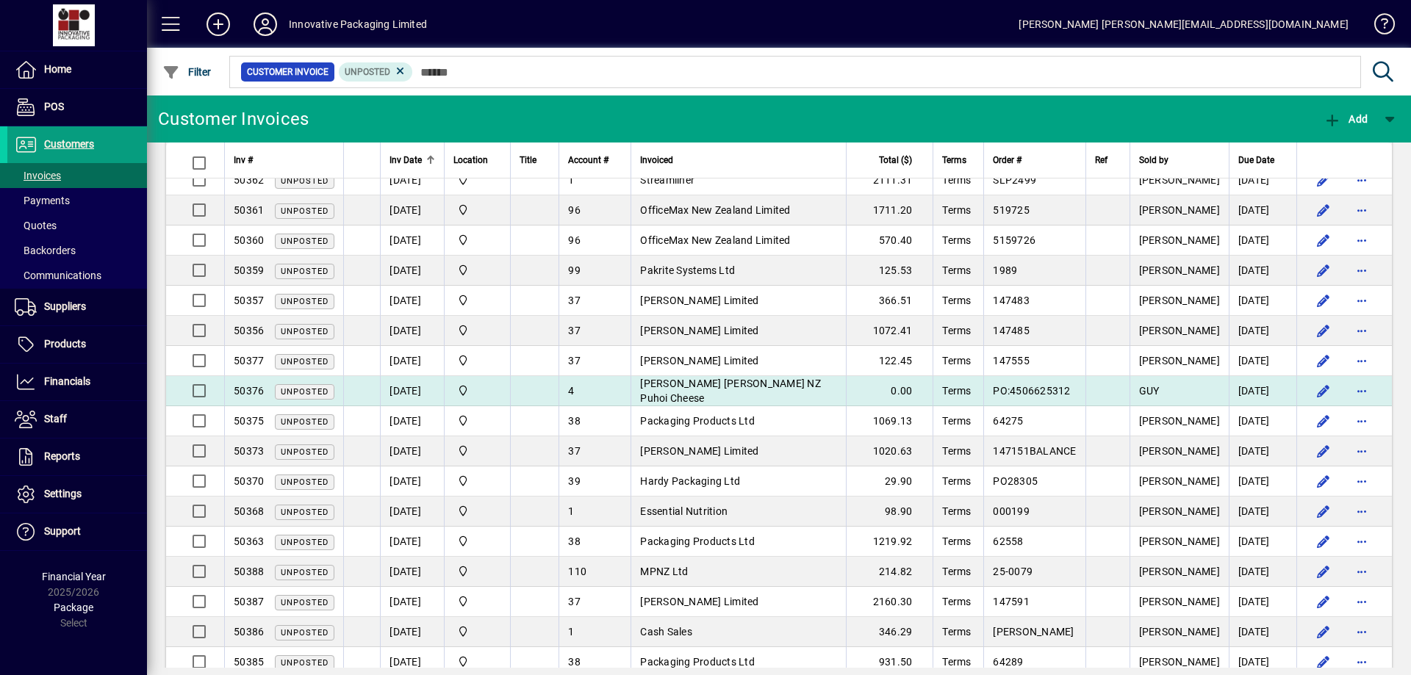
click at [419, 393] on td "[DATE]" at bounding box center [412, 391] width 64 height 30
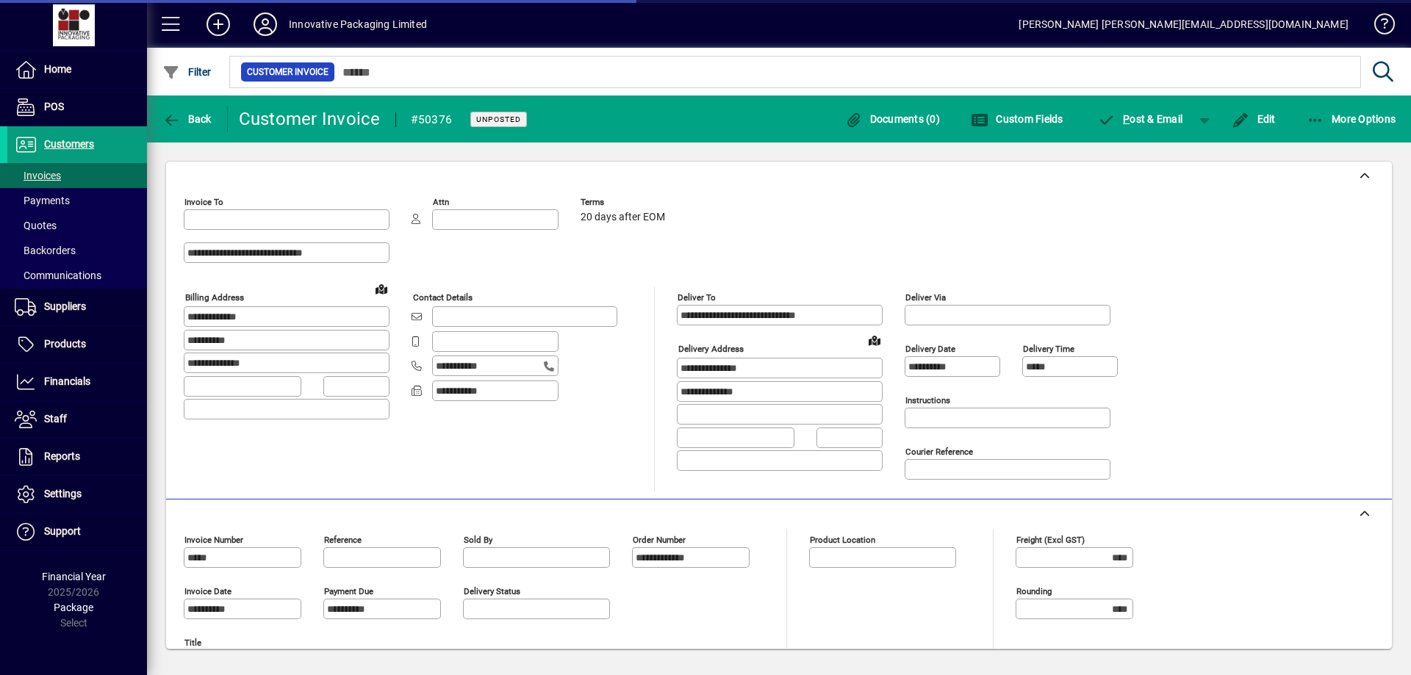
type input "**********"
type input "*********"
type input "**********"
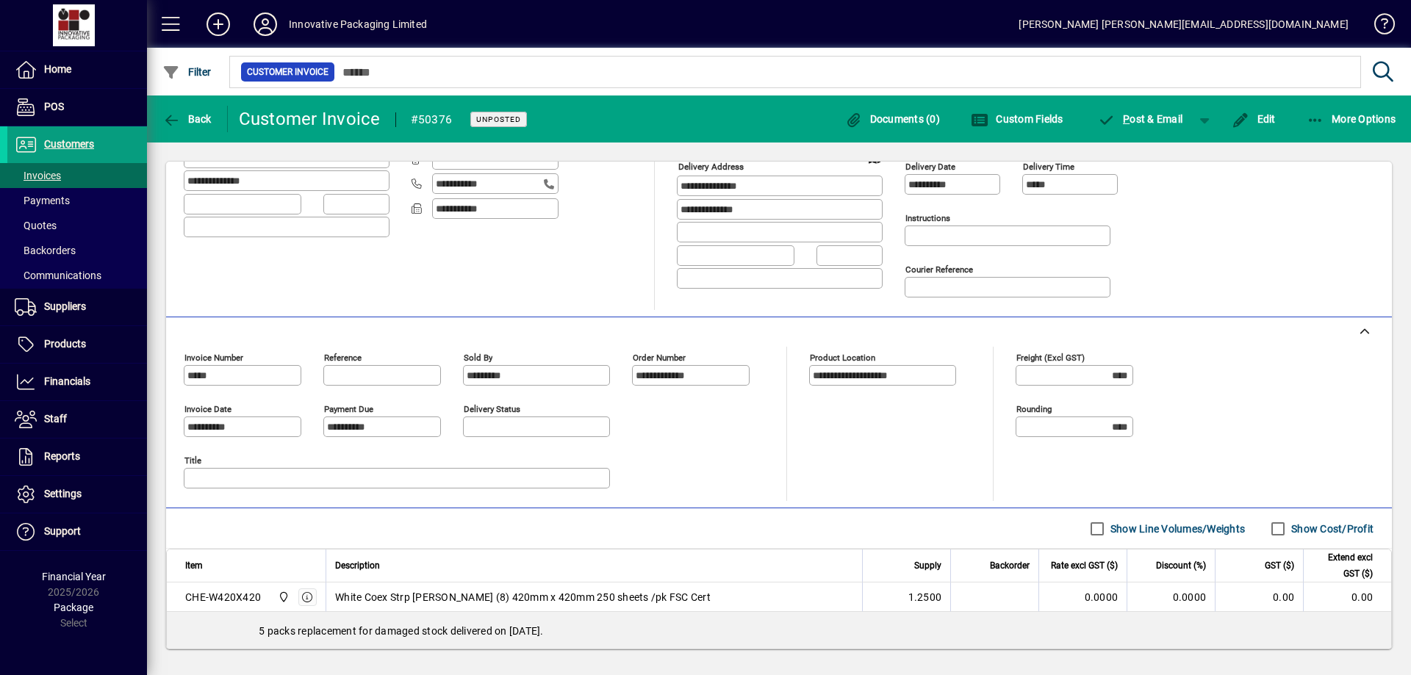
scroll to position [179, 0]
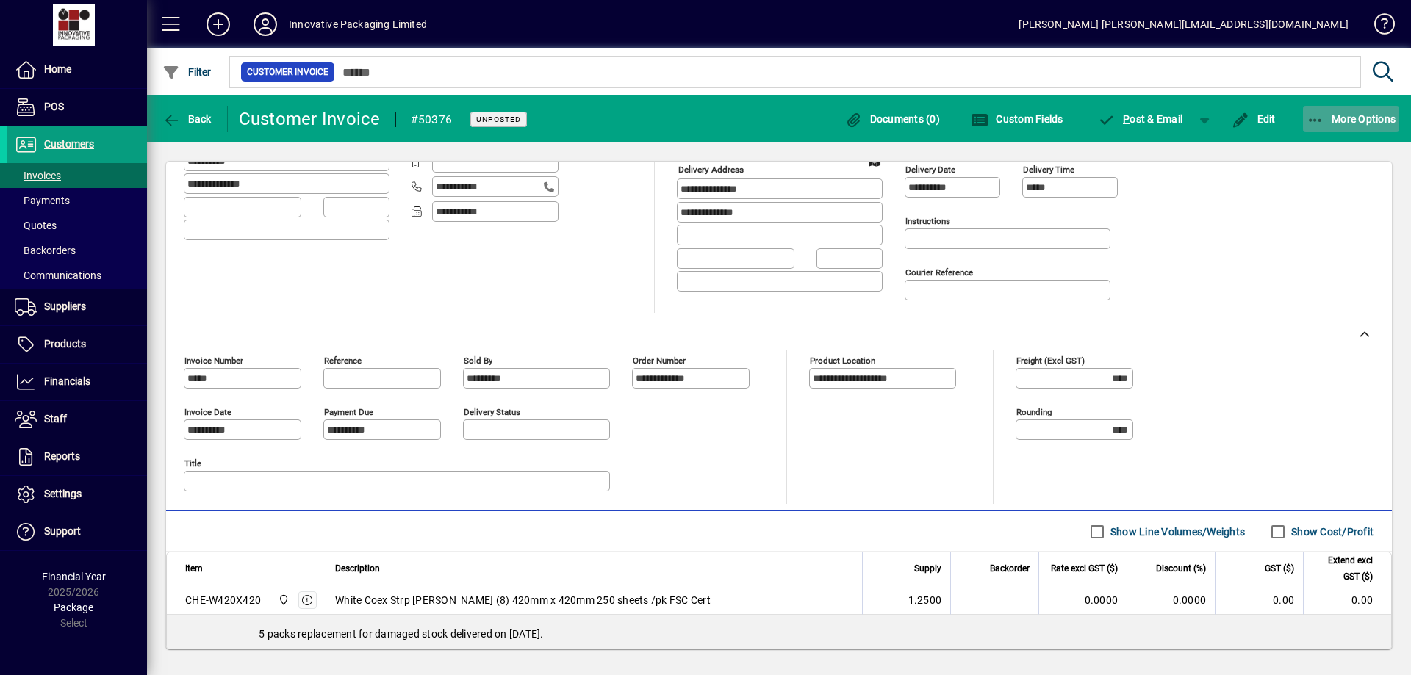
click at [1350, 116] on span "More Options" at bounding box center [1351, 119] width 90 height 12
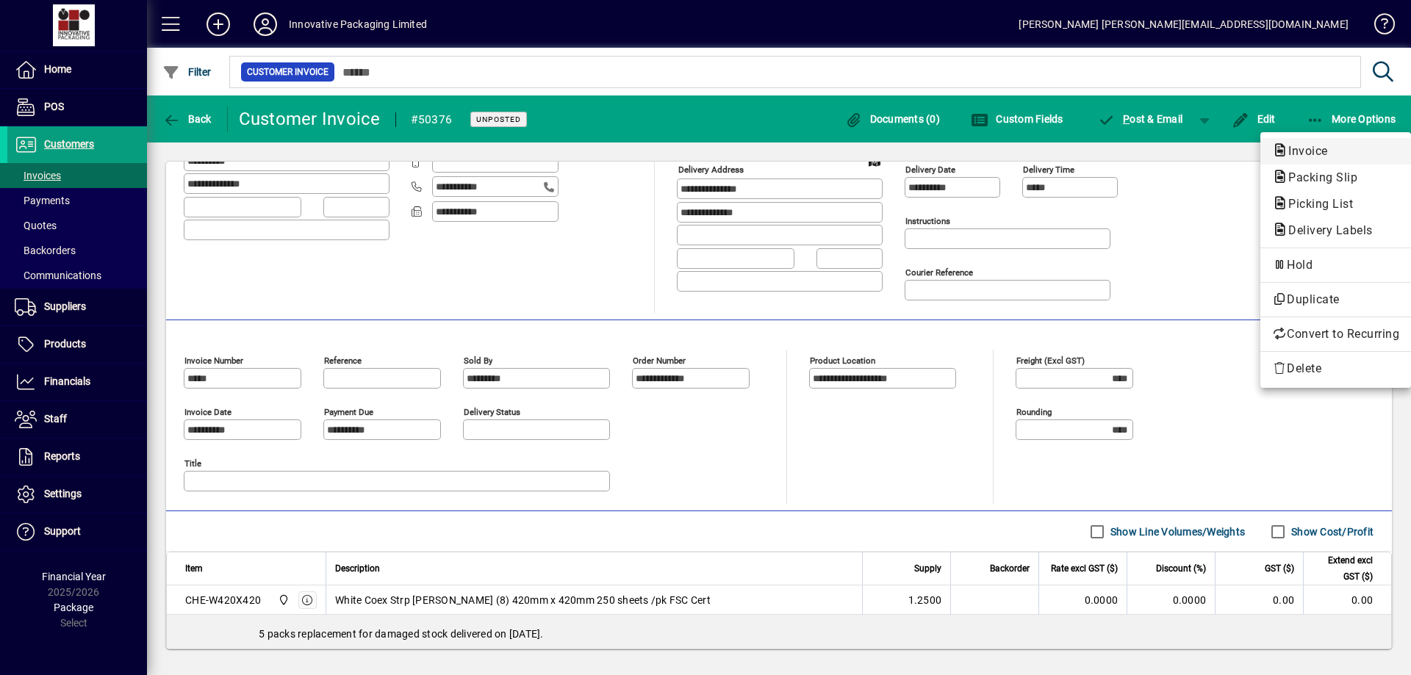
click at [1309, 152] on span "Invoice" at bounding box center [1303, 151] width 63 height 14
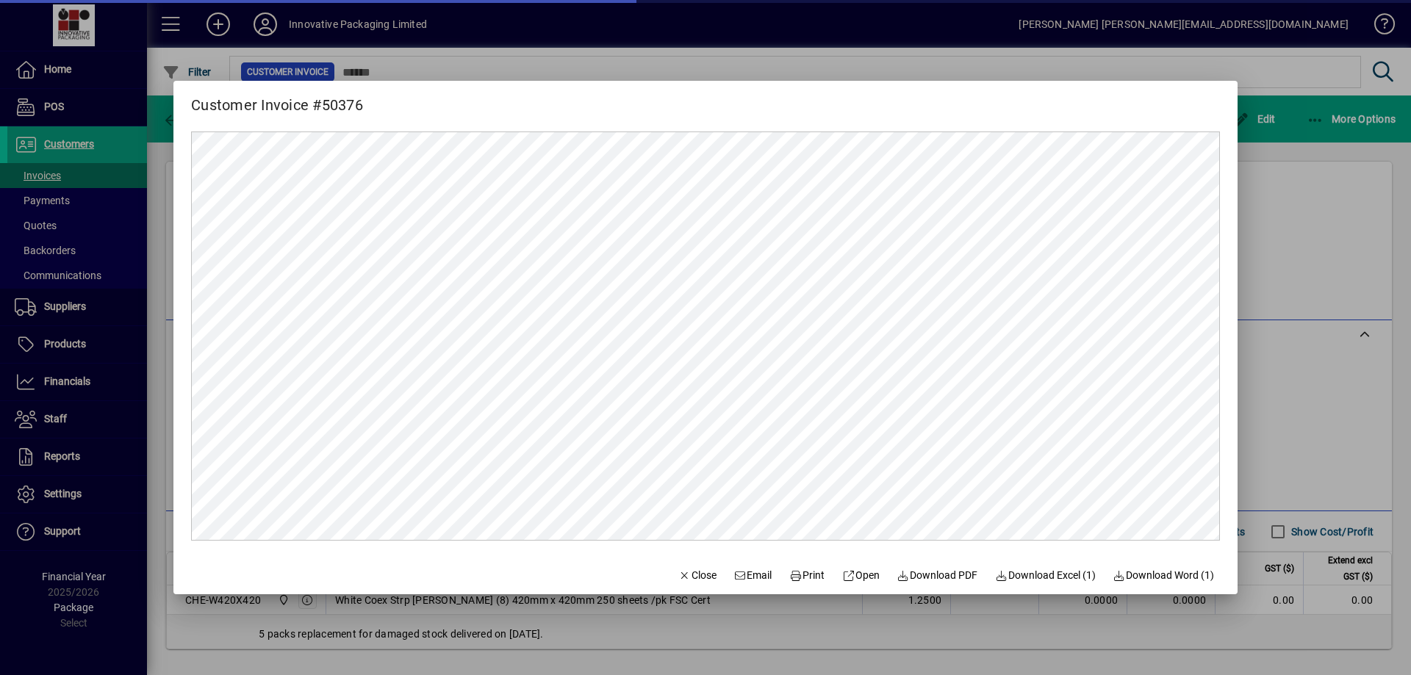
scroll to position [0, 0]
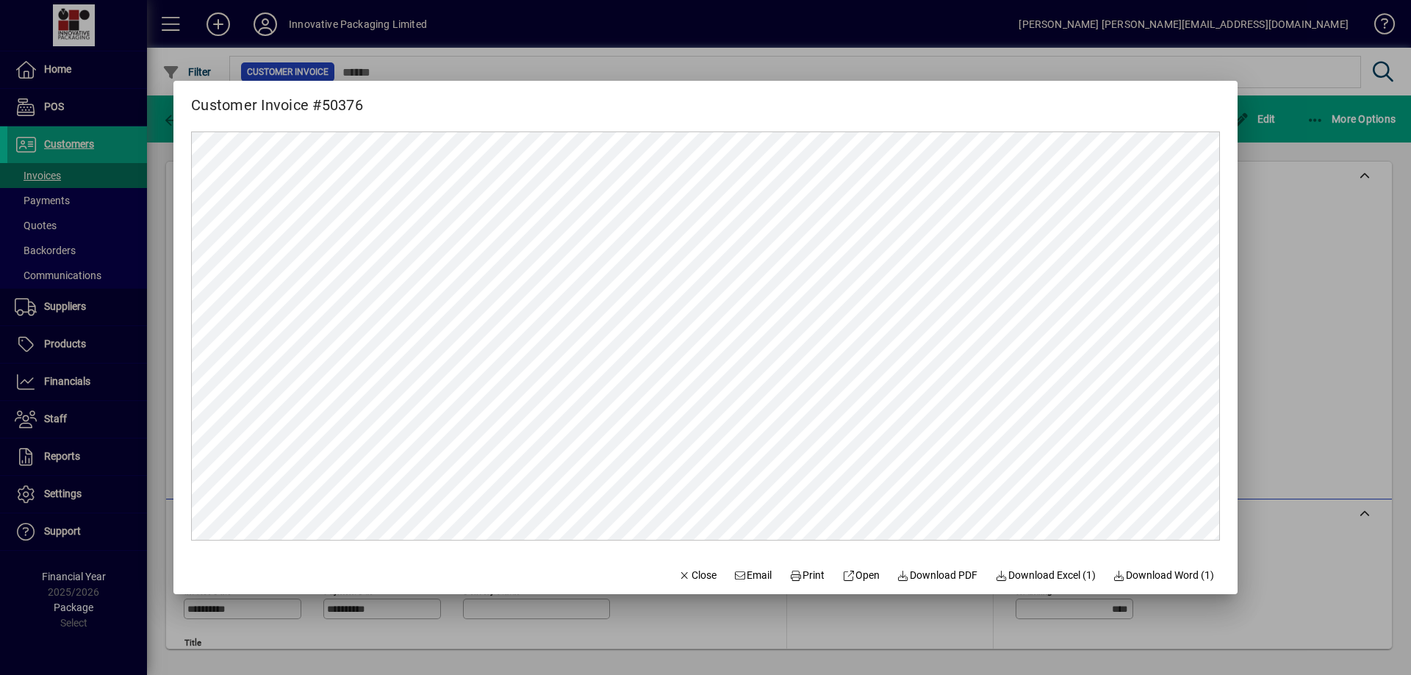
scroll to position [179, 0]
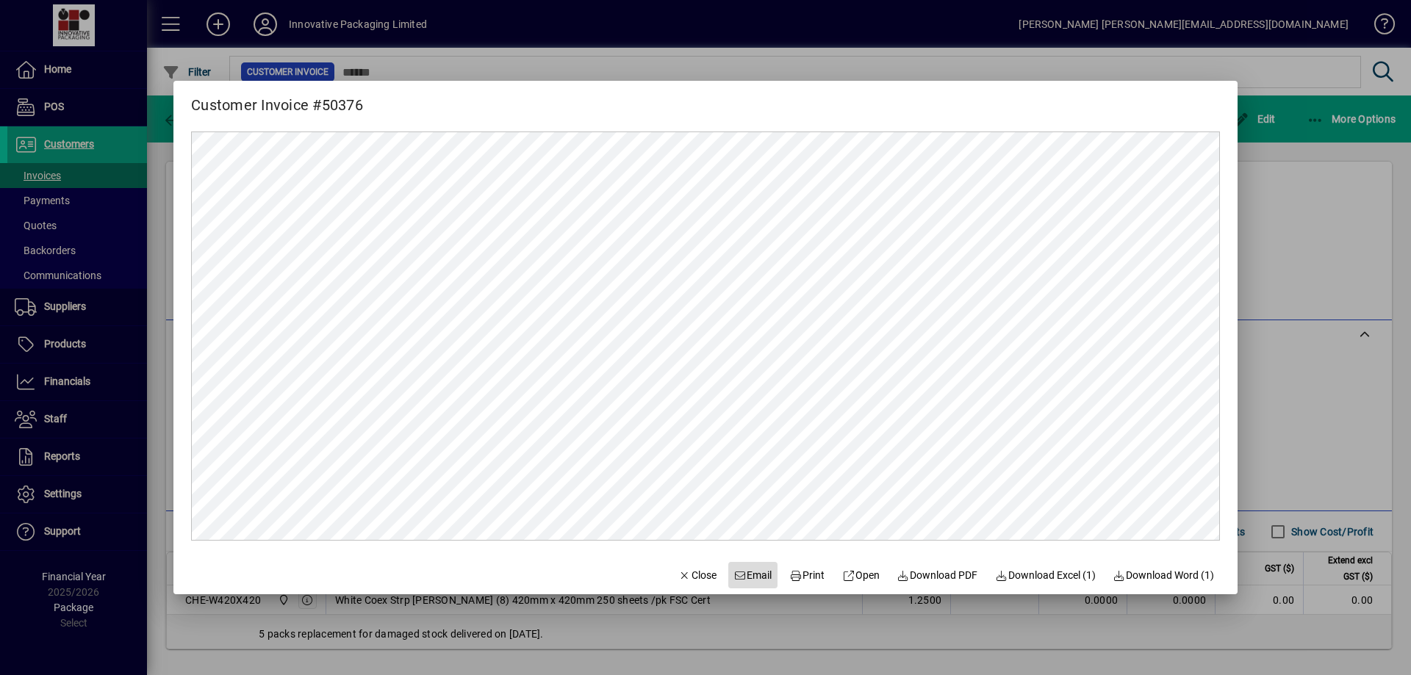
click at [734, 571] on icon at bounding box center [740, 576] width 13 height 10
click at [964, 23] on div at bounding box center [705, 337] width 1411 height 675
